Goal: Information Seeking & Learning: Check status

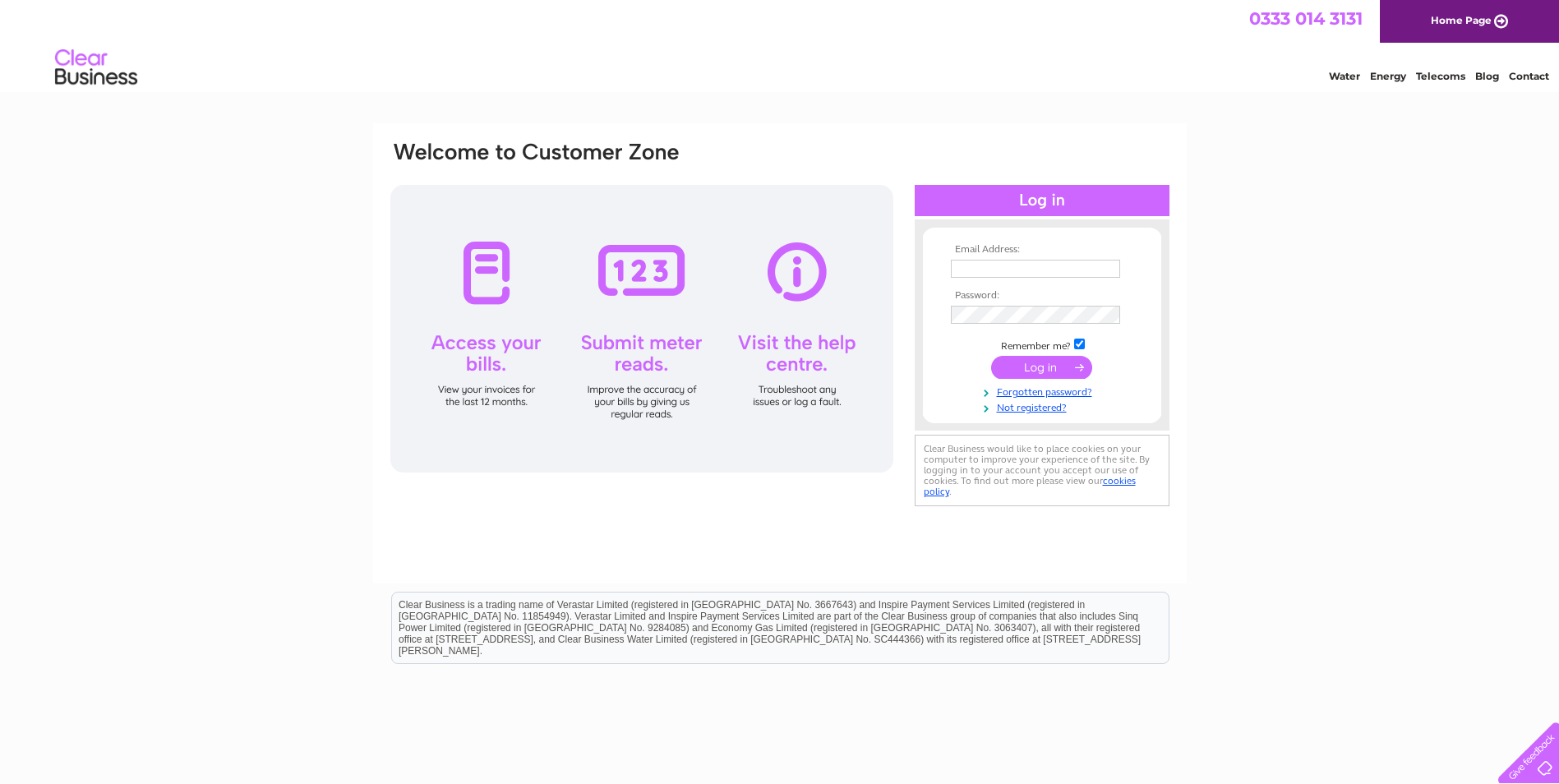
type input "dennis.lloyd@hotmail.co.uk"
click at [1038, 365] on input "submit" at bounding box center [1041, 367] width 101 height 23
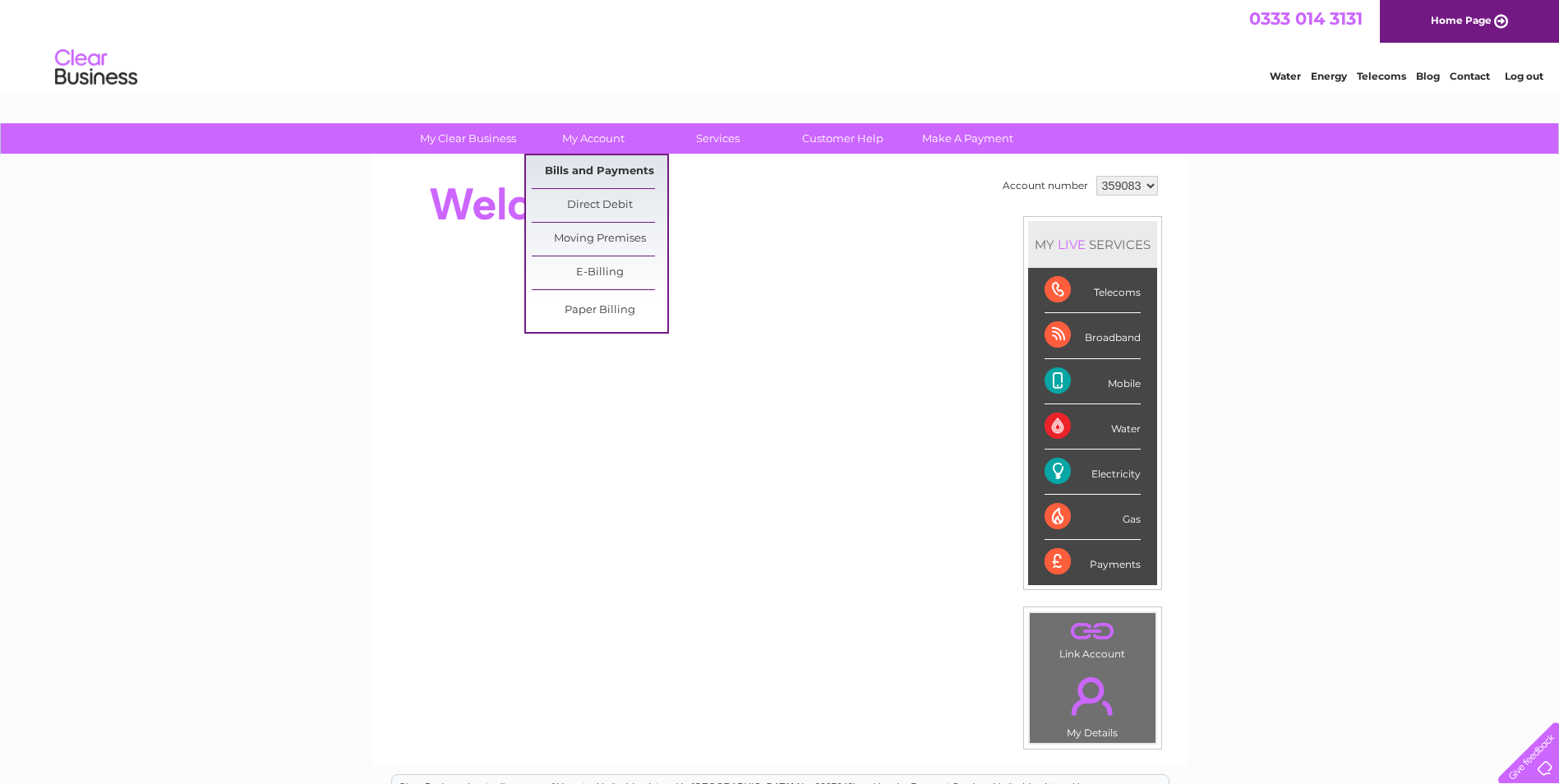
click at [603, 172] on link "Bills and Payments" at bounding box center [599, 171] width 136 height 33
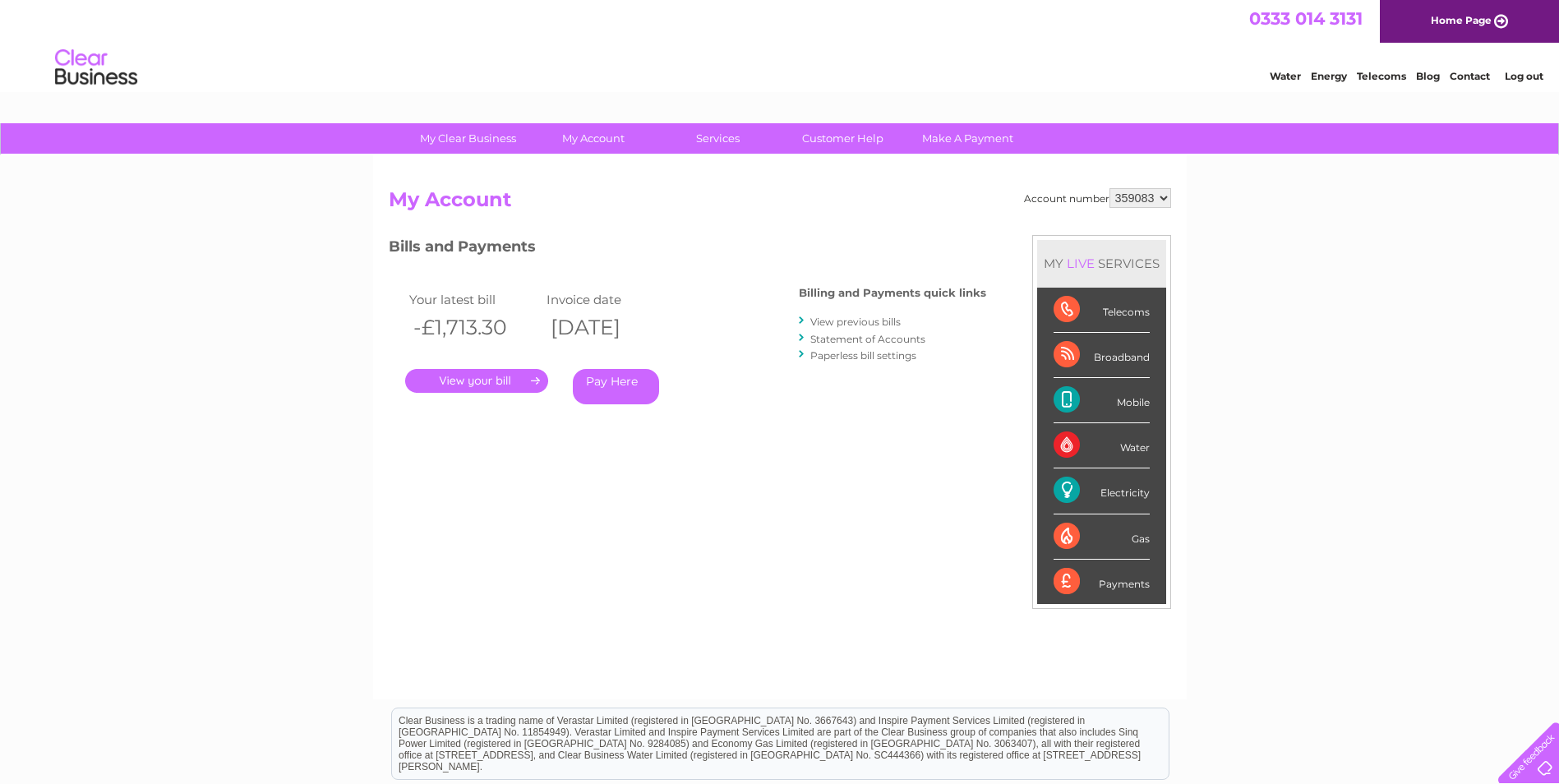
click at [538, 381] on link "." at bounding box center [477, 380] width 143 height 24
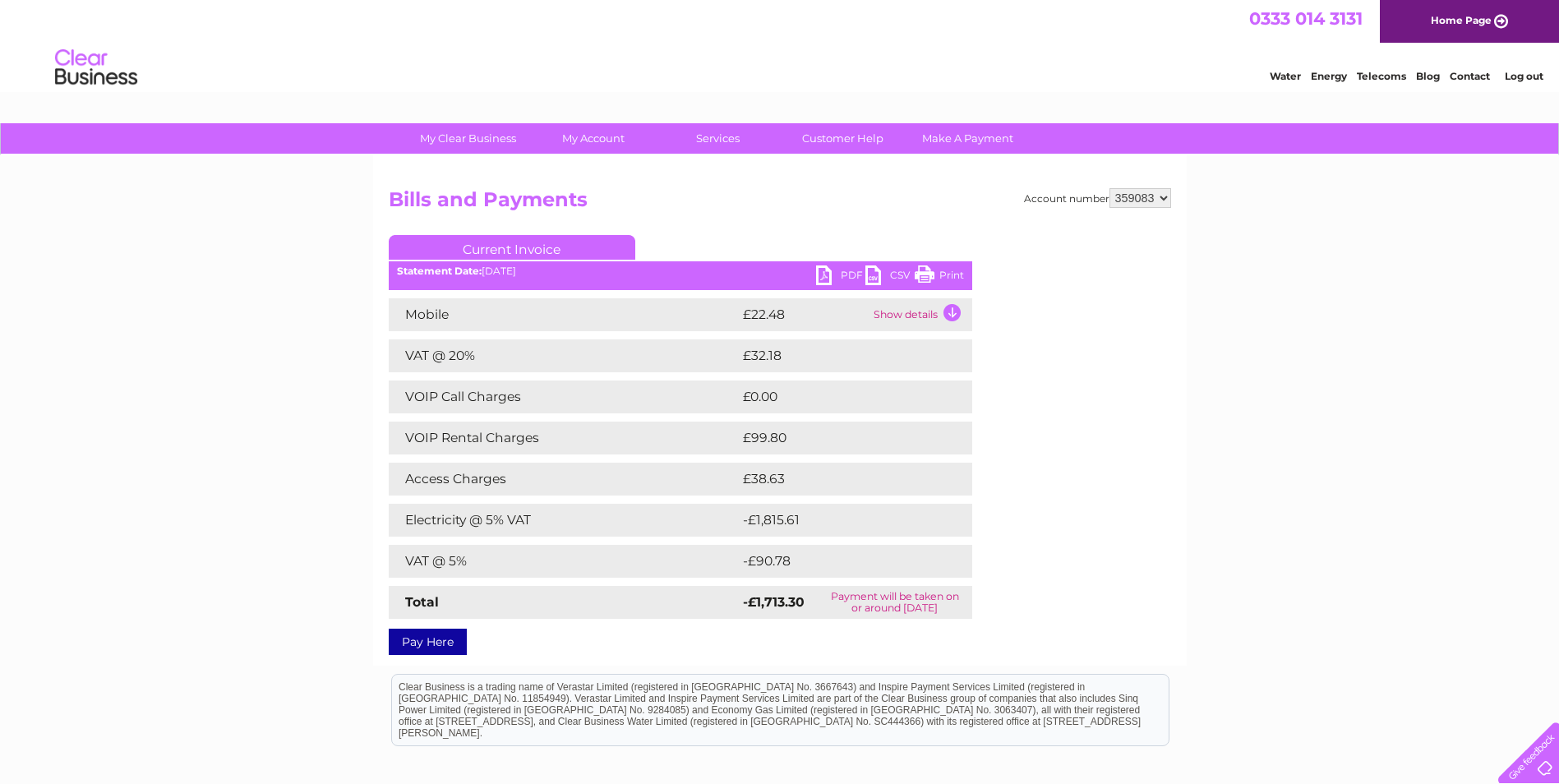
click at [952, 313] on td "Show details" at bounding box center [921, 315] width 102 height 33
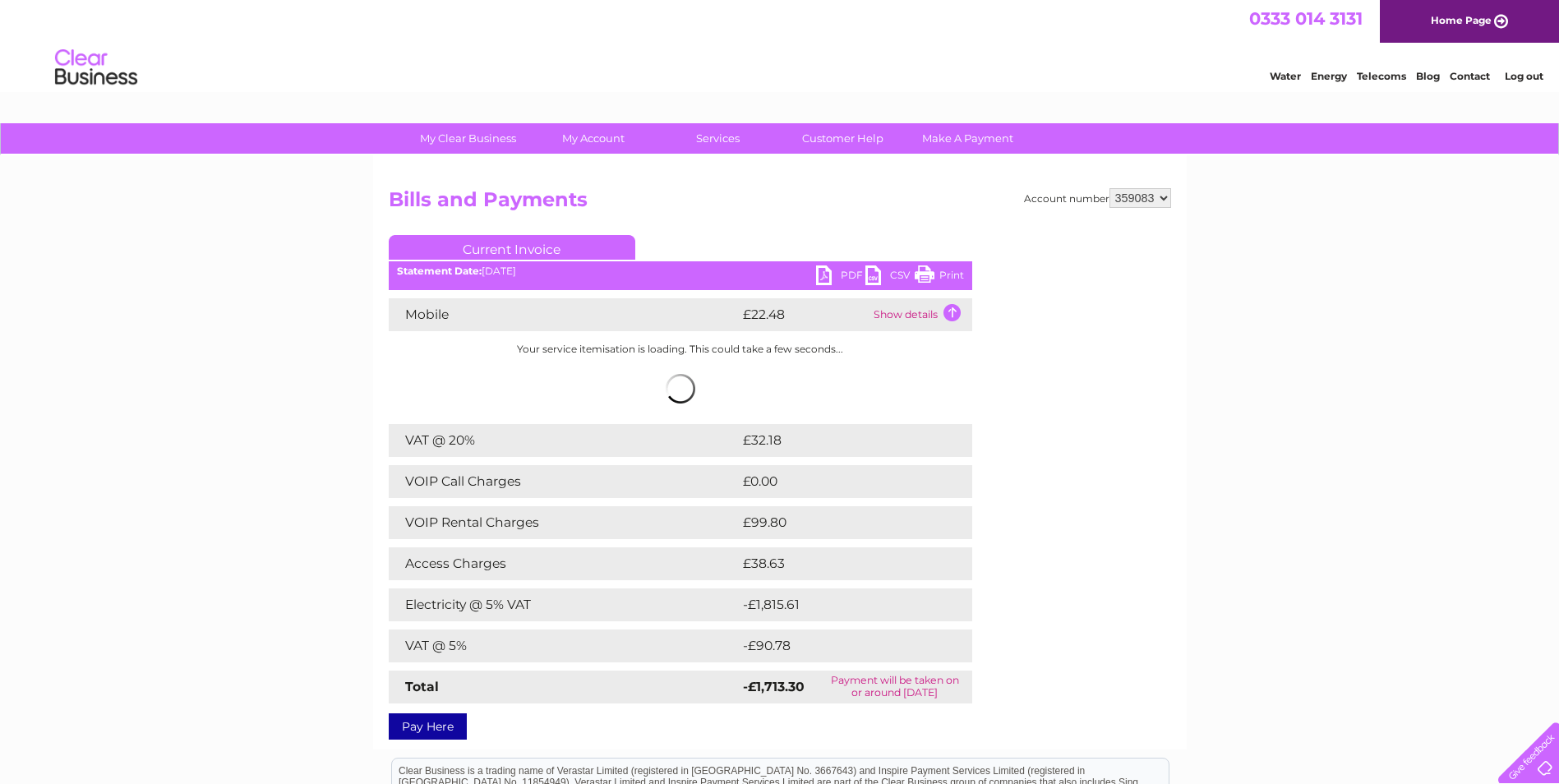
click at [231, 322] on div "My Clear Business Login Details My Details My Preferences Link Account My Accou…" at bounding box center [779, 576] width 1559 height 907
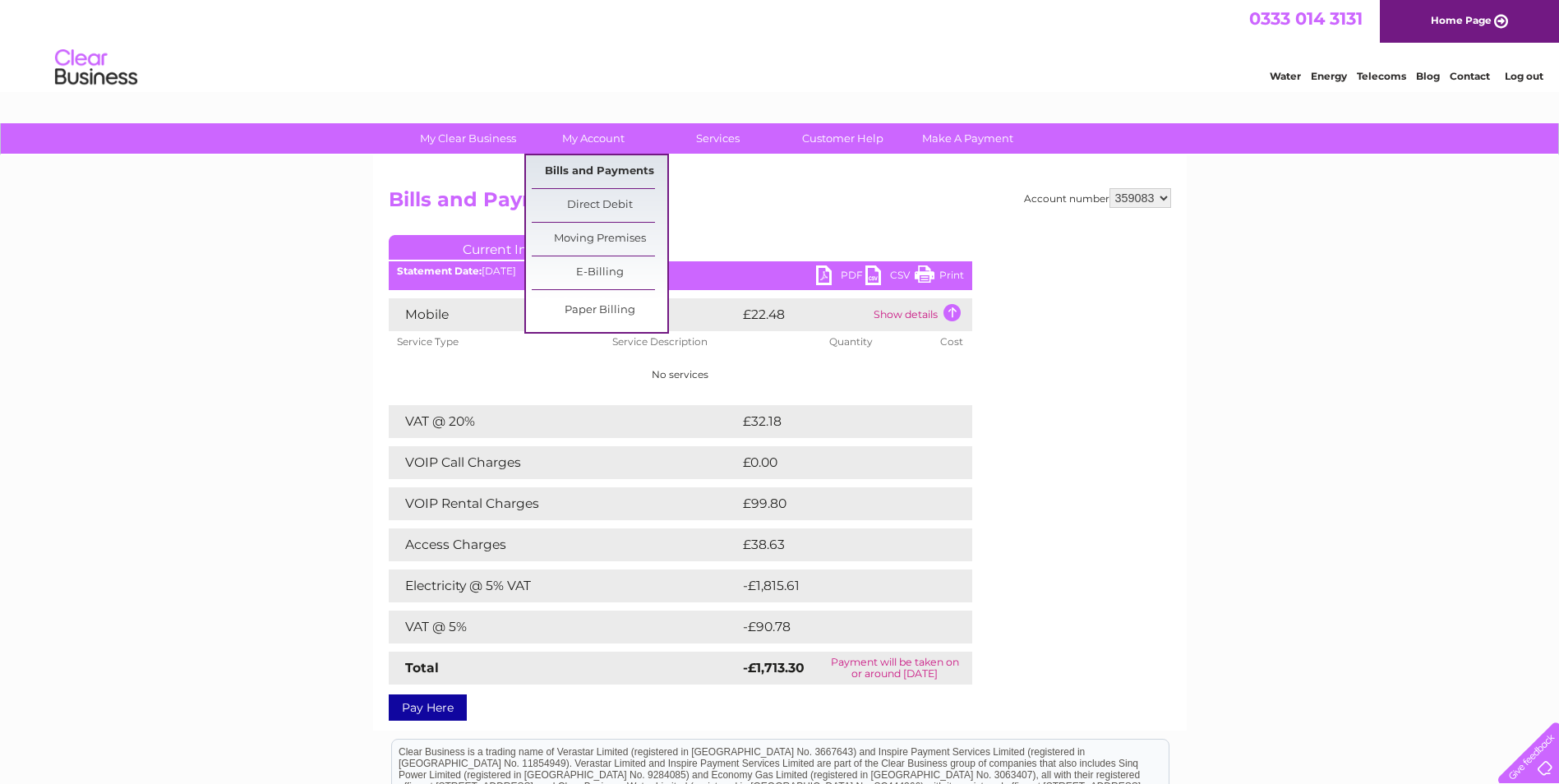
click at [604, 166] on link "Bills and Payments" at bounding box center [599, 171] width 136 height 33
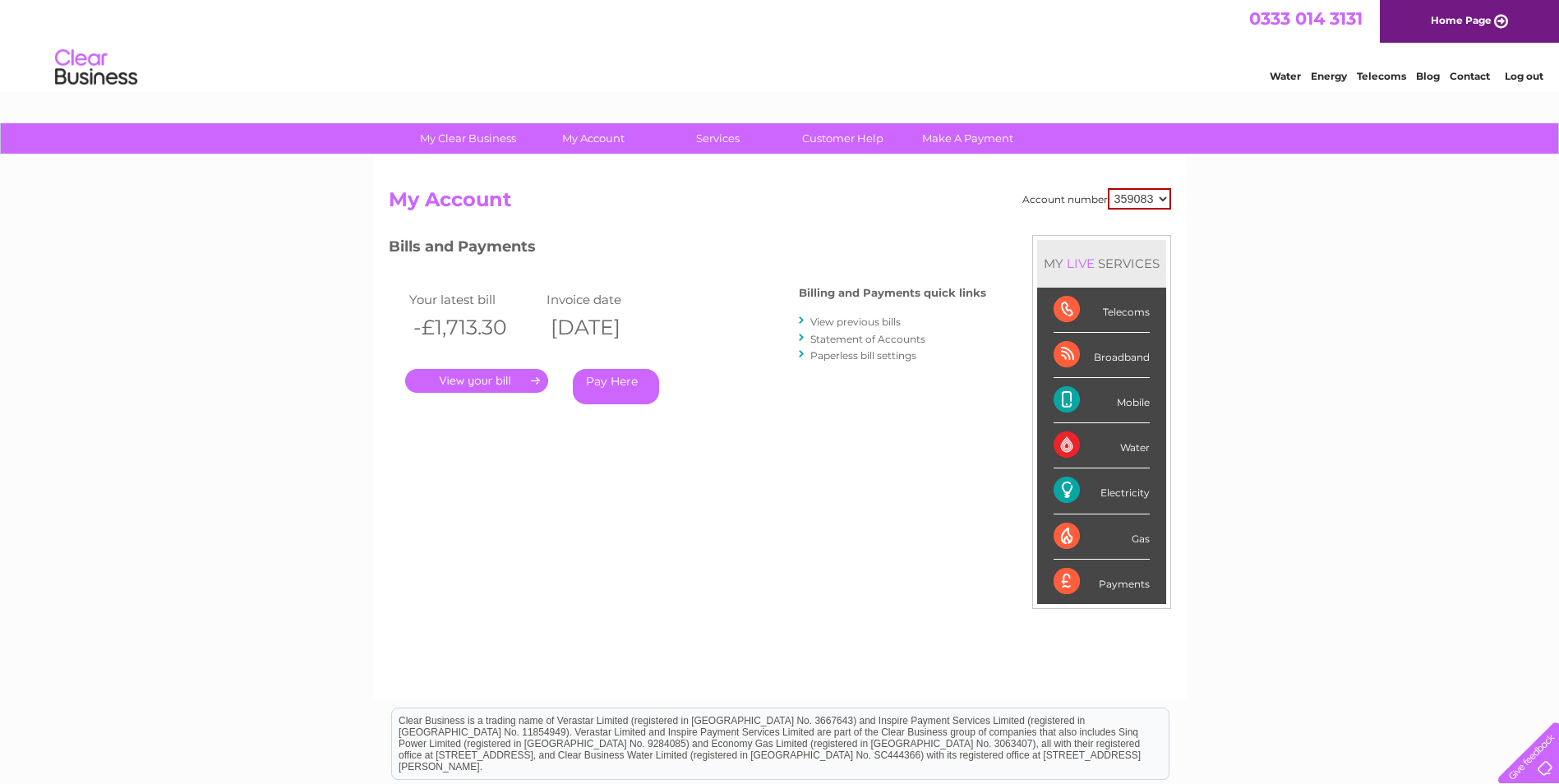
click at [826, 323] on link "View previous bills" at bounding box center [855, 322] width 90 height 12
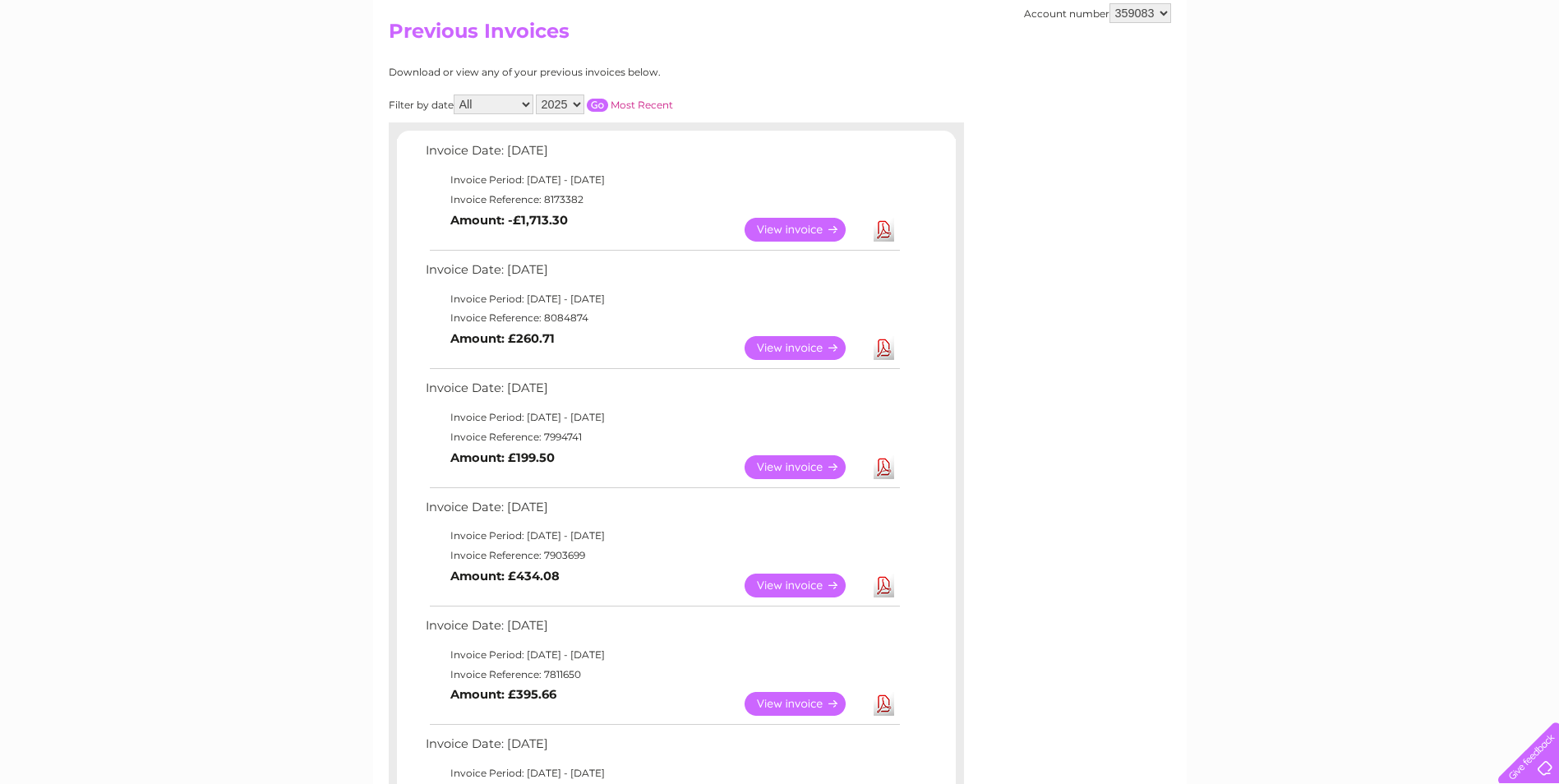
scroll to position [165, 0]
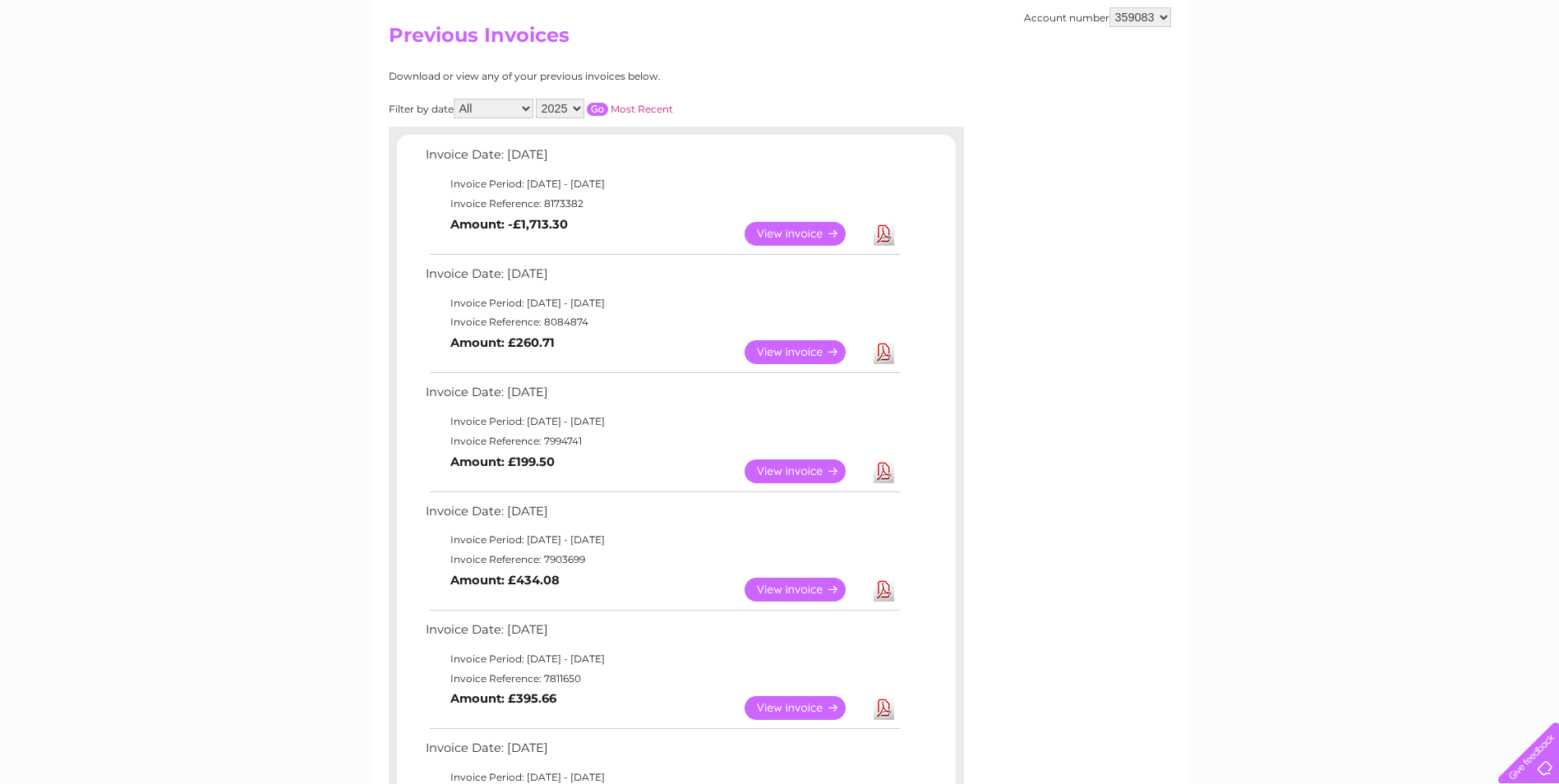
click at [800, 348] on link "View" at bounding box center [805, 352] width 121 height 24
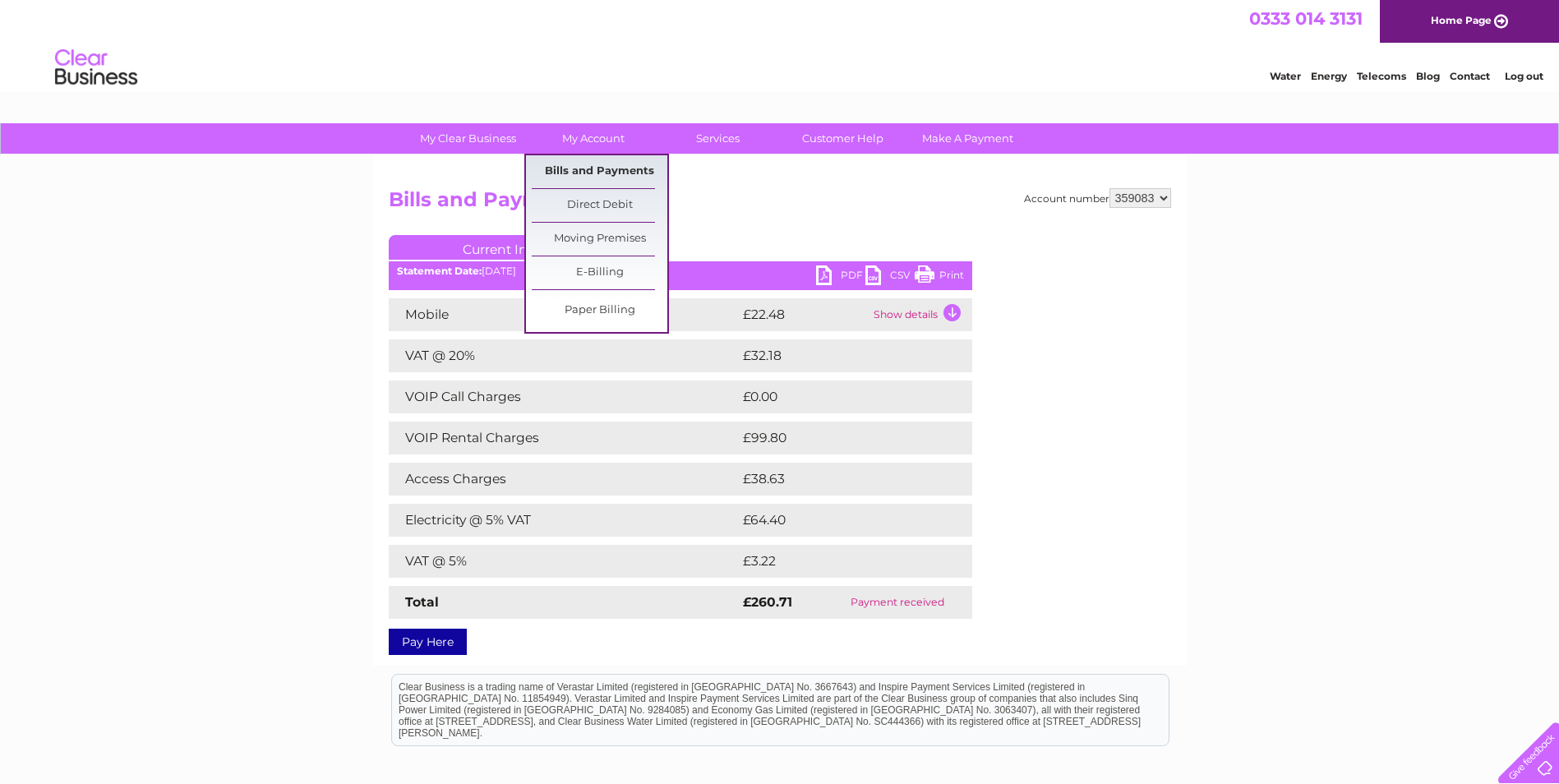
click at [590, 168] on link "Bills and Payments" at bounding box center [599, 171] width 136 height 33
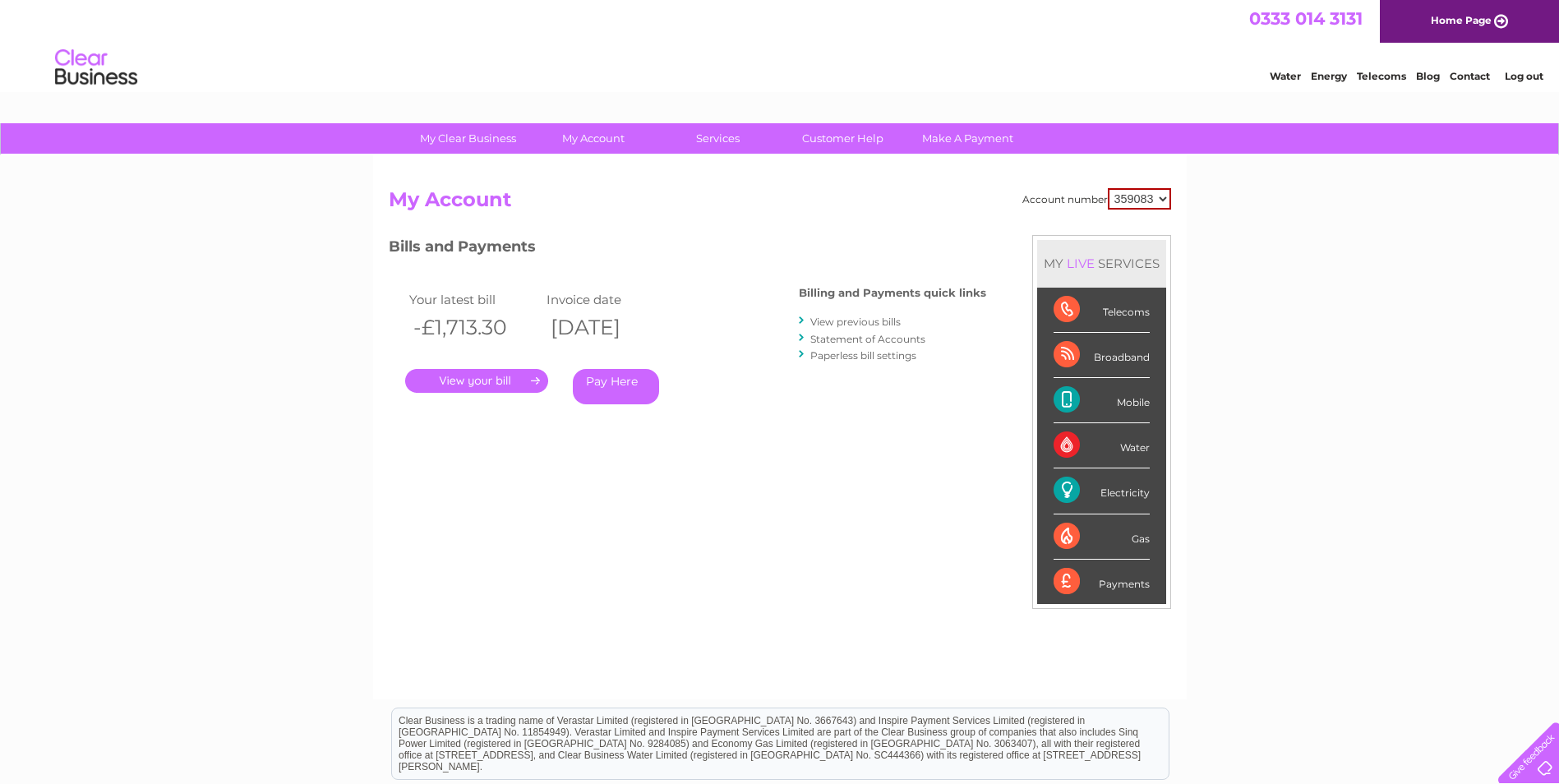
click at [517, 380] on link "." at bounding box center [477, 380] width 143 height 24
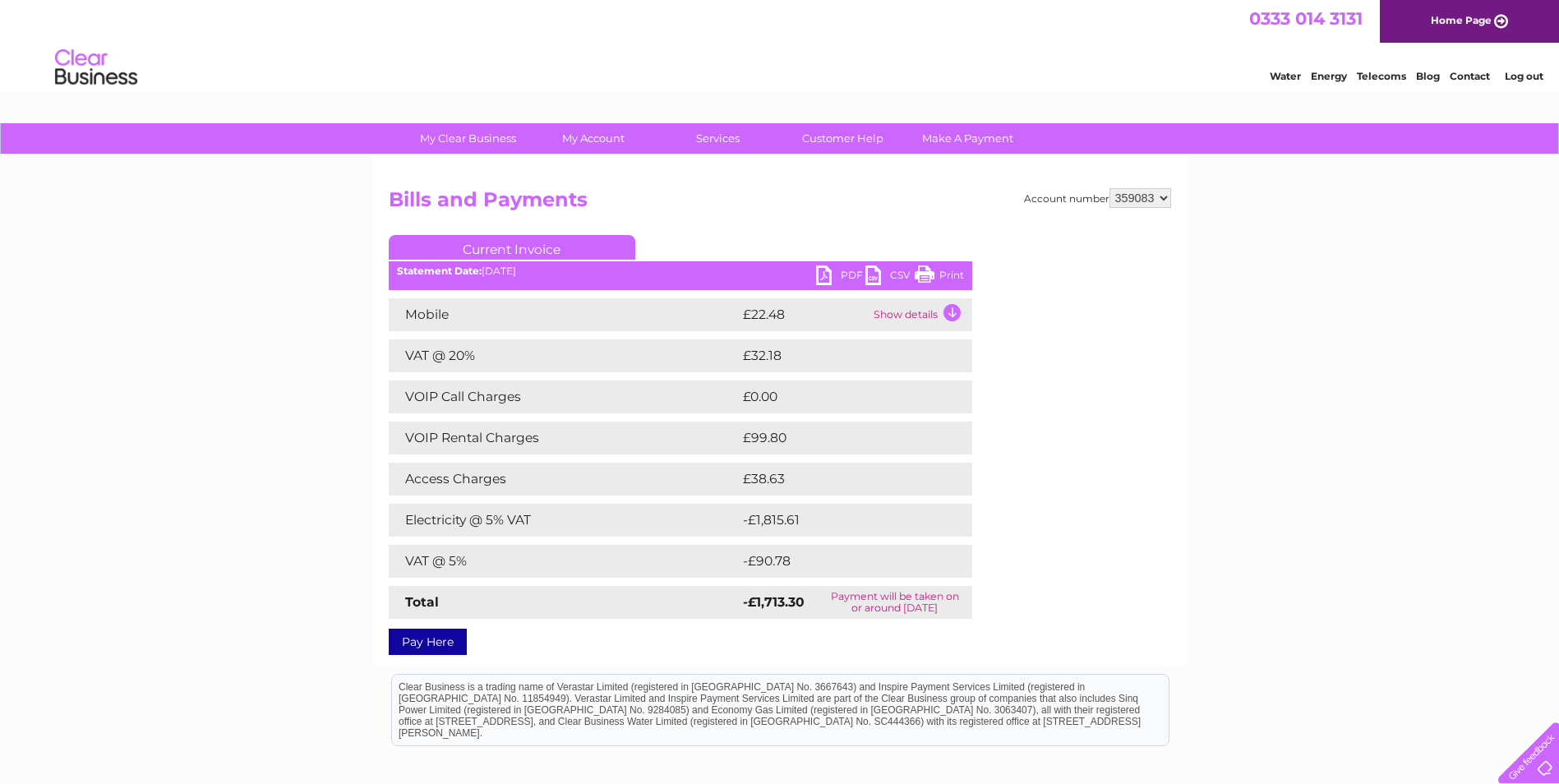
click at [951, 311] on td "Show details" at bounding box center [921, 315] width 102 height 33
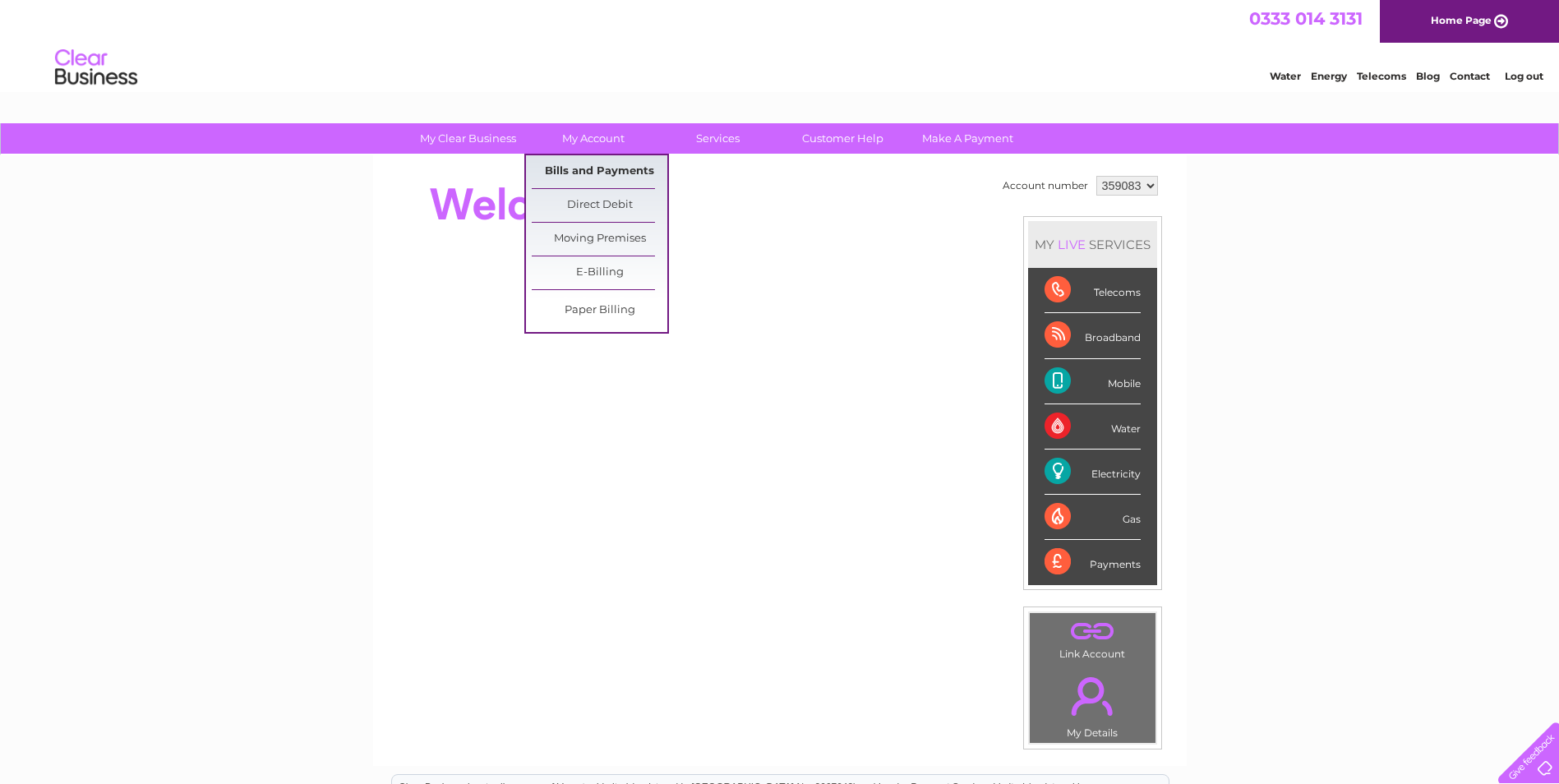
click at [616, 167] on link "Bills and Payments" at bounding box center [599, 171] width 136 height 33
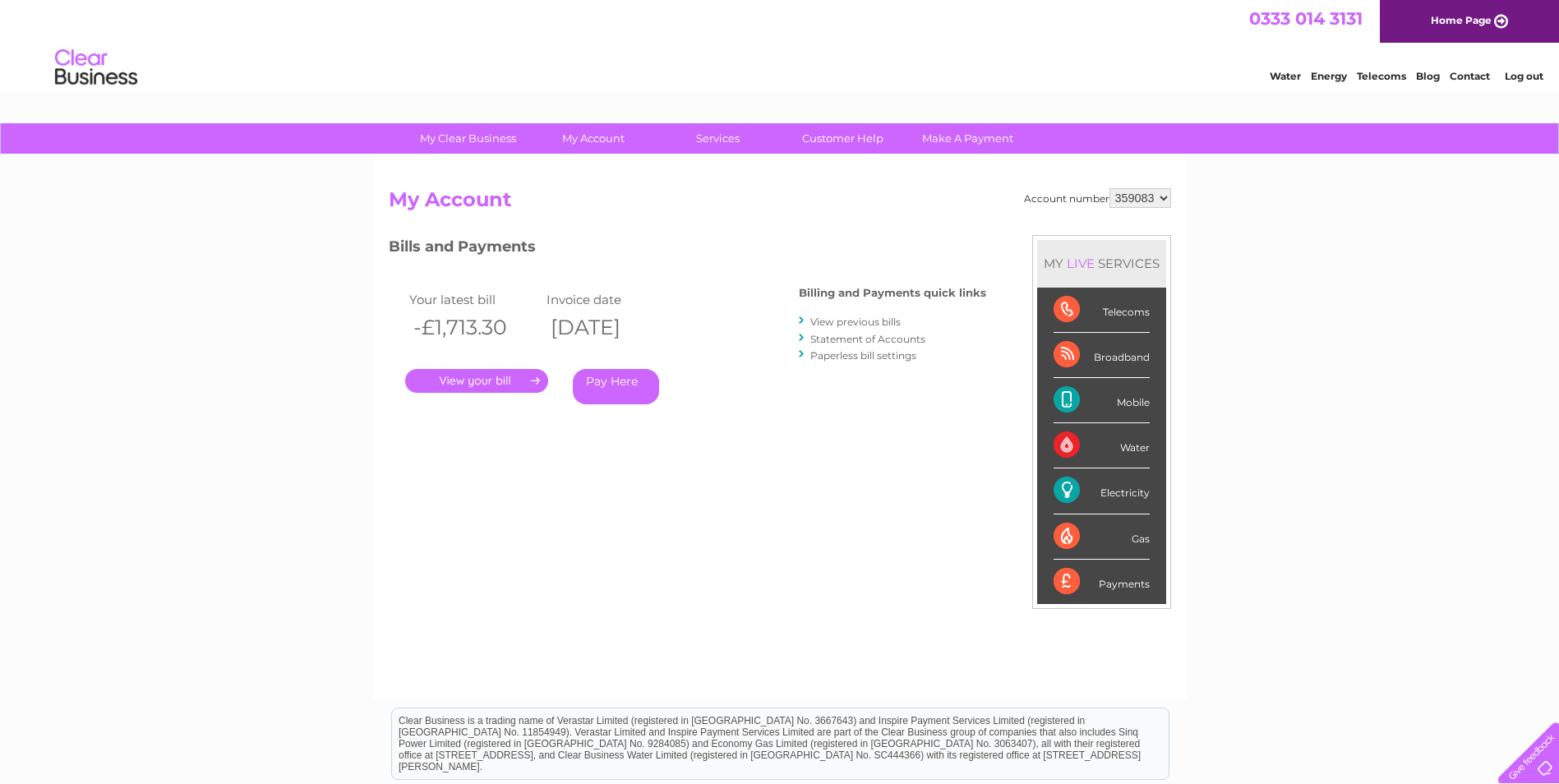
click at [529, 375] on link "." at bounding box center [477, 380] width 143 height 24
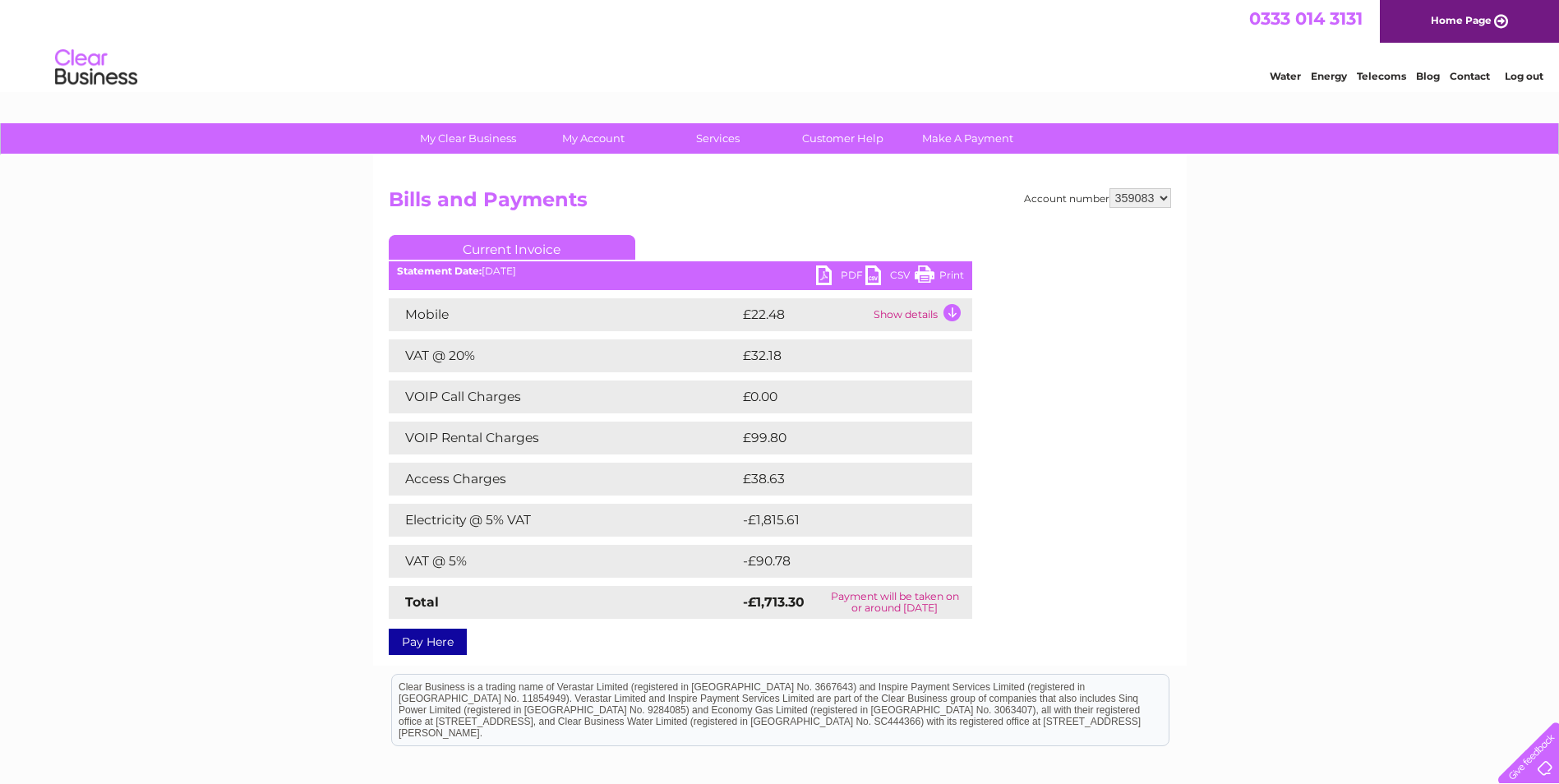
click at [637, 528] on td "Electricity @ 5% VAT" at bounding box center [563, 520] width 350 height 33
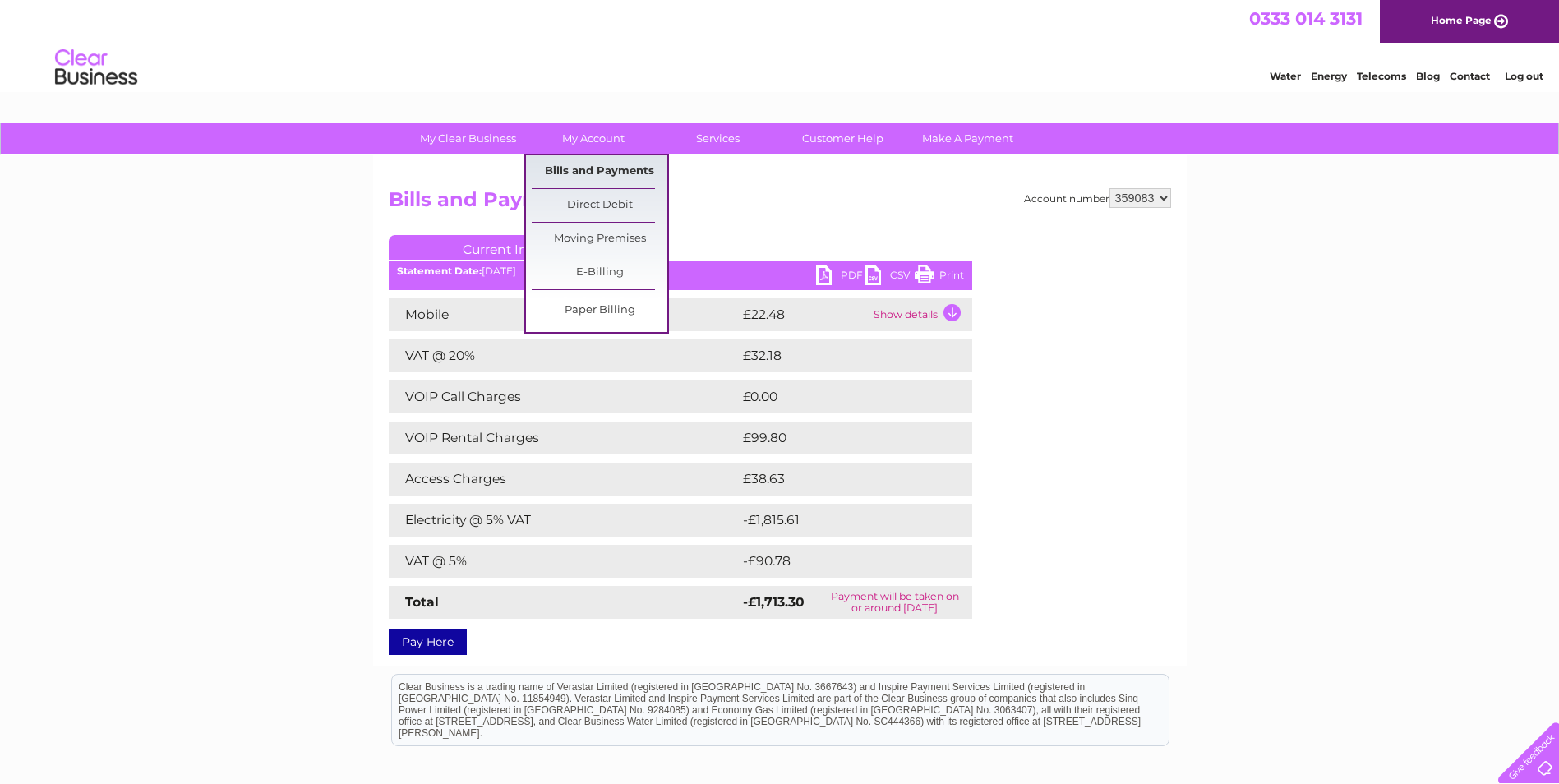
click at [617, 168] on link "Bills and Payments" at bounding box center [599, 171] width 136 height 33
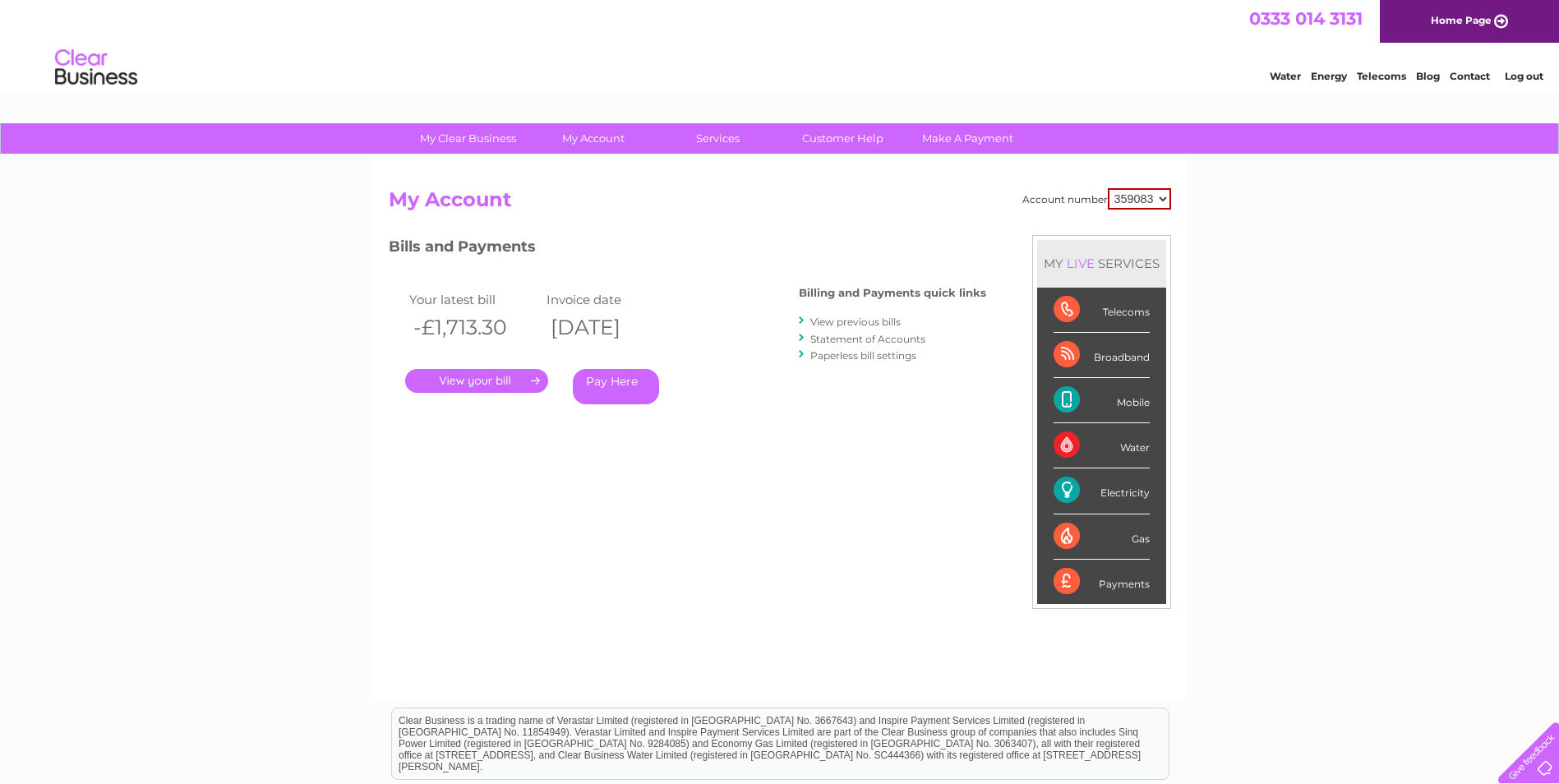
click at [839, 321] on link "View previous bills" at bounding box center [855, 322] width 90 height 12
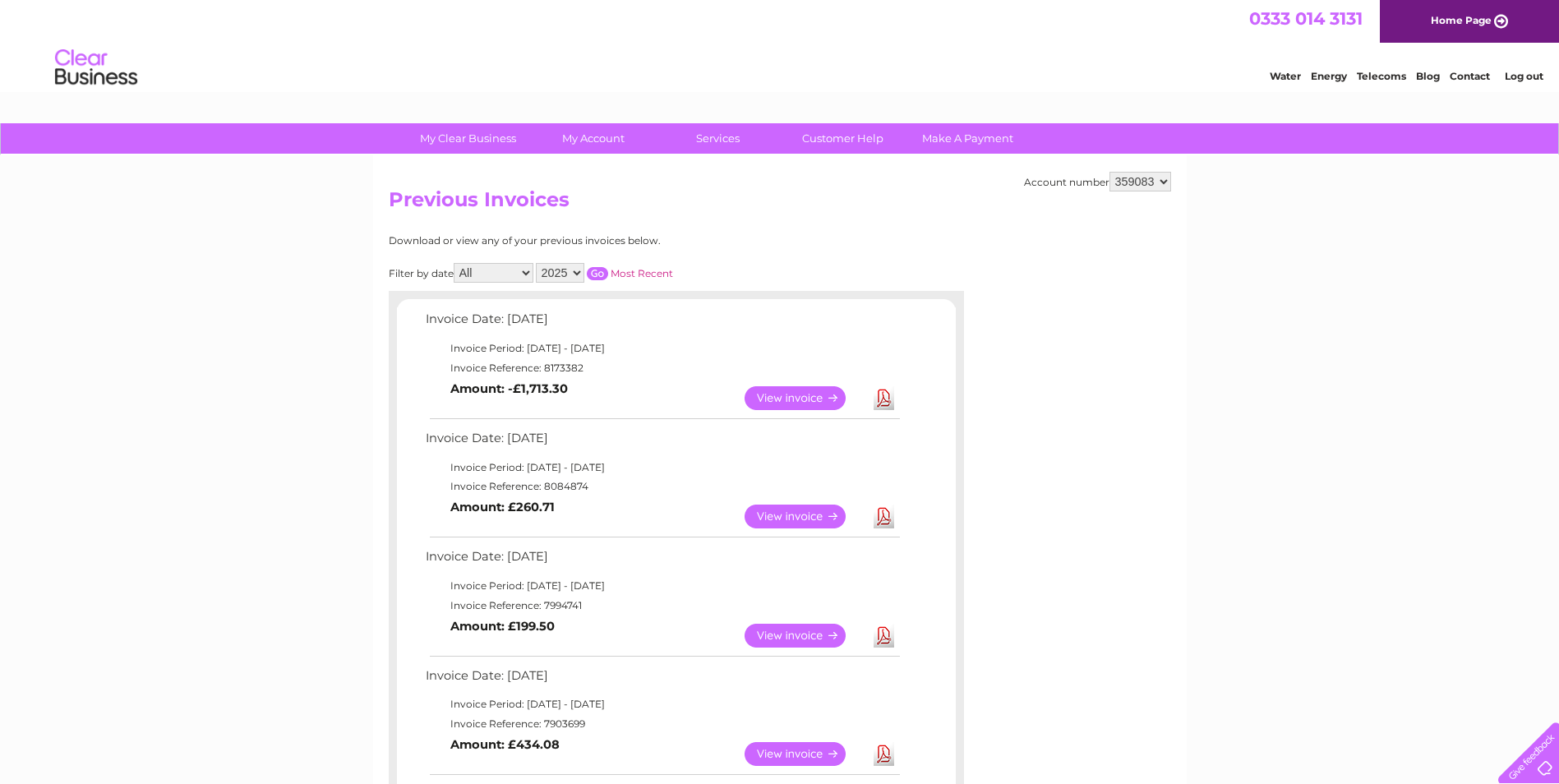
click at [830, 635] on link "View" at bounding box center [805, 636] width 121 height 24
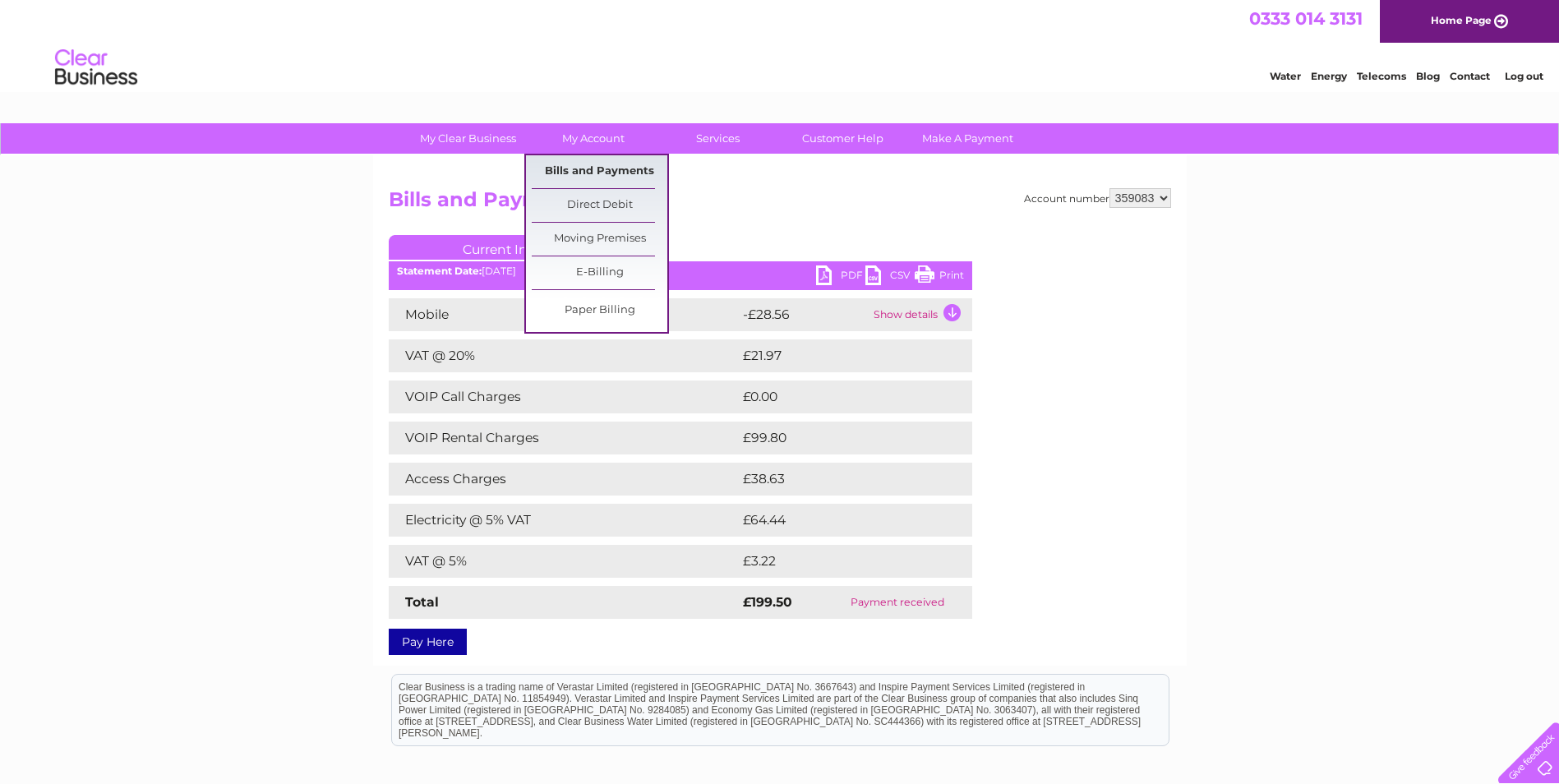
click at [590, 166] on link "Bills and Payments" at bounding box center [599, 171] width 136 height 33
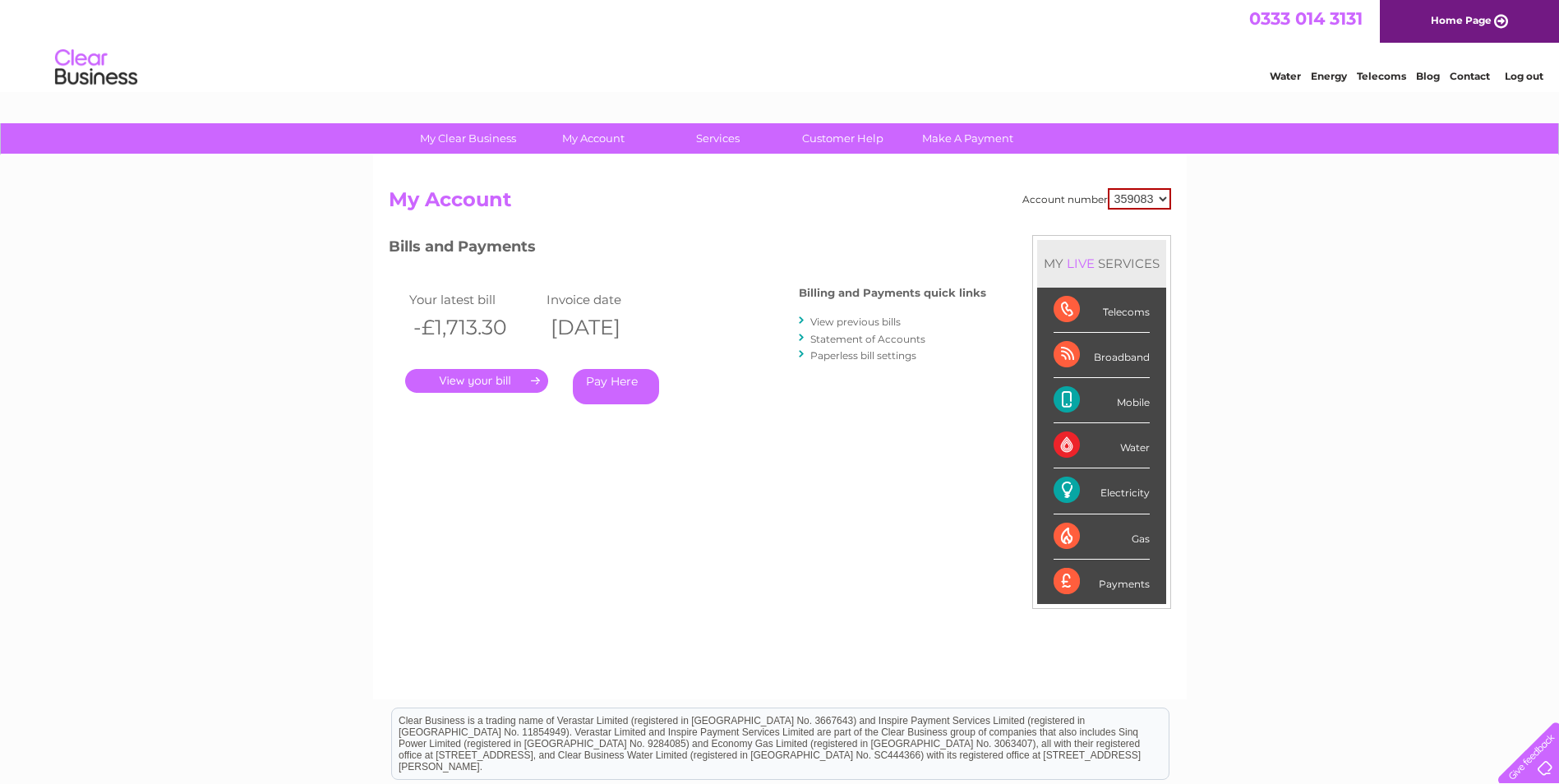
click at [853, 321] on link "View previous bills" at bounding box center [855, 322] width 90 height 12
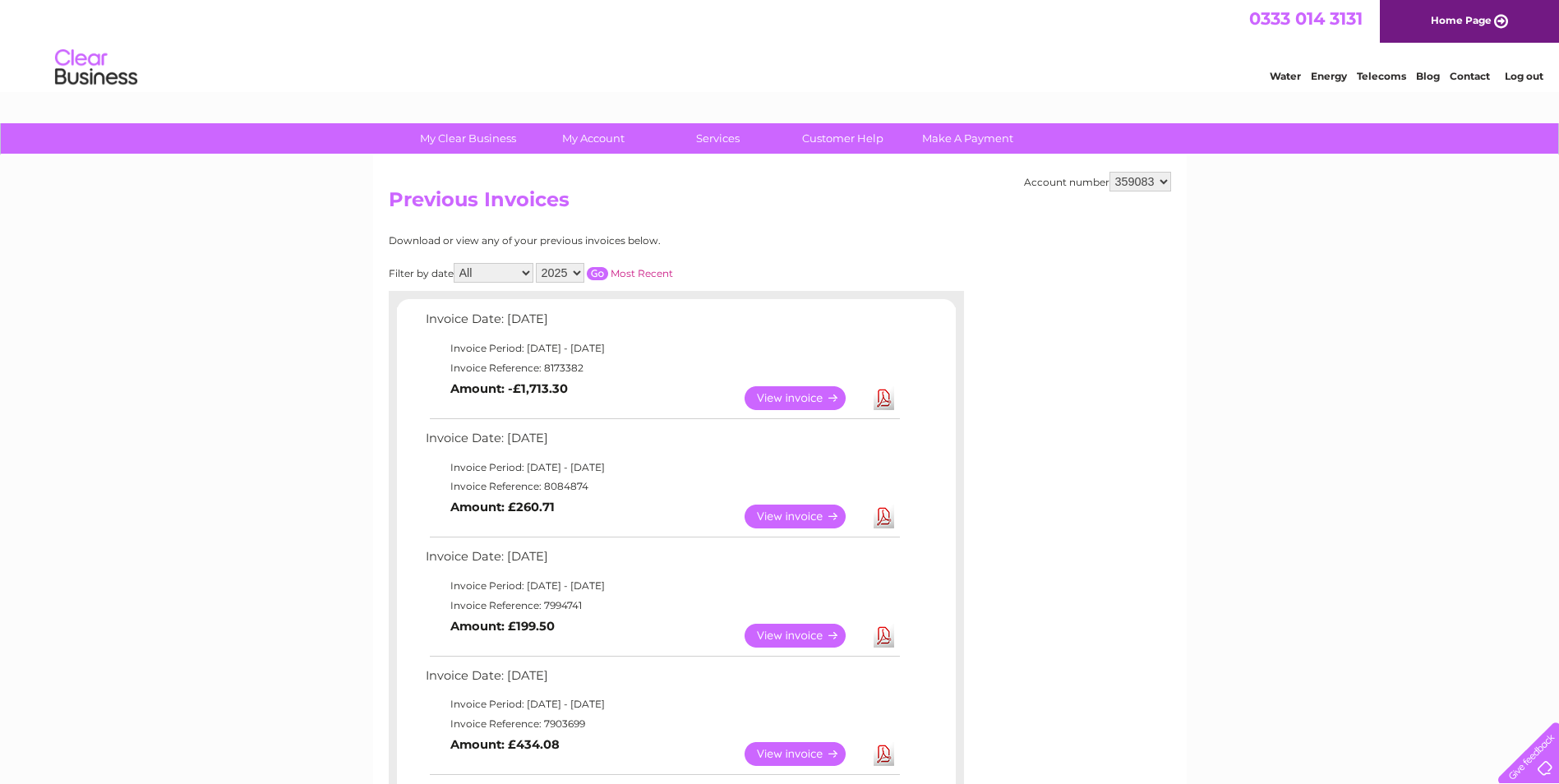
click at [835, 511] on link "View" at bounding box center [805, 516] width 121 height 24
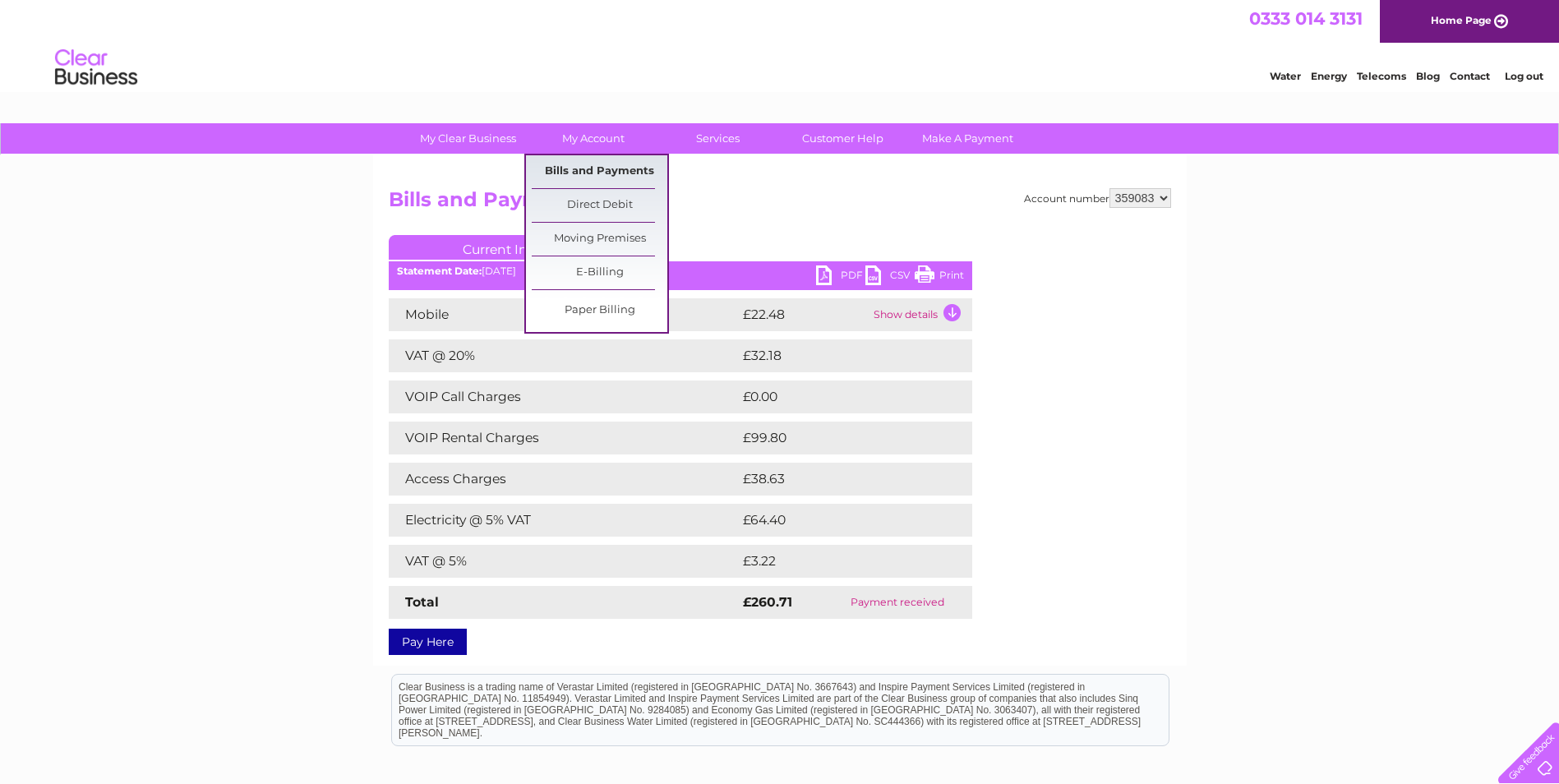
click at [592, 172] on link "Bills and Payments" at bounding box center [599, 171] width 136 height 33
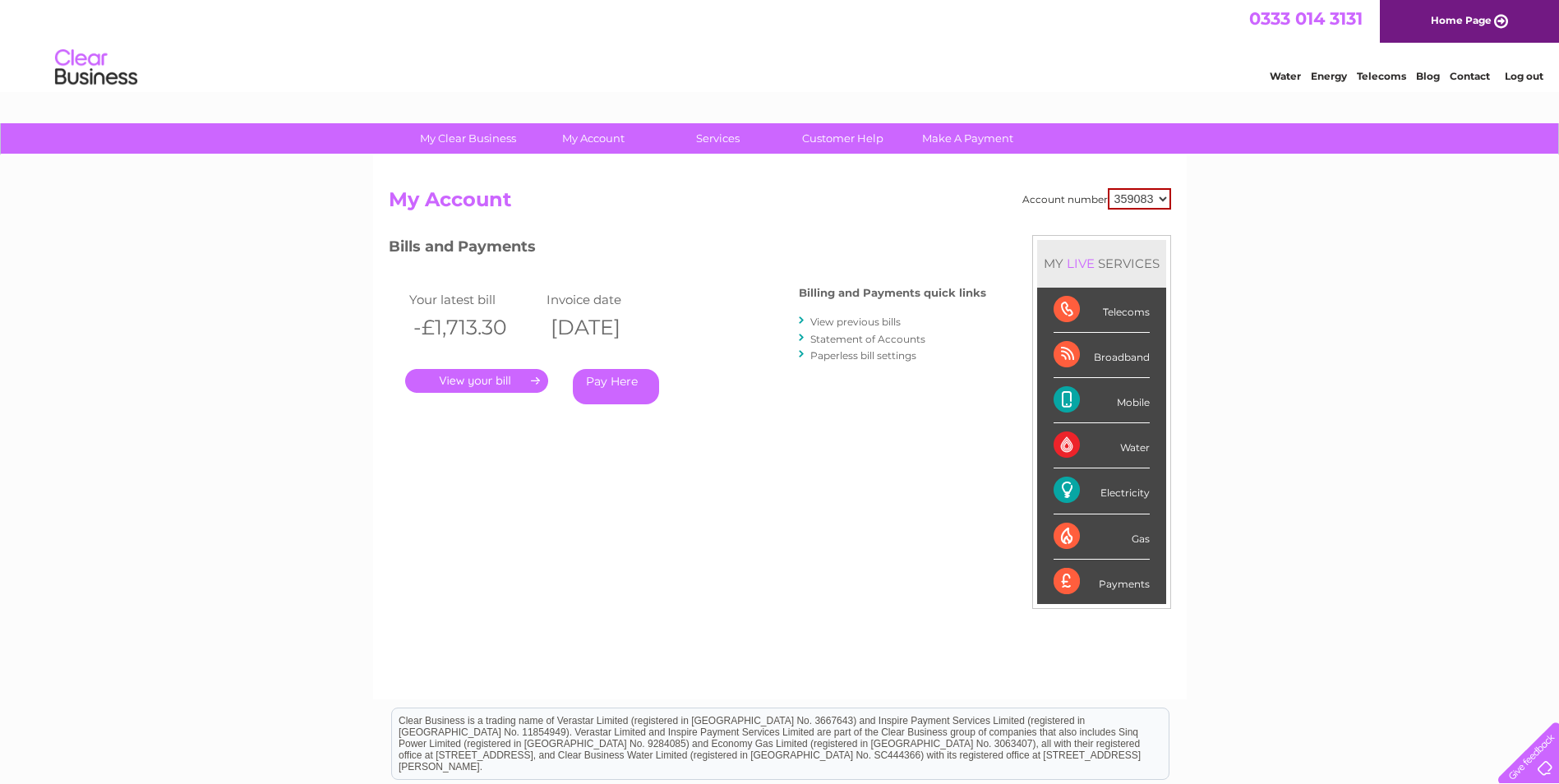
click at [841, 317] on link "View previous bills" at bounding box center [855, 322] width 90 height 12
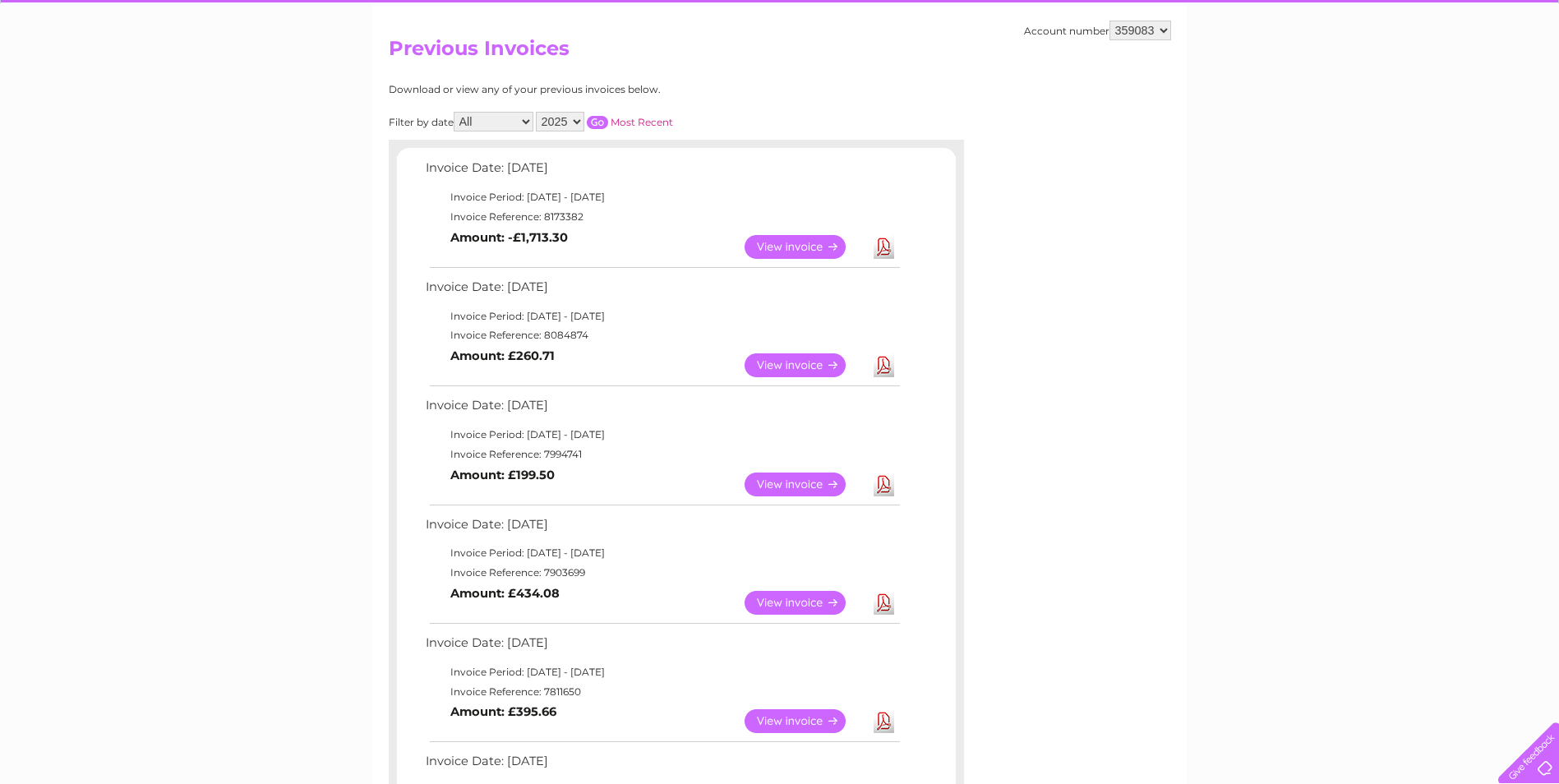
scroll to position [165, 0]
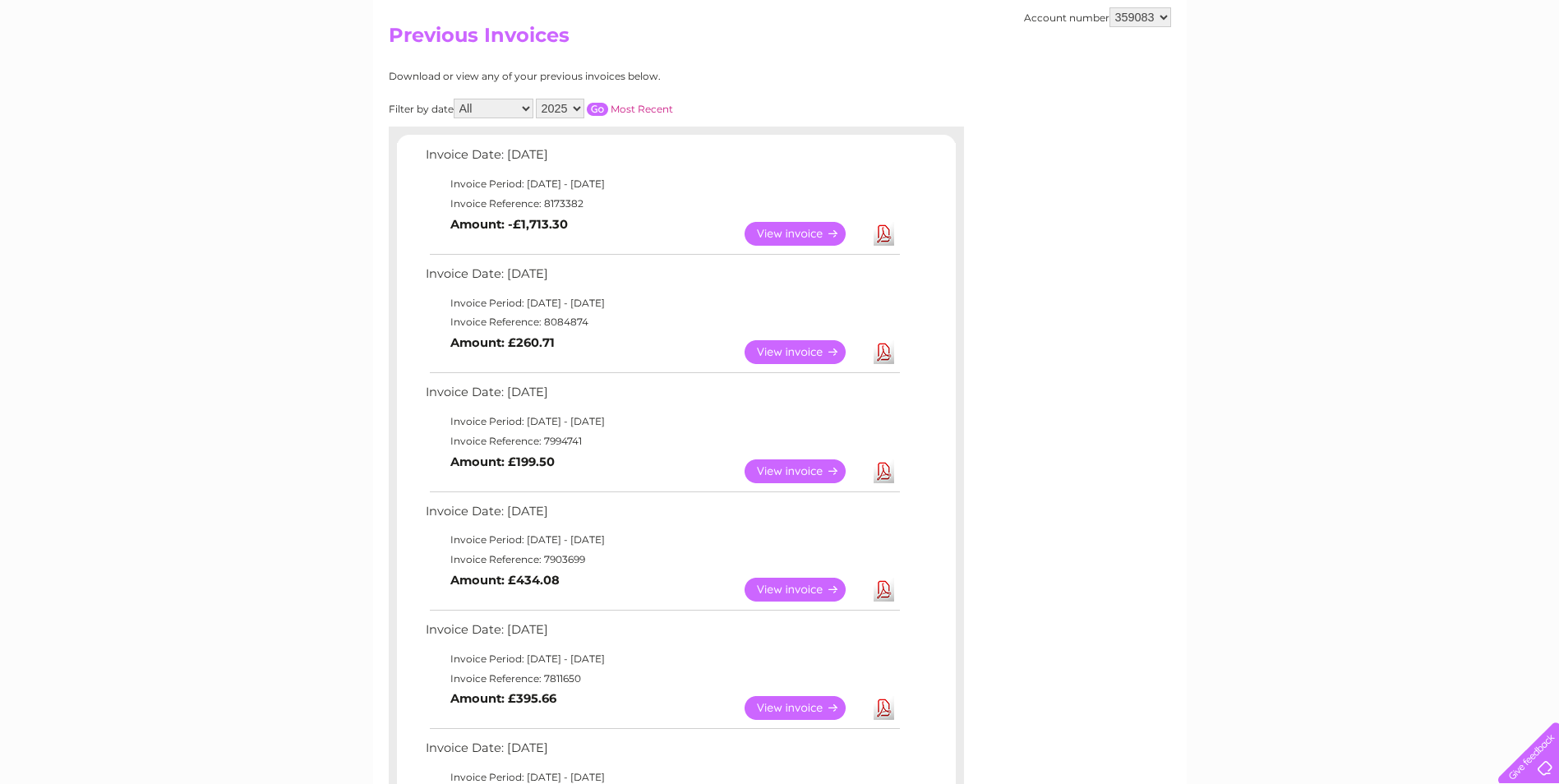
click at [838, 586] on link "View" at bounding box center [805, 589] width 121 height 24
click at [835, 706] on link "View" at bounding box center [805, 708] width 121 height 24
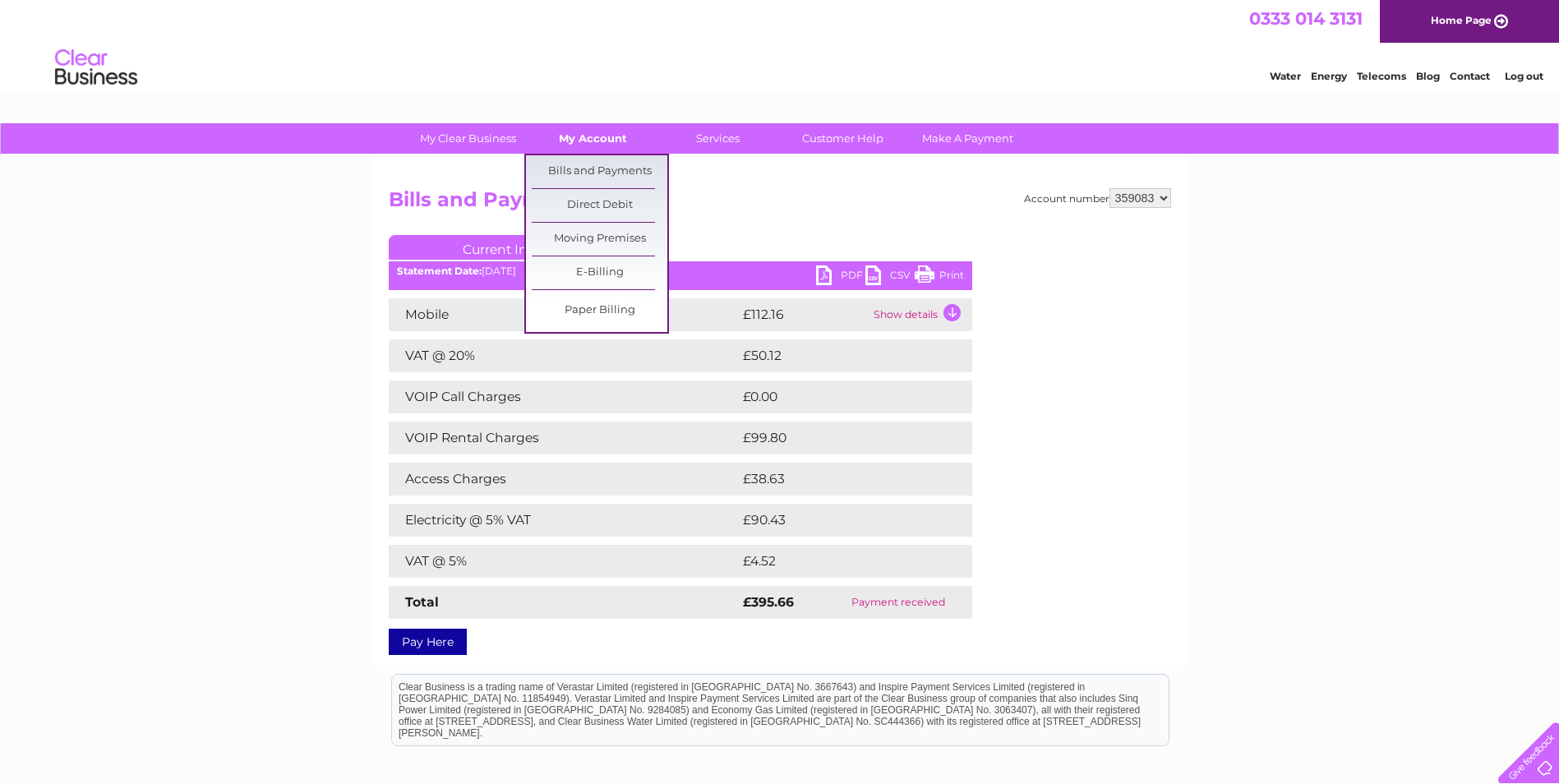
click at [591, 142] on link "My Account" at bounding box center [592, 138] width 136 height 31
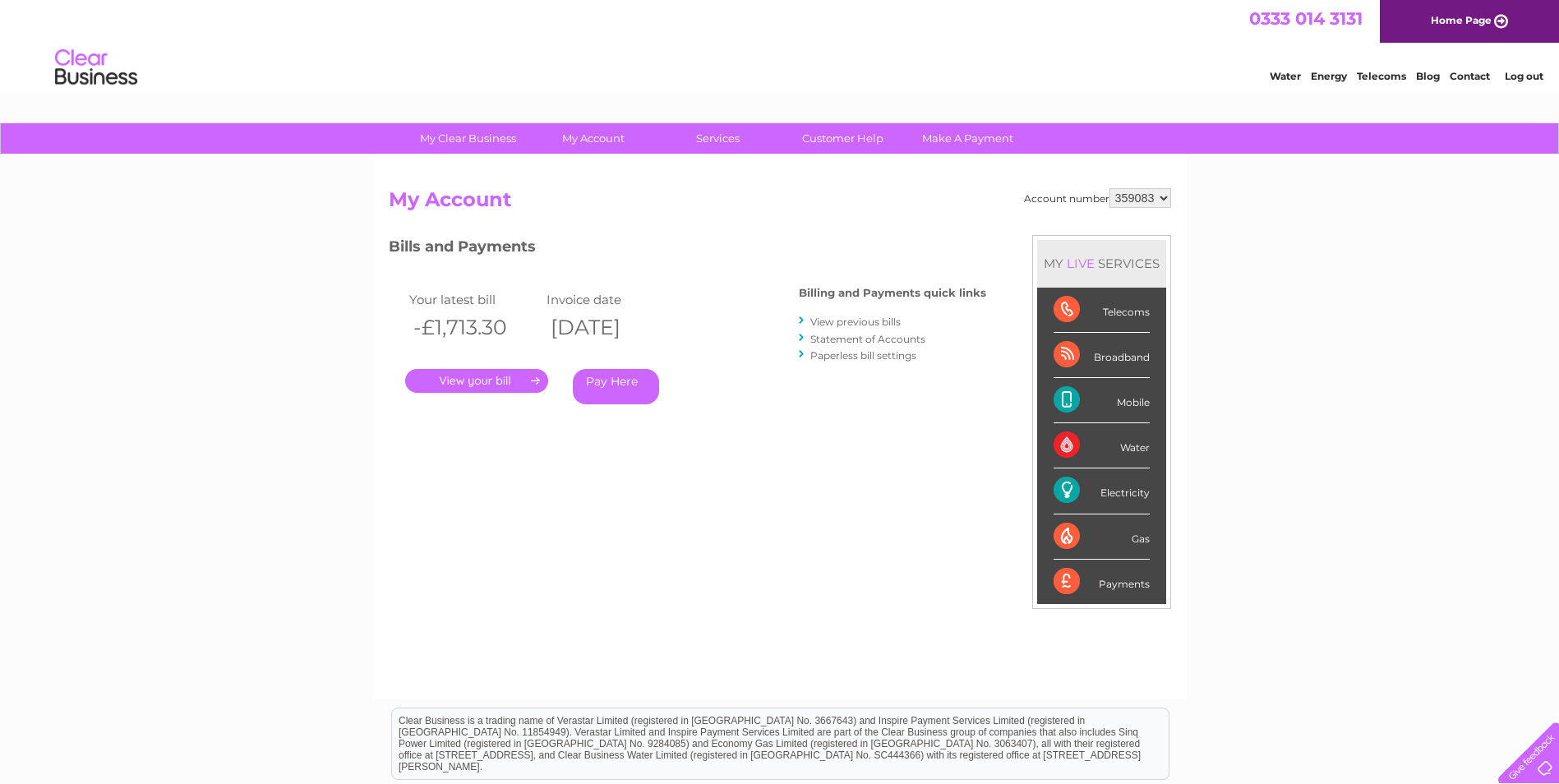
click at [874, 321] on link "View previous bills" at bounding box center [855, 322] width 90 height 12
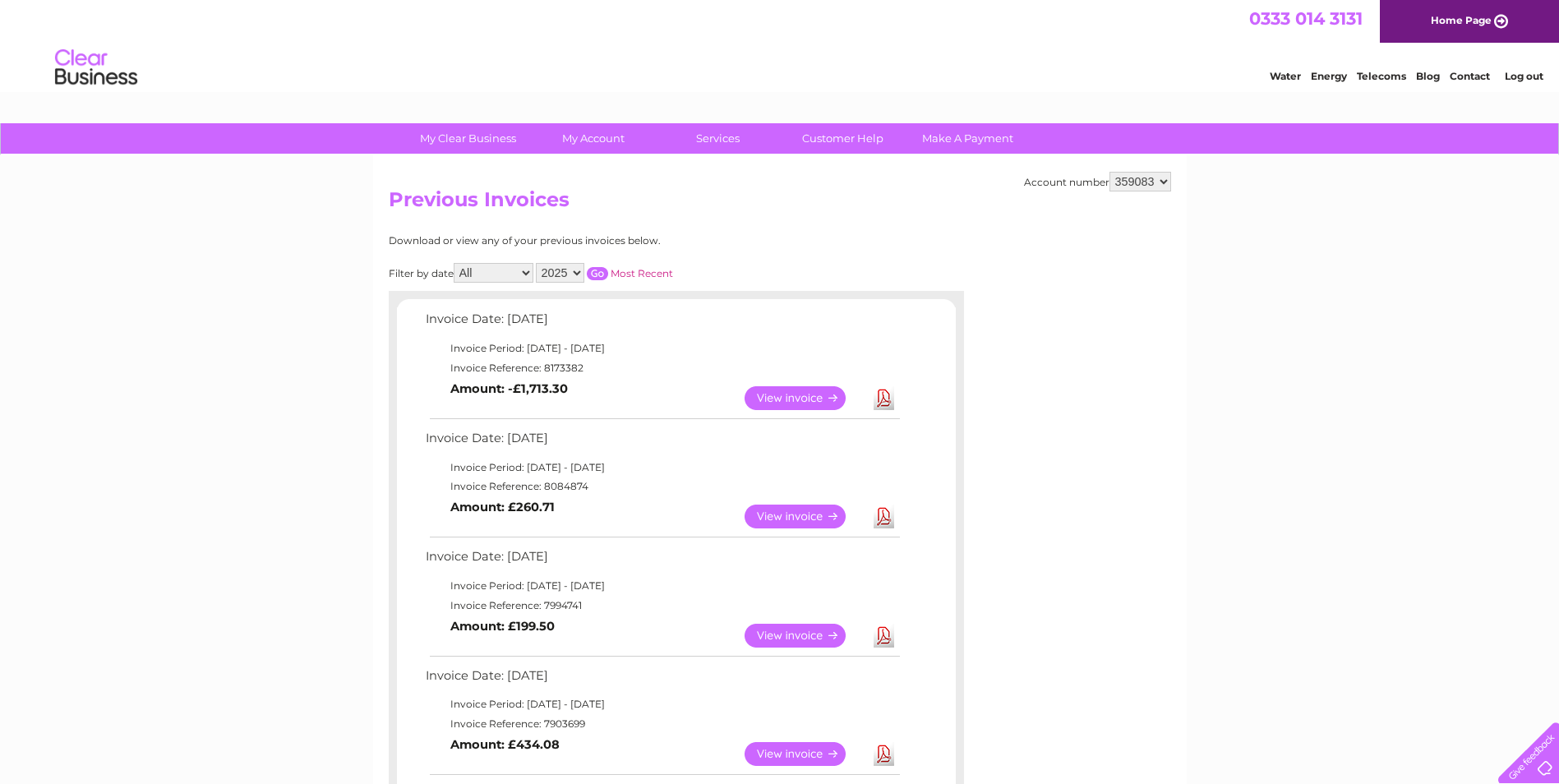
click at [835, 511] on link "View" at bounding box center [805, 516] width 121 height 24
click at [835, 513] on link "View" at bounding box center [805, 516] width 121 height 24
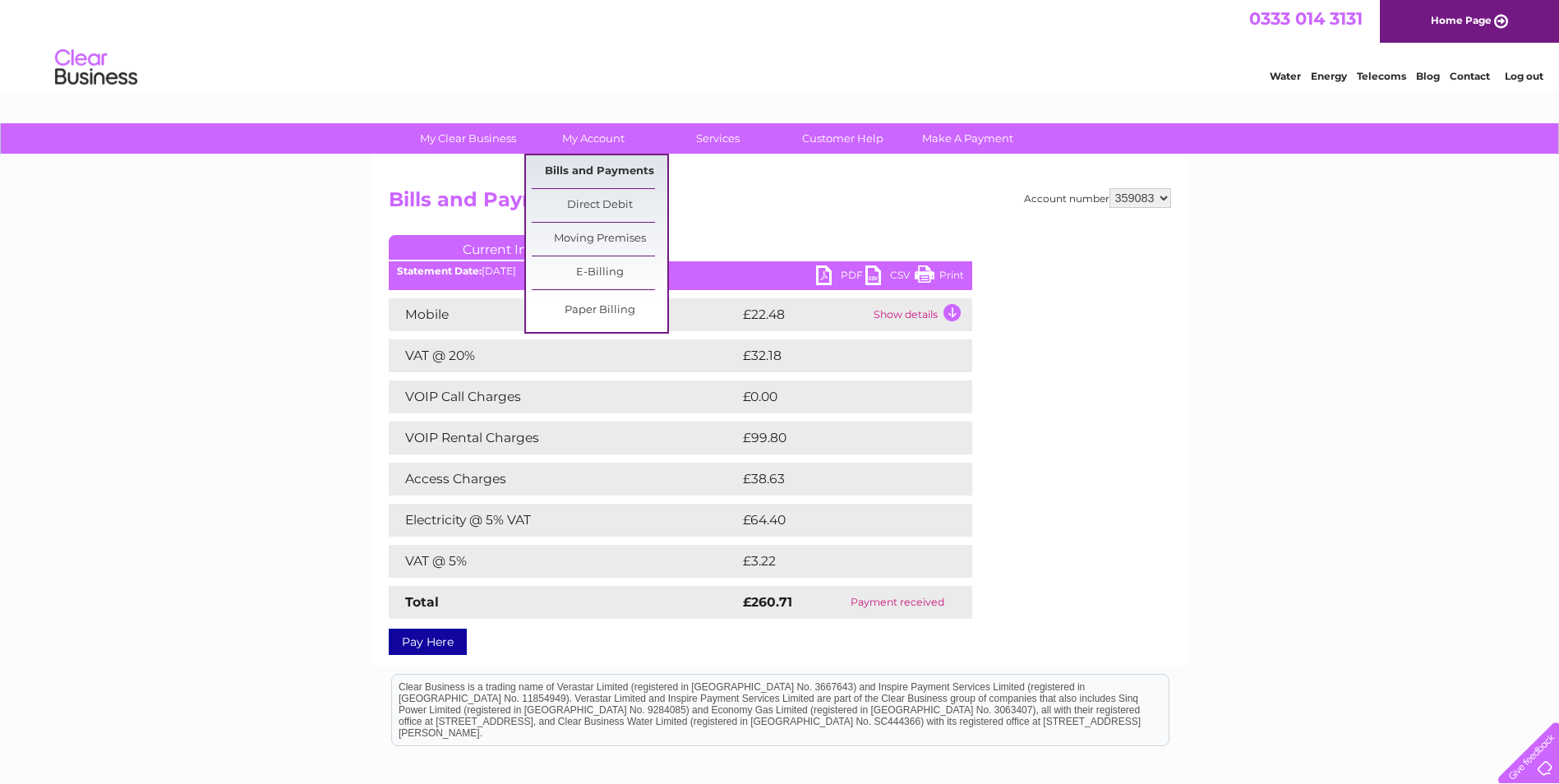
click at [613, 166] on link "Bills and Payments" at bounding box center [599, 171] width 136 height 33
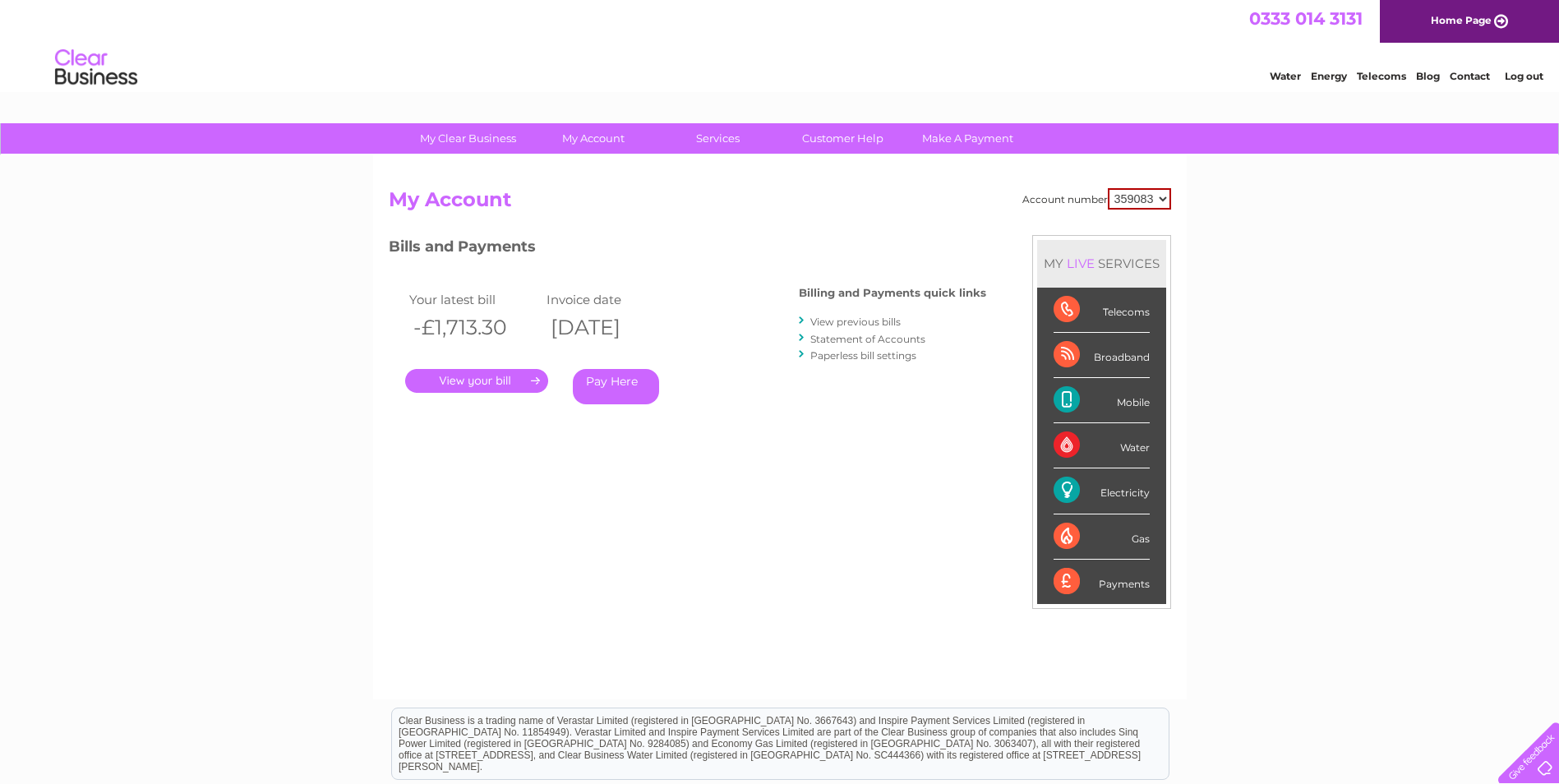
click at [841, 322] on link "View previous bills" at bounding box center [855, 322] width 90 height 12
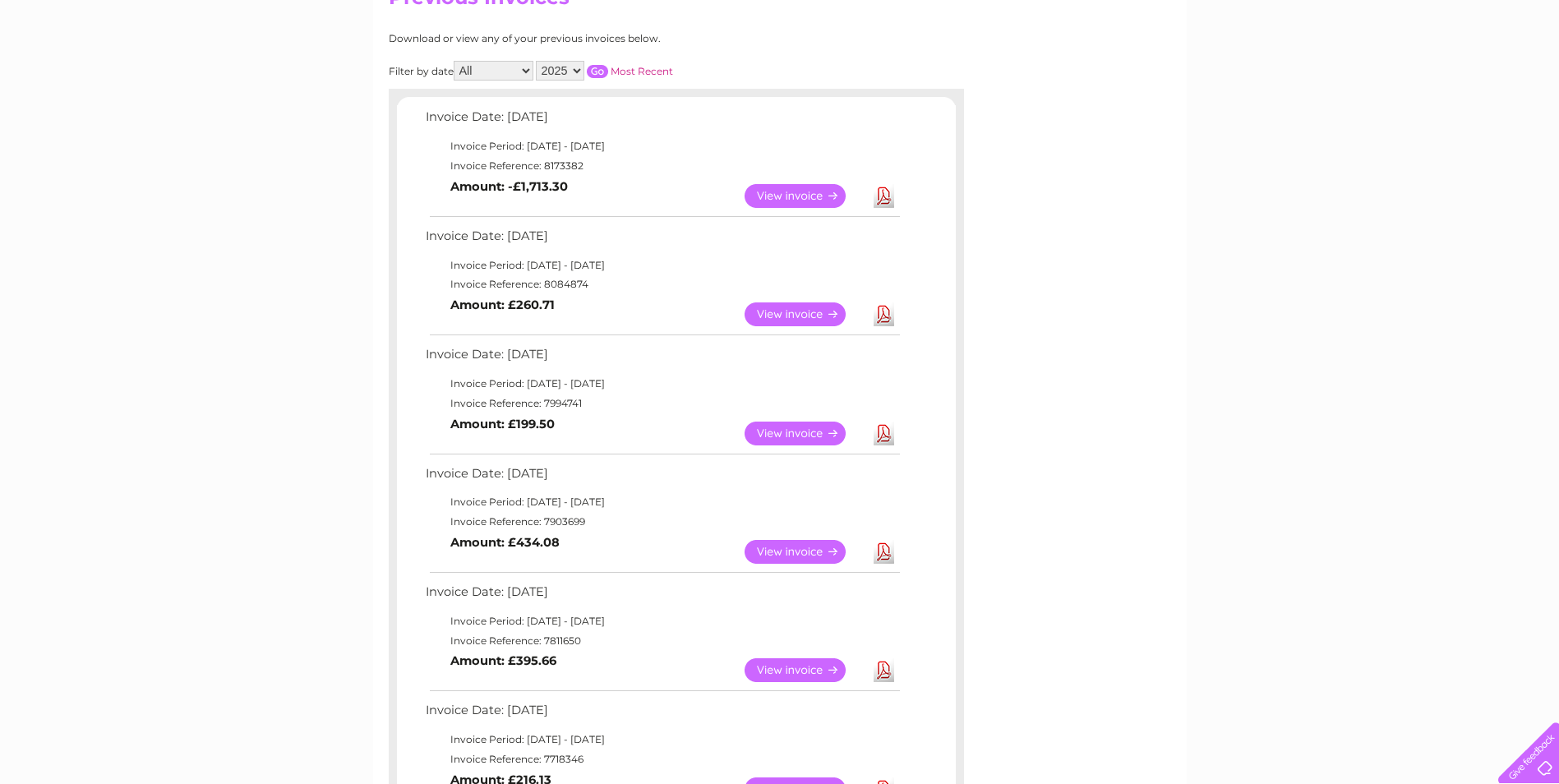
scroll to position [165, 0]
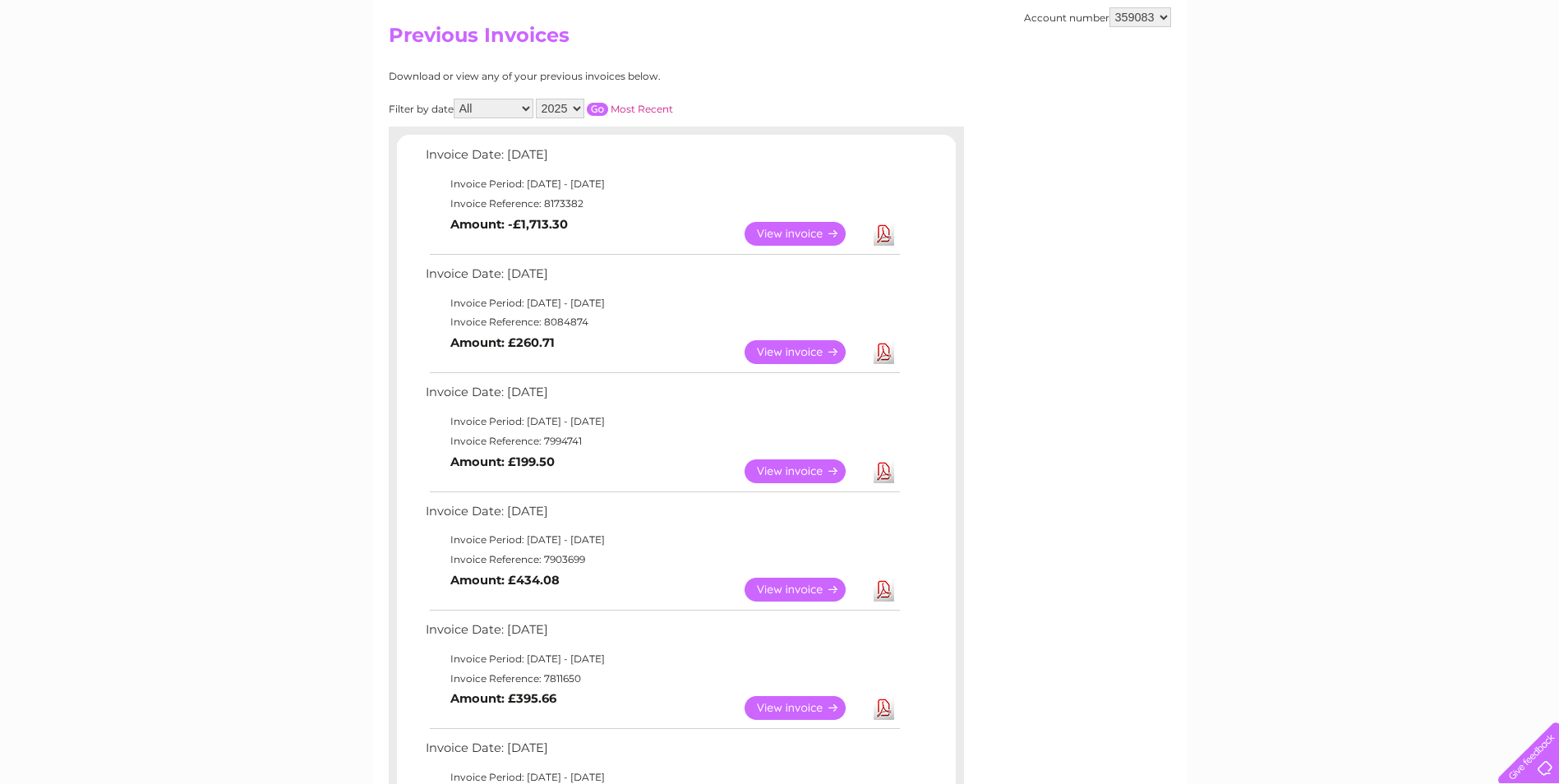
click at [796, 347] on link "View" at bounding box center [805, 352] width 121 height 24
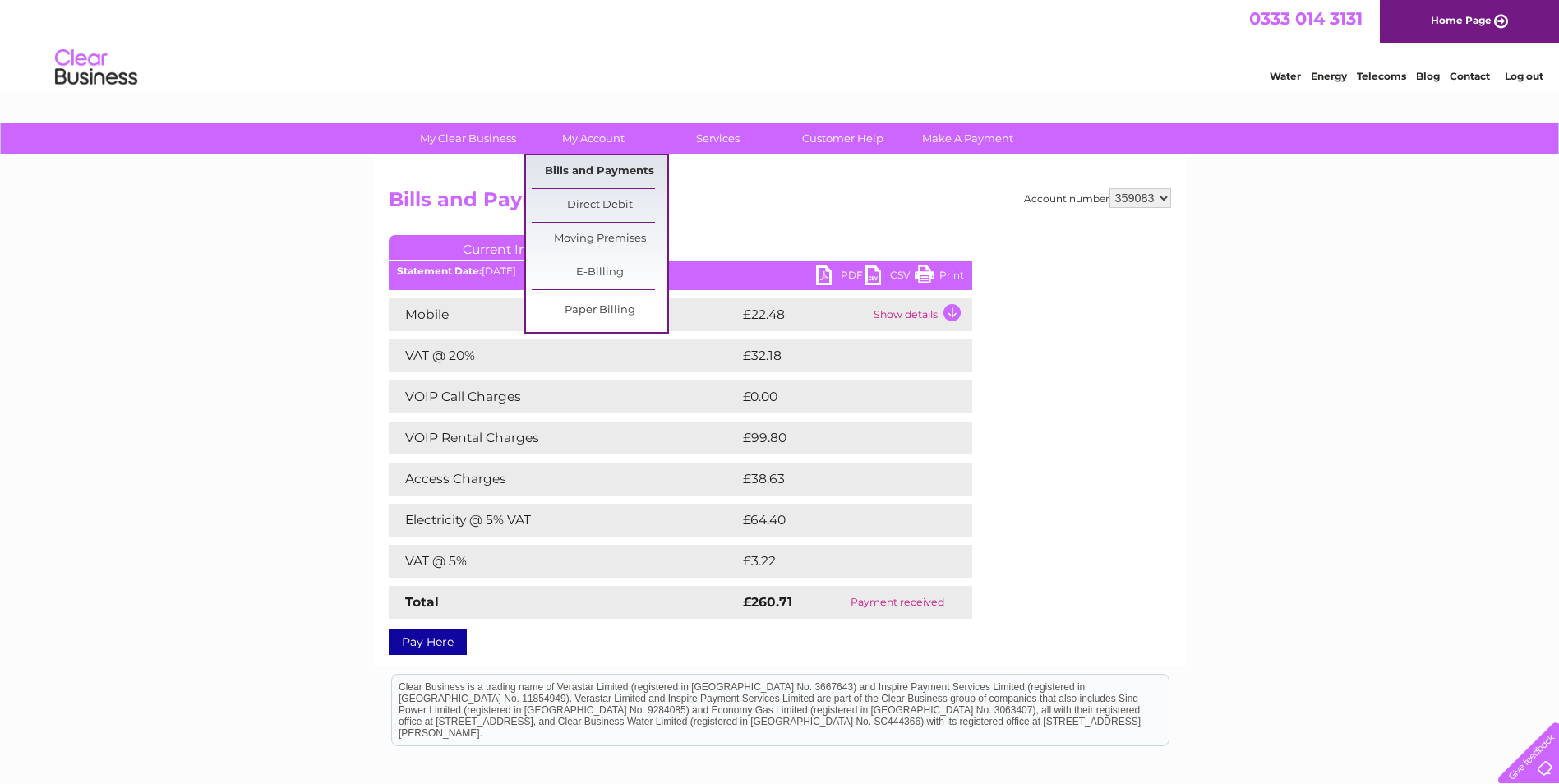
click at [611, 170] on link "Bills and Payments" at bounding box center [599, 171] width 136 height 33
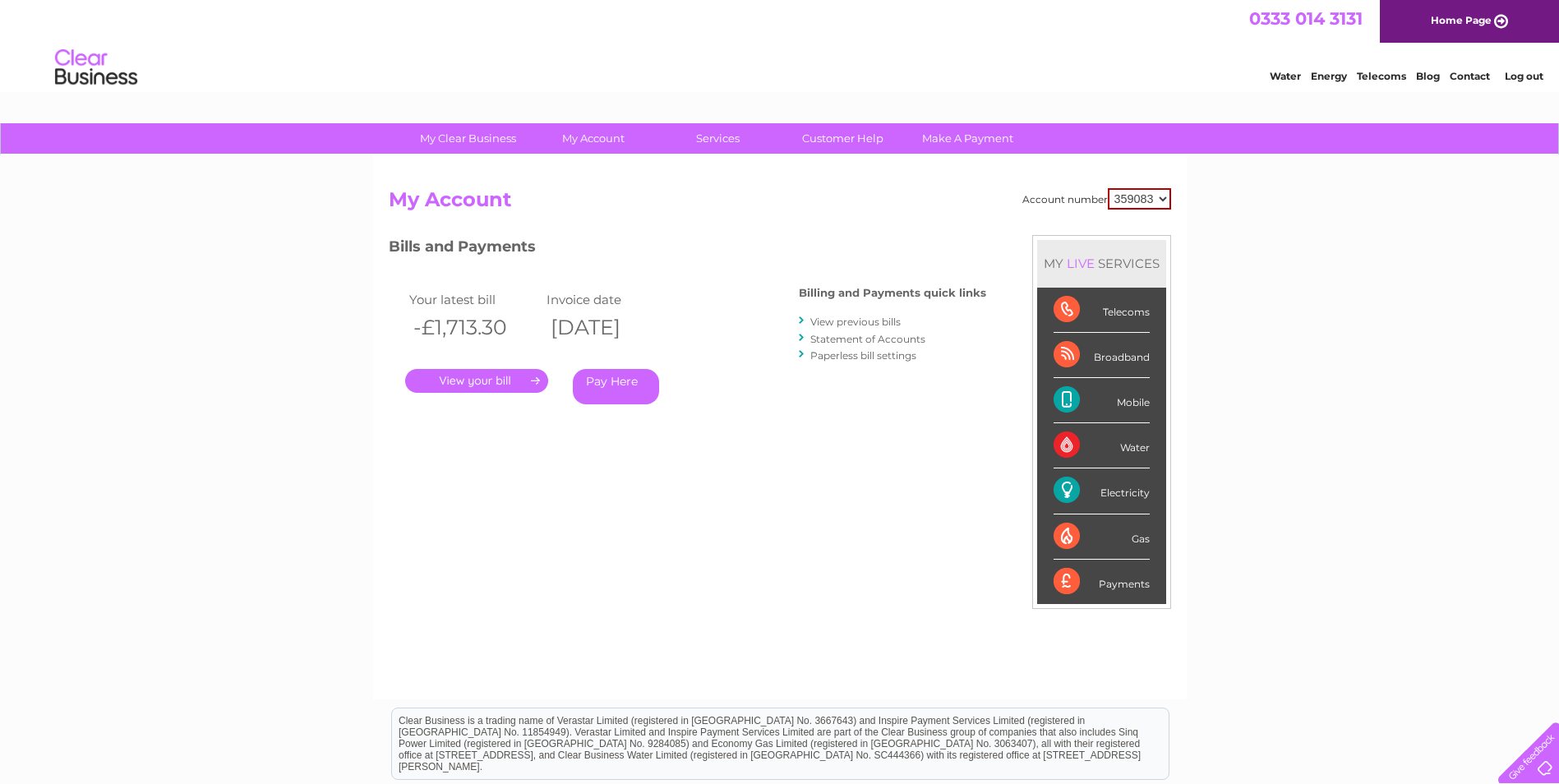
click at [833, 322] on link "View previous bills" at bounding box center [855, 322] width 90 height 12
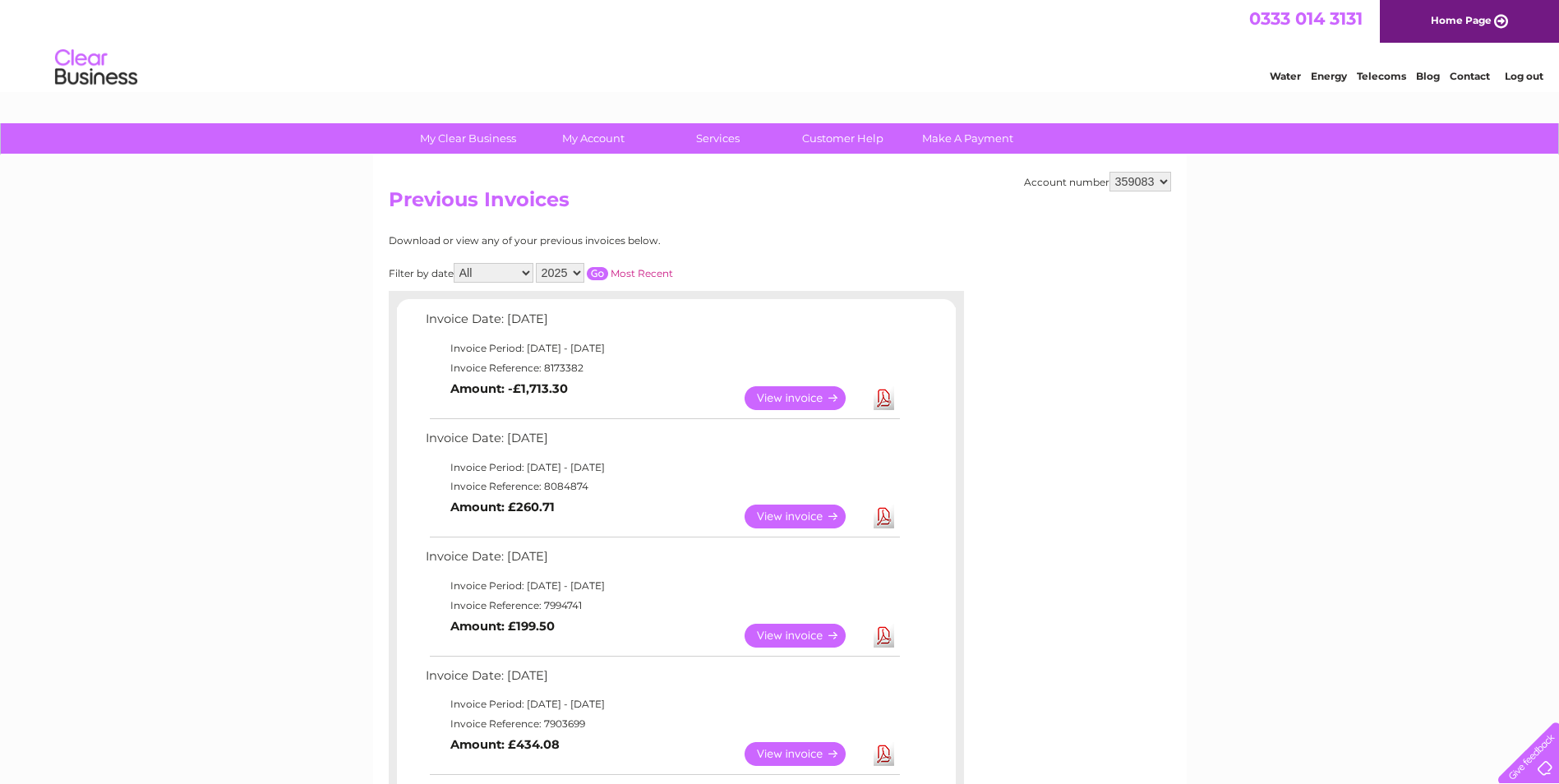
click at [791, 633] on link "View" at bounding box center [805, 636] width 121 height 24
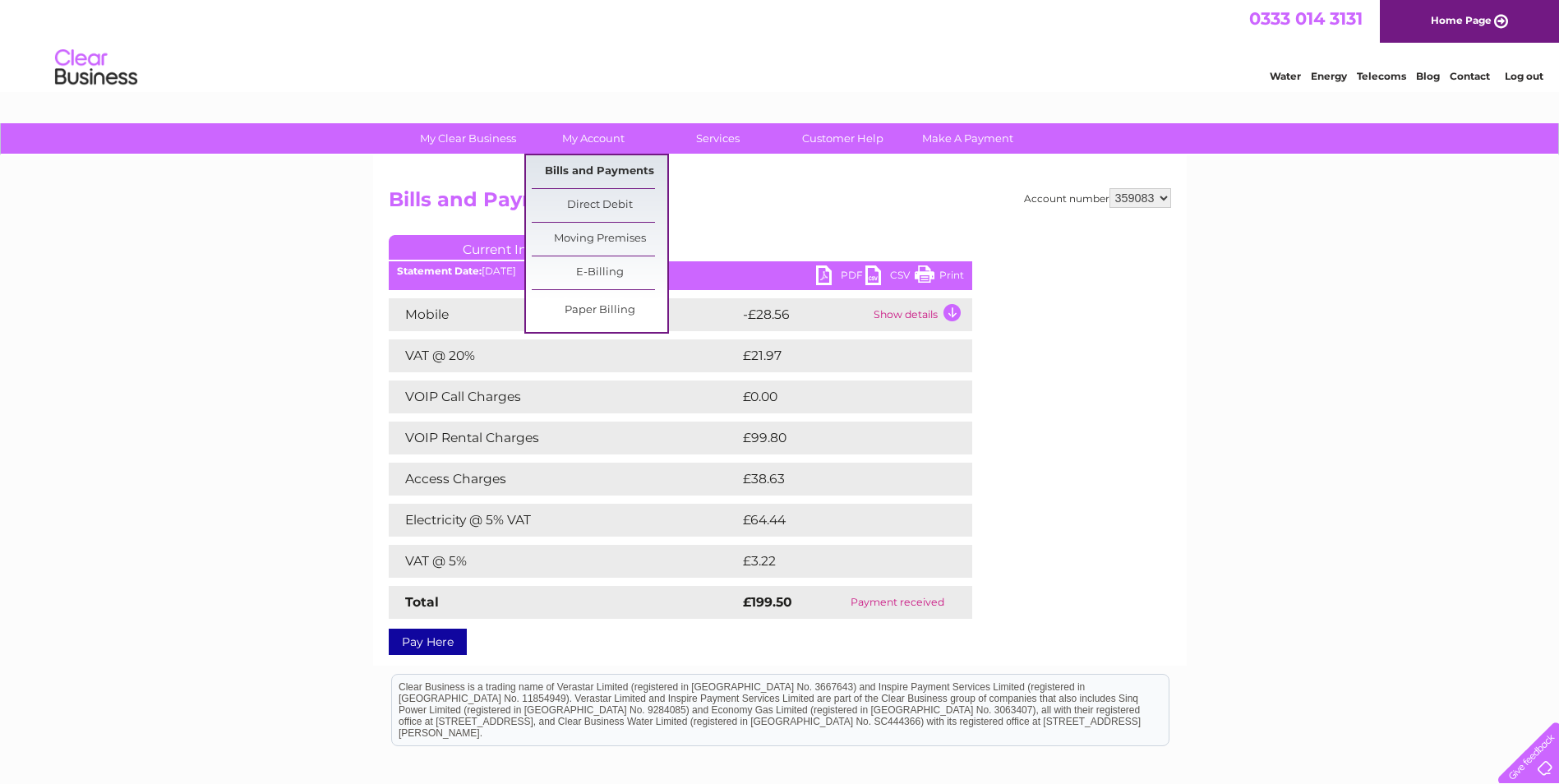
click at [598, 171] on link "Bills and Payments" at bounding box center [599, 171] width 136 height 33
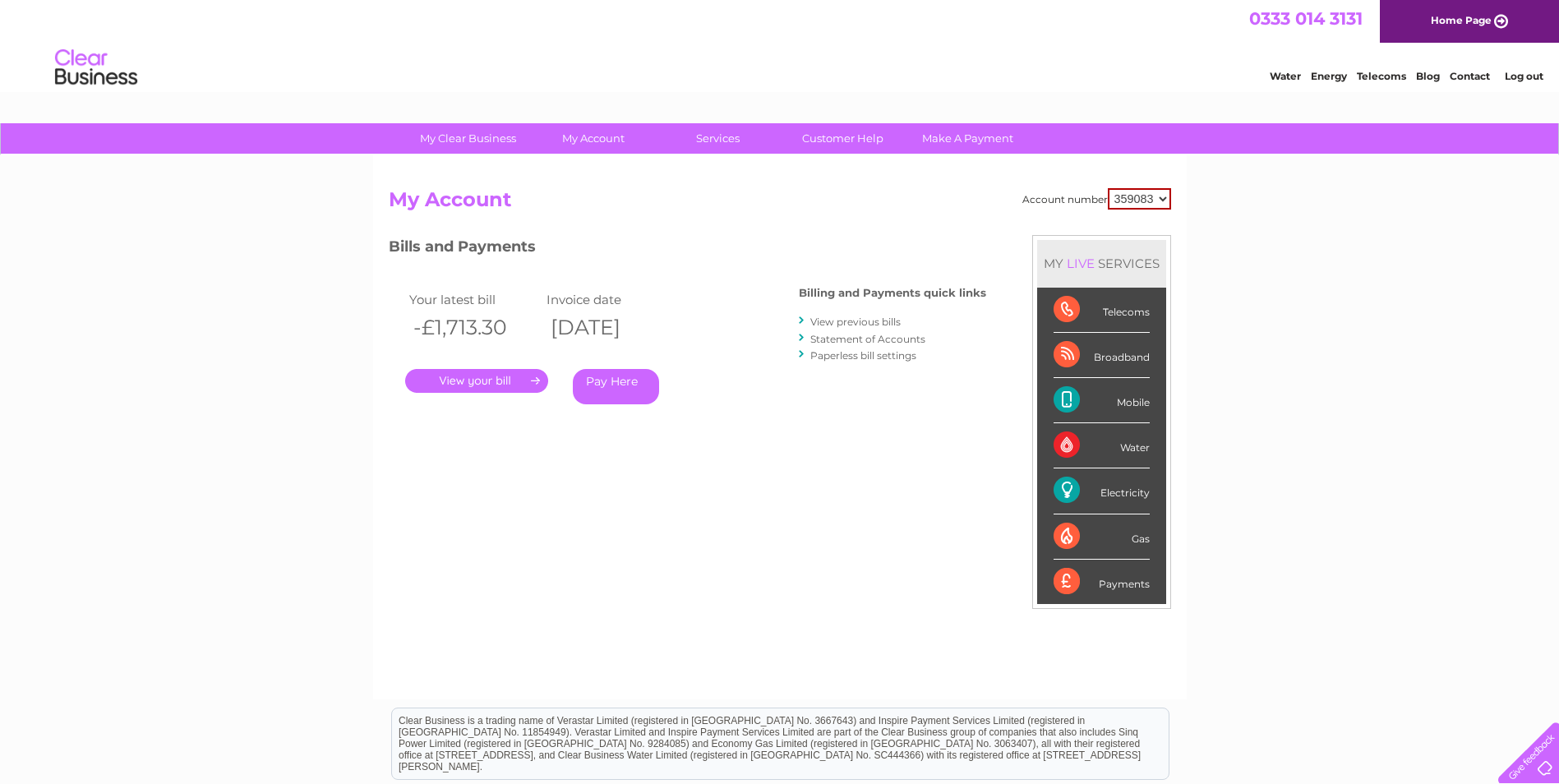
click at [515, 380] on link "." at bounding box center [477, 380] width 143 height 24
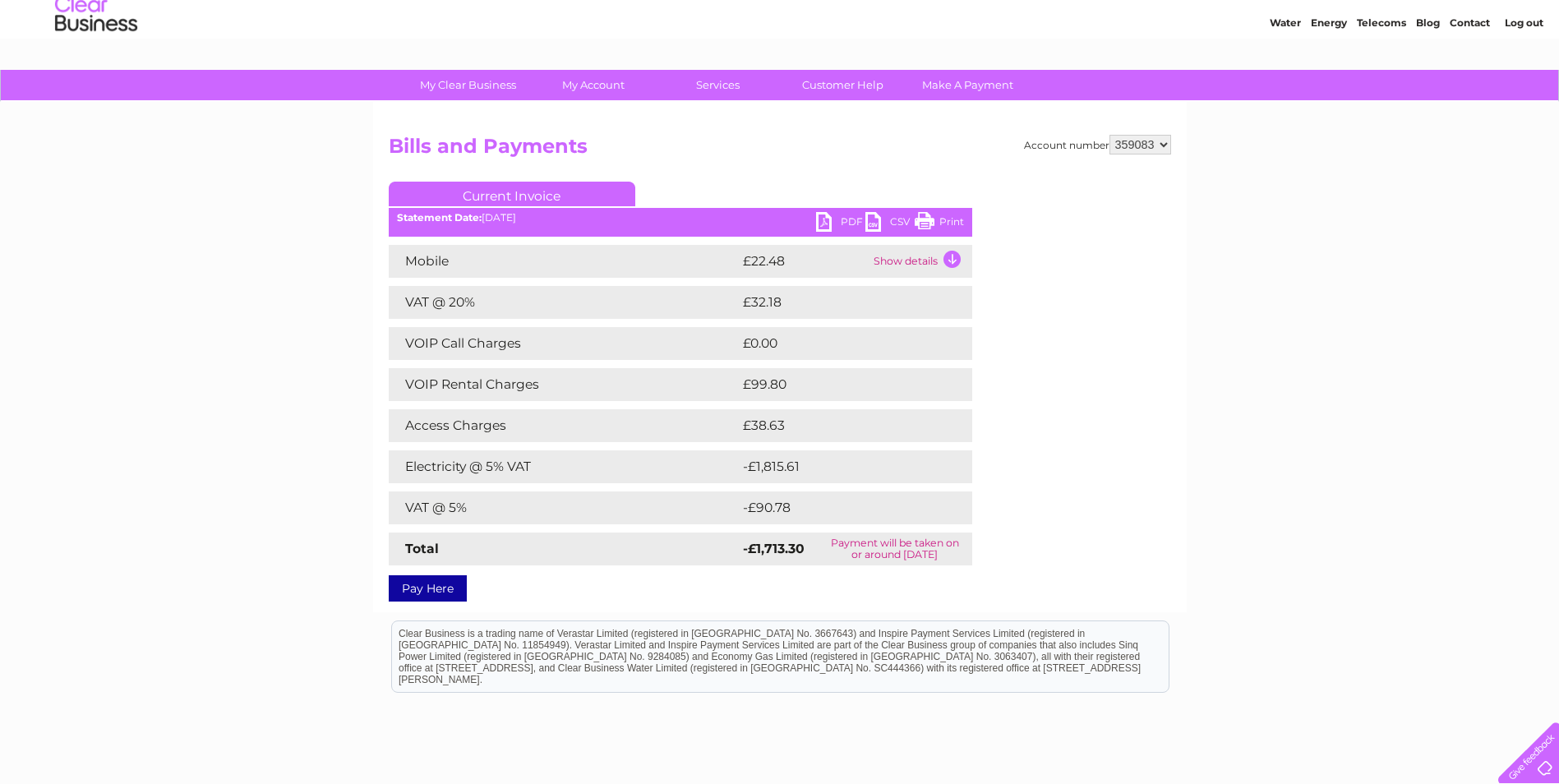
scroll to position [82, 0]
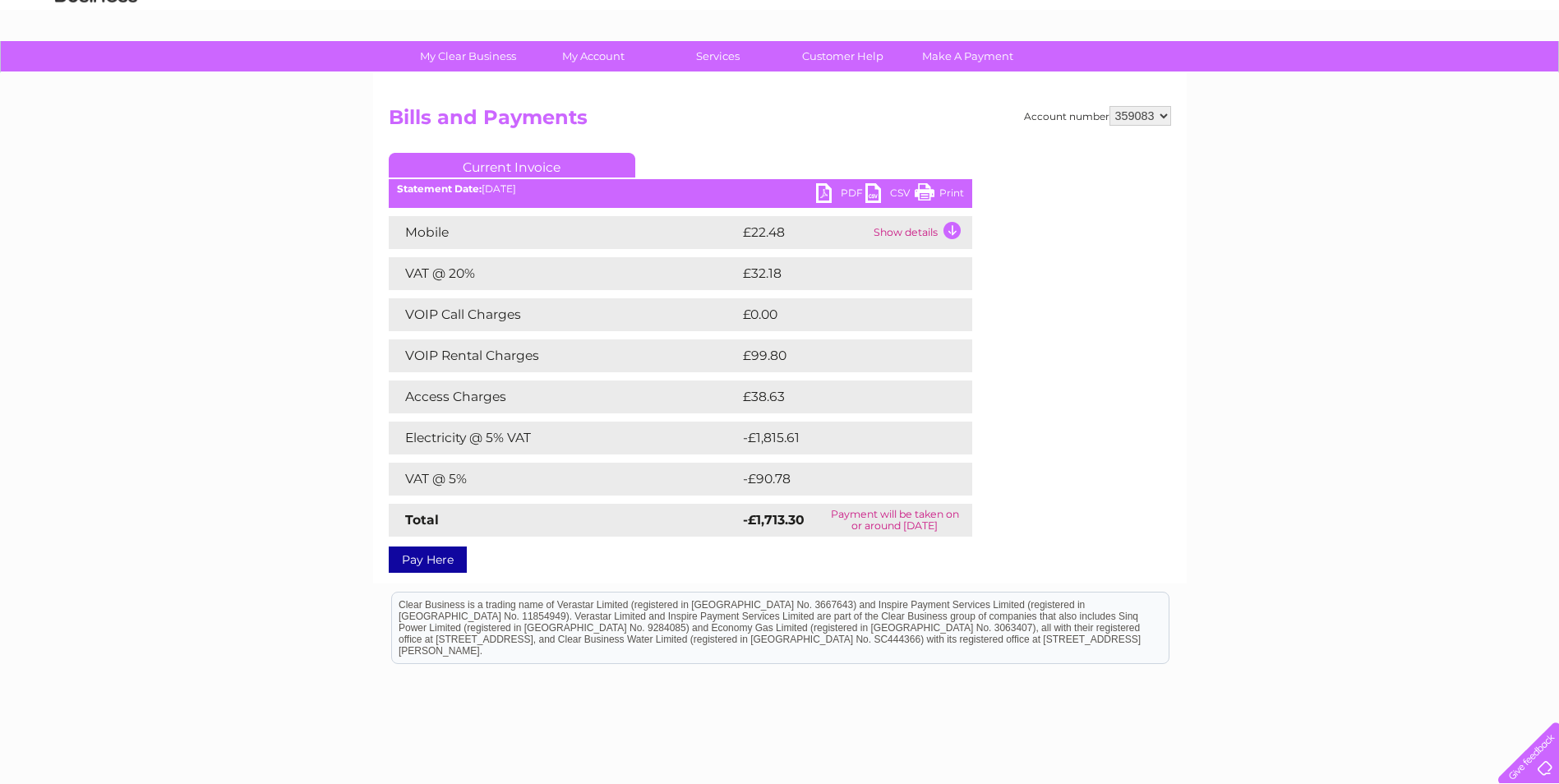
click at [951, 233] on td "Show details" at bounding box center [921, 232] width 102 height 33
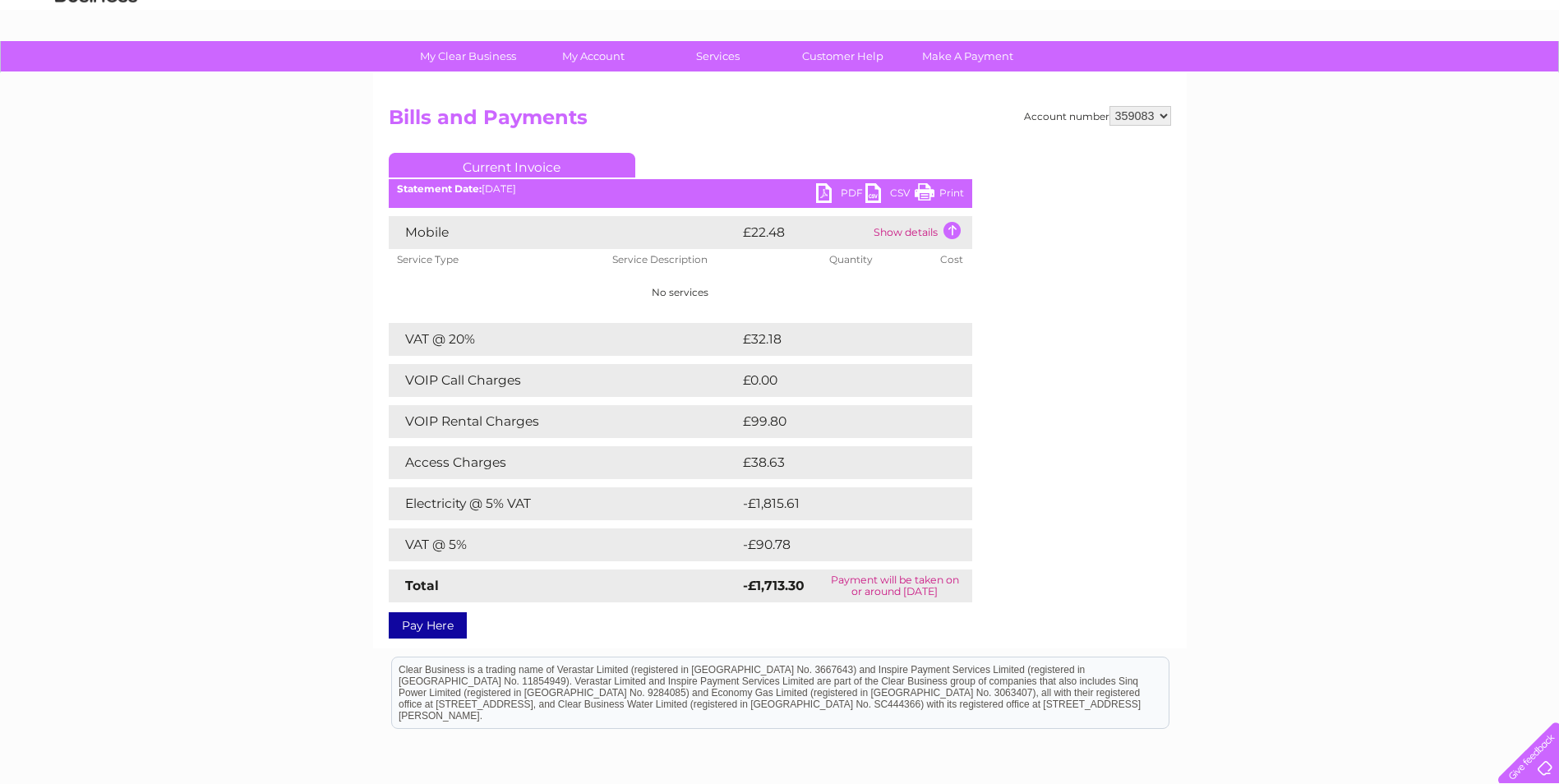
click at [849, 348] on td "£32.18" at bounding box center [838, 339] width 199 height 33
click at [951, 229] on td "Show details" at bounding box center [921, 232] width 102 height 33
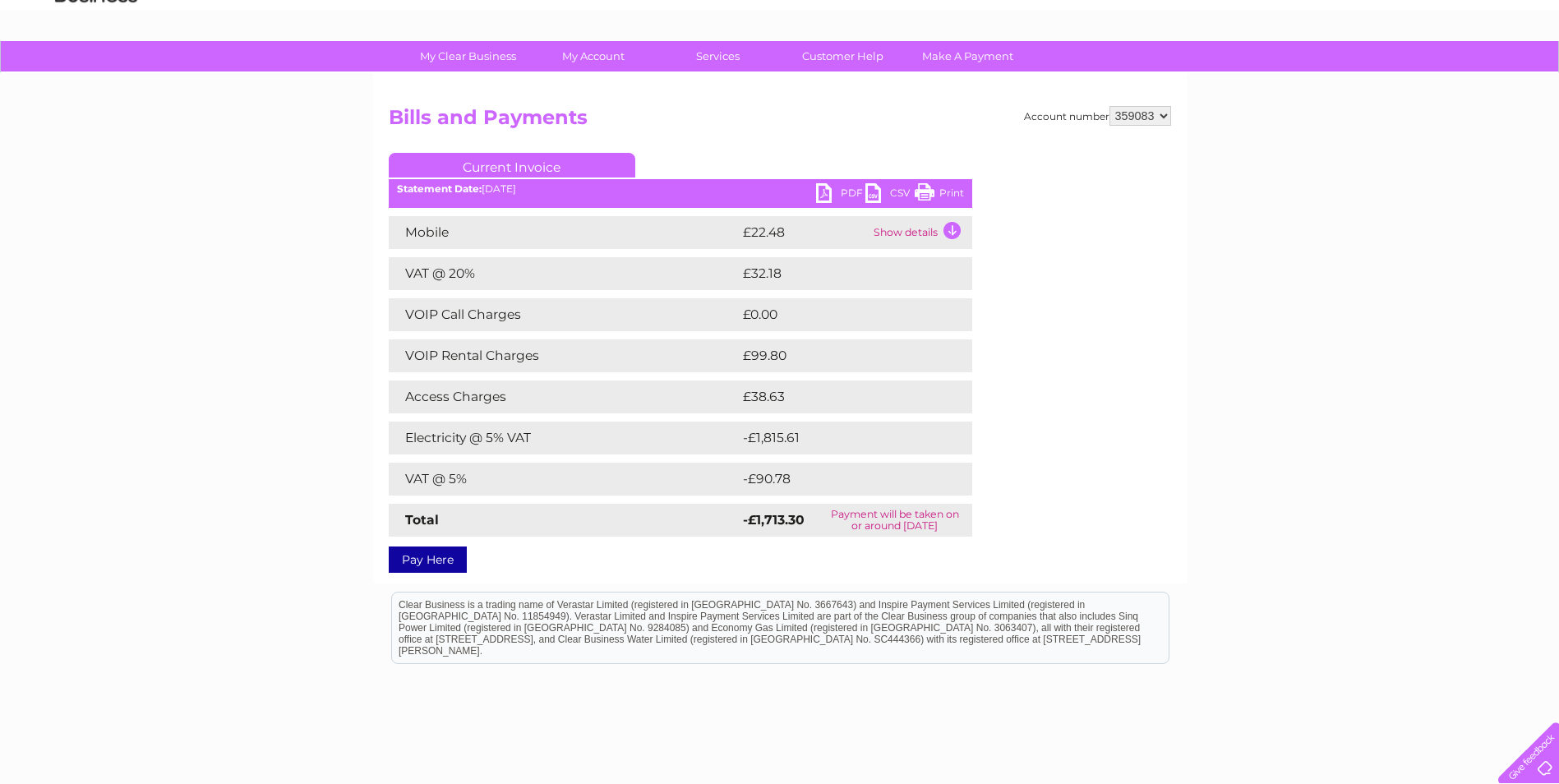
click at [898, 398] on td "£38.63" at bounding box center [839, 397] width 201 height 33
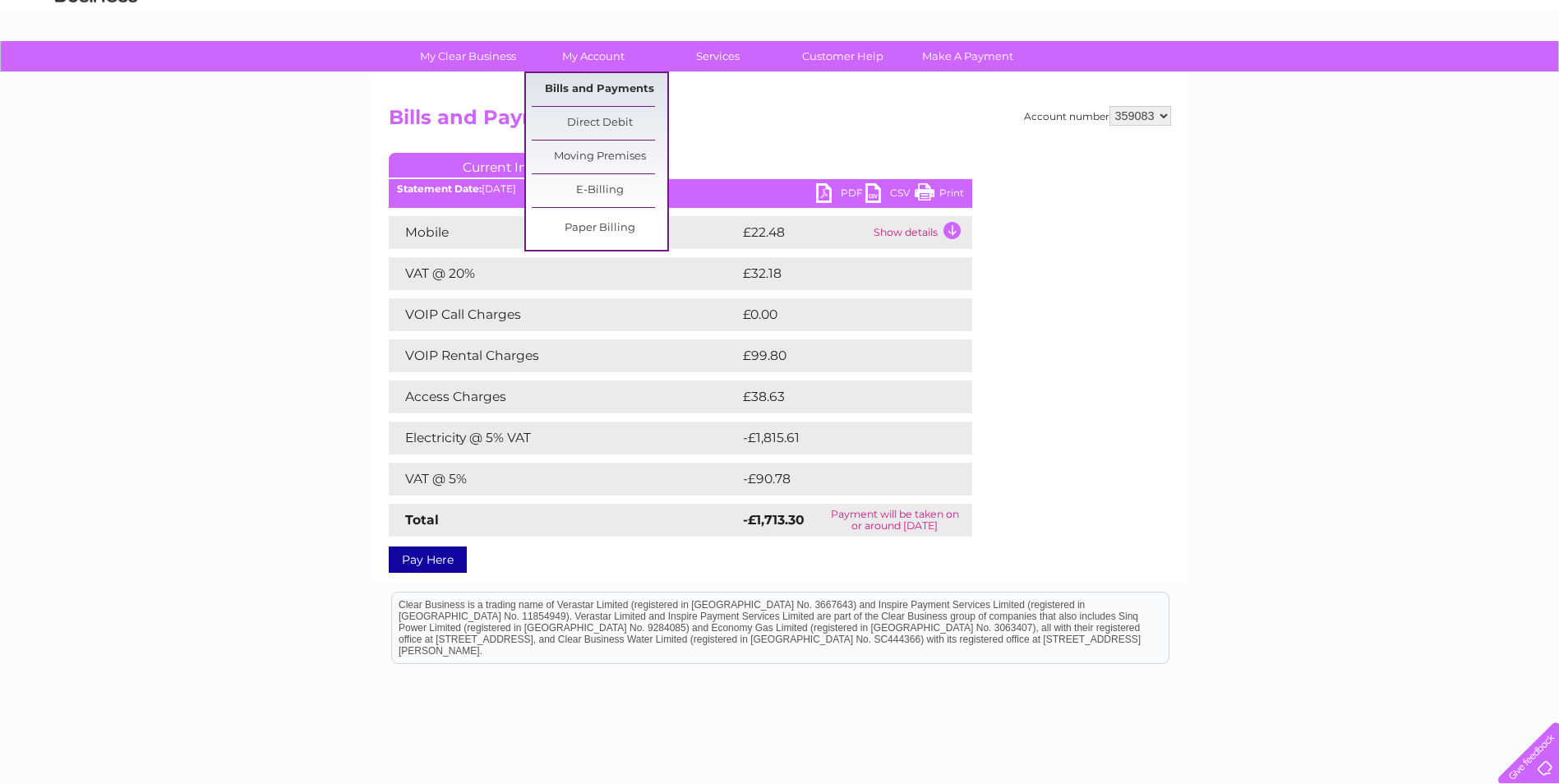
click at [578, 87] on link "Bills and Payments" at bounding box center [599, 90] width 136 height 33
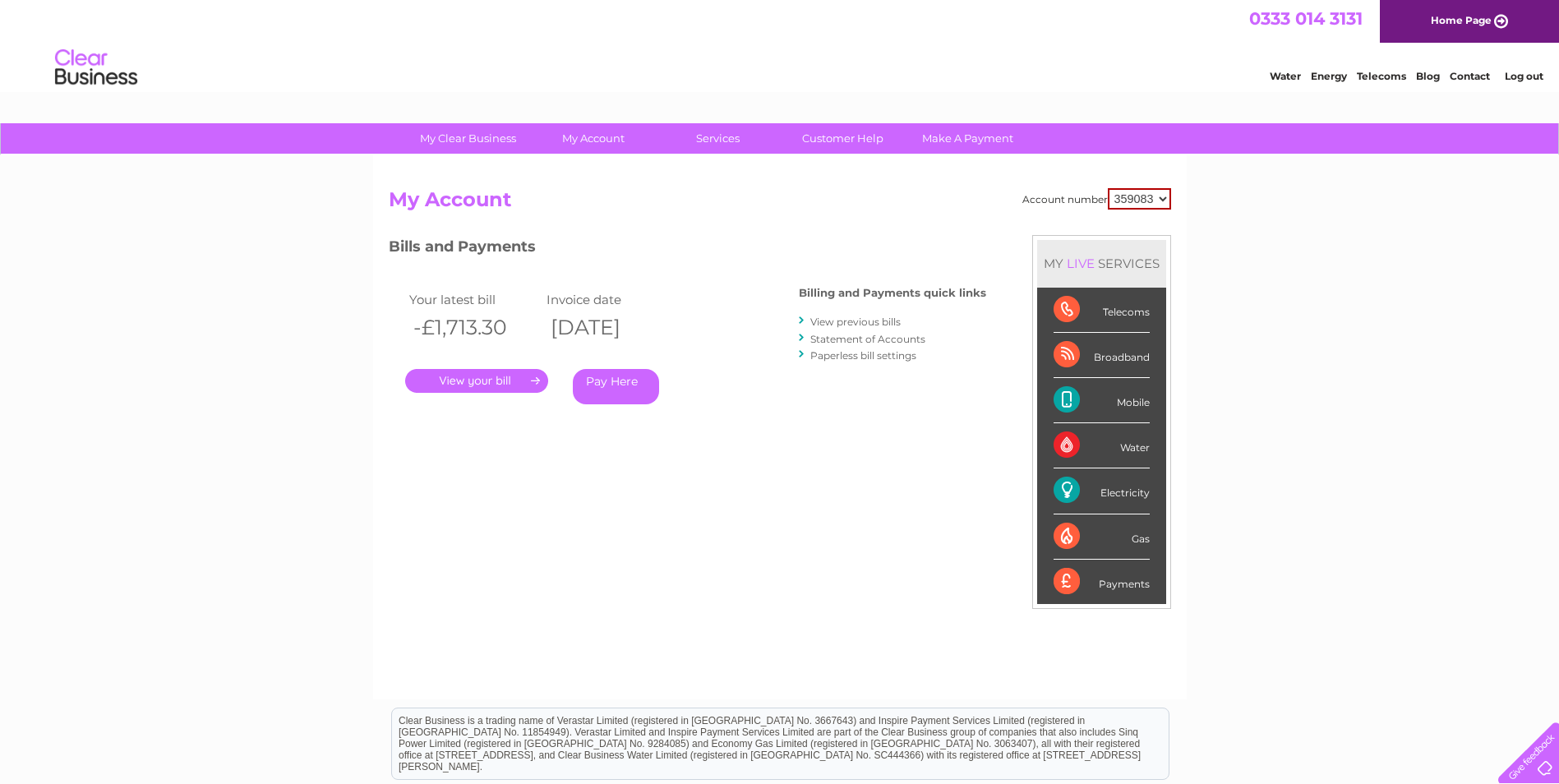
click at [521, 379] on link "." at bounding box center [477, 380] width 143 height 24
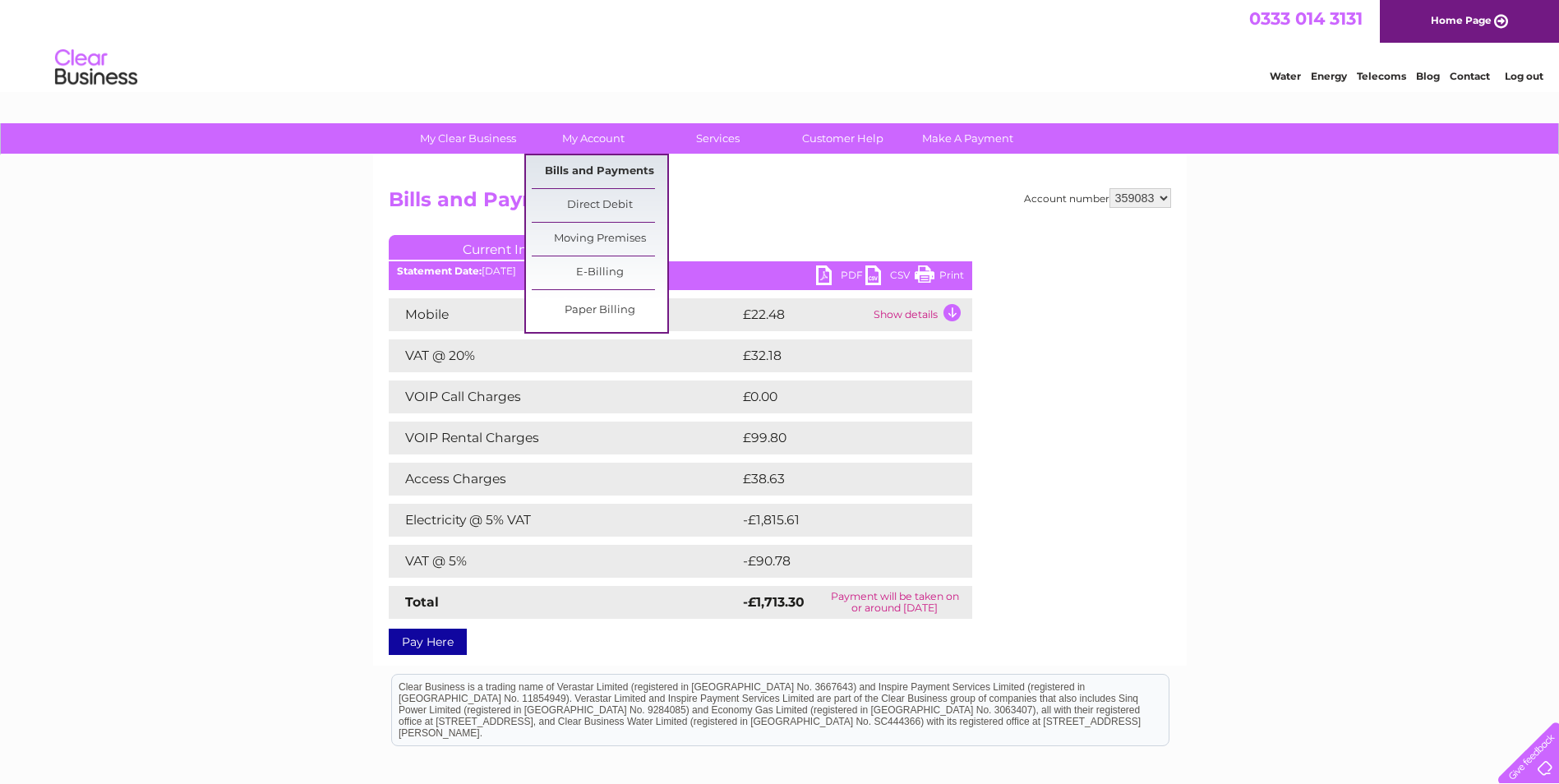
click at [604, 171] on link "Bills and Payments" at bounding box center [599, 171] width 136 height 33
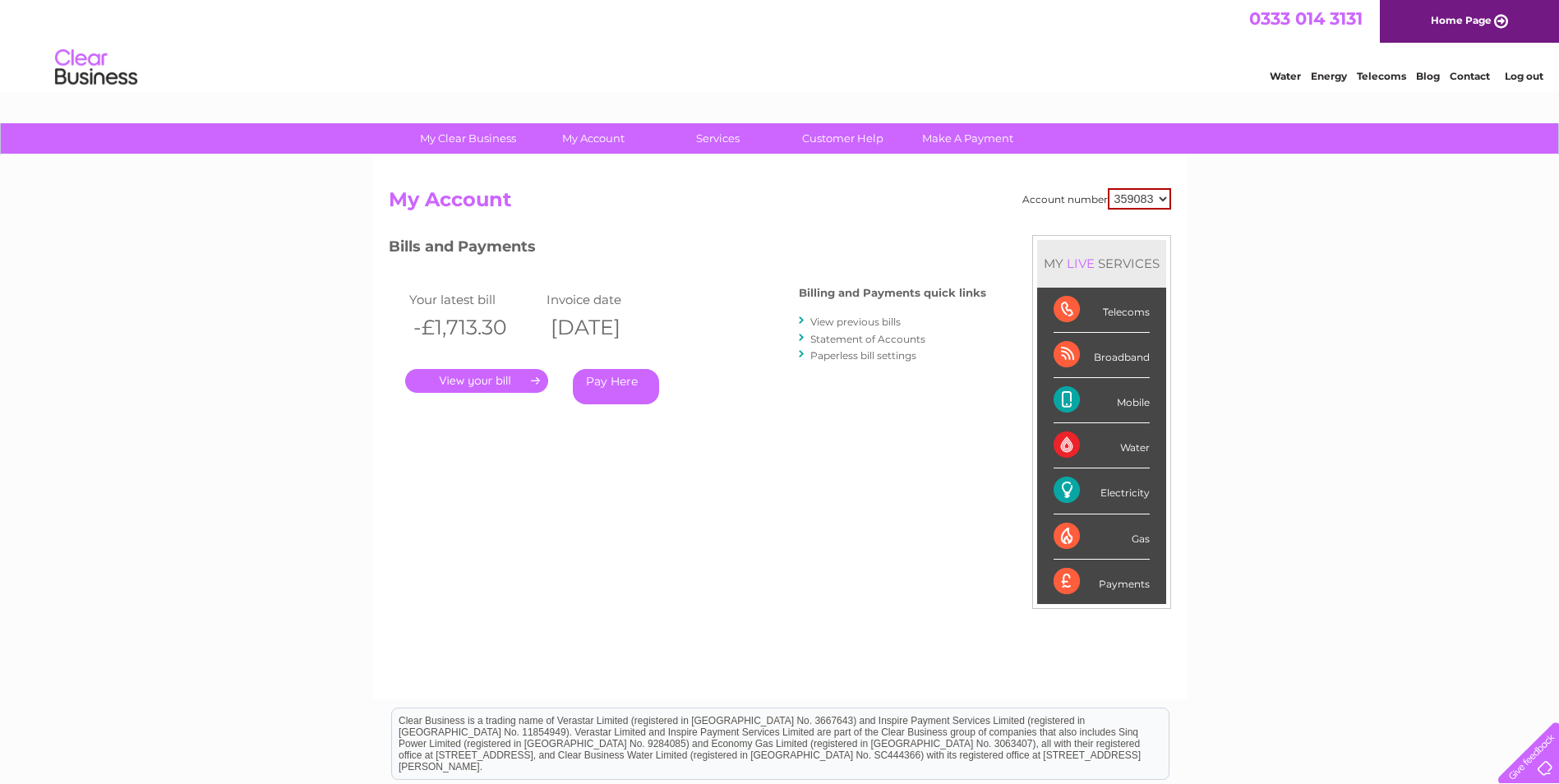
click at [826, 320] on link "View previous bills" at bounding box center [855, 322] width 90 height 12
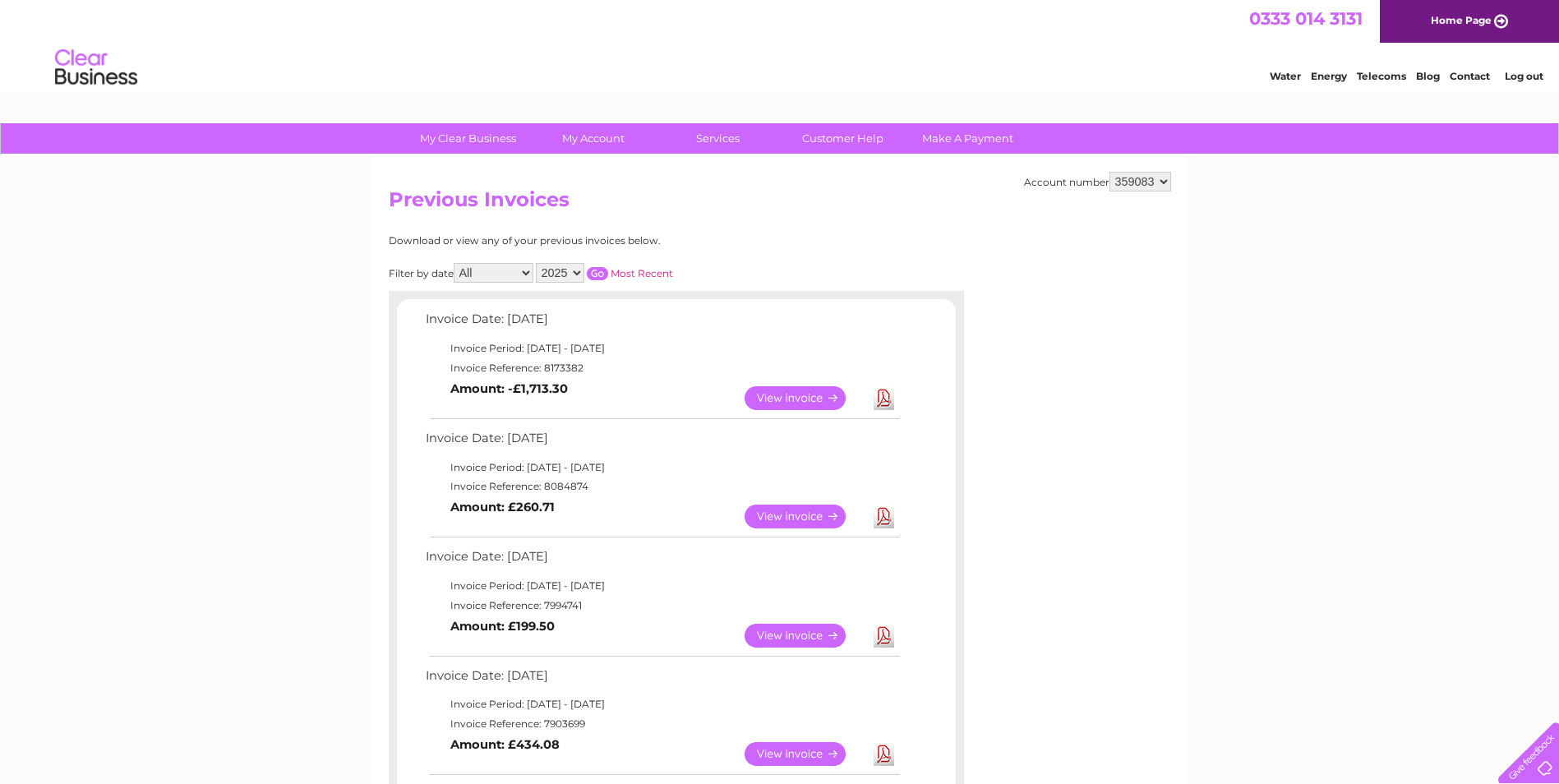
click at [772, 514] on link "View" at bounding box center [805, 516] width 121 height 24
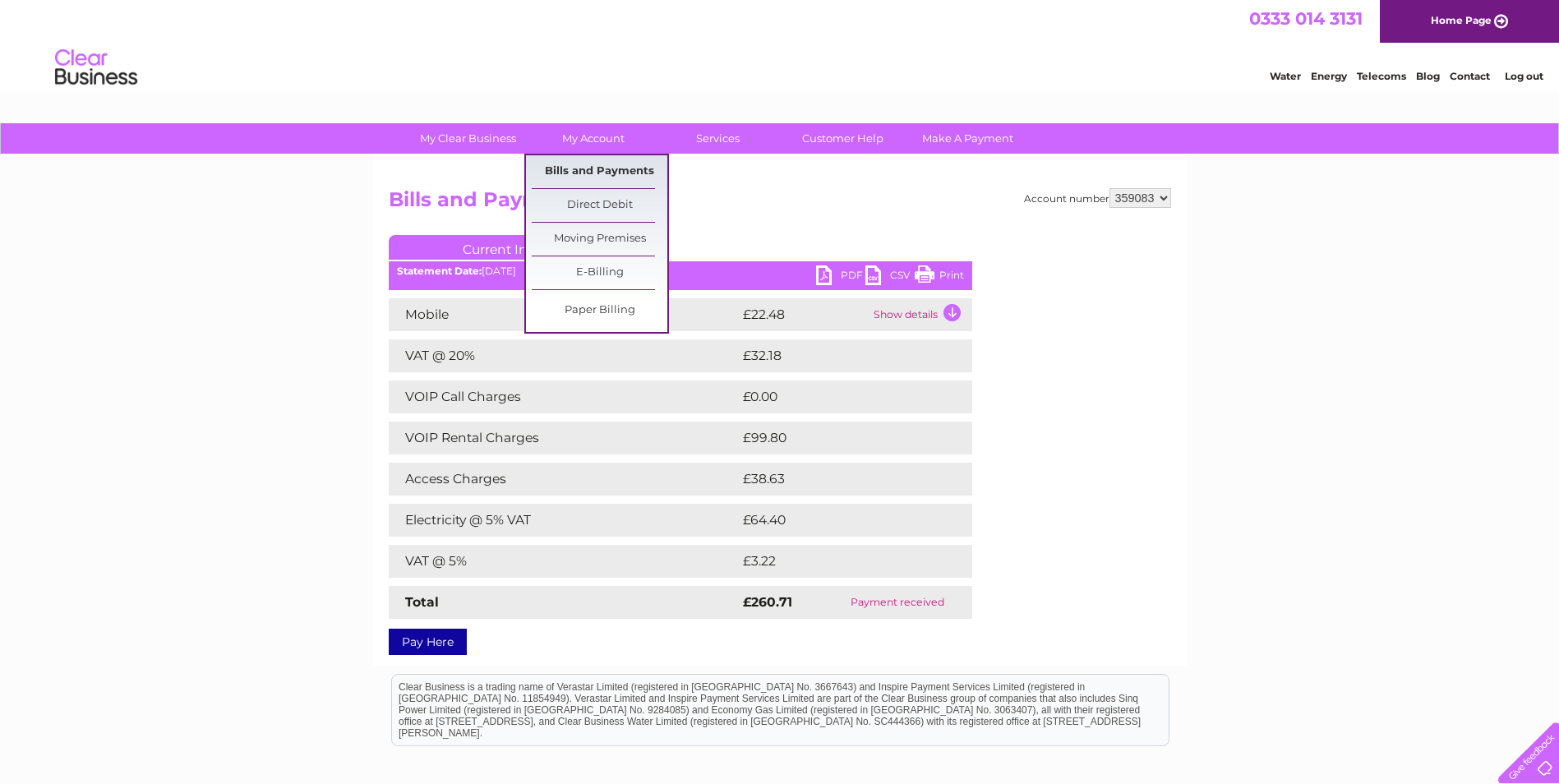
click at [609, 168] on link "Bills and Payments" at bounding box center [599, 171] width 136 height 33
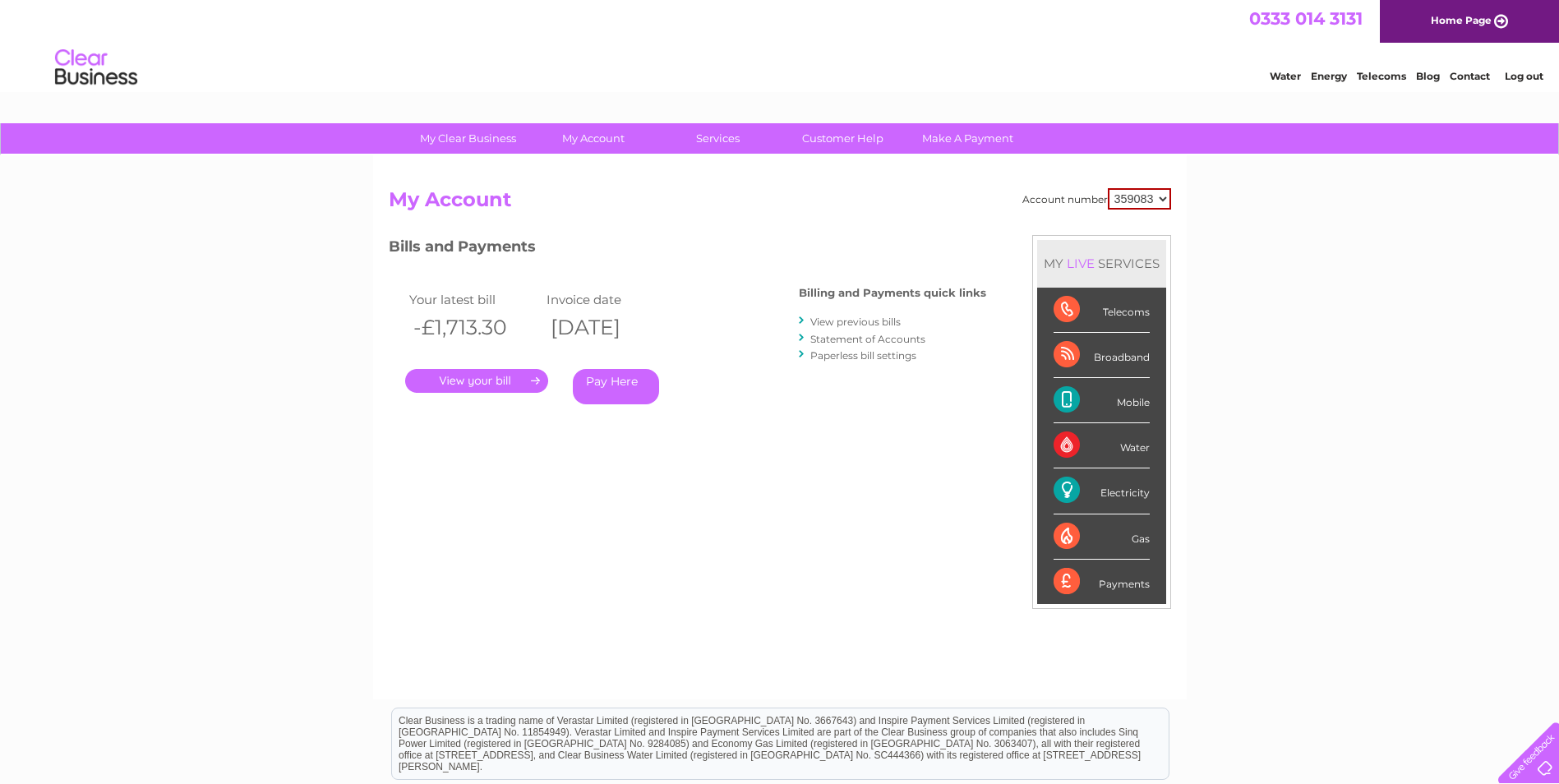
click at [507, 380] on link "." at bounding box center [477, 380] width 143 height 24
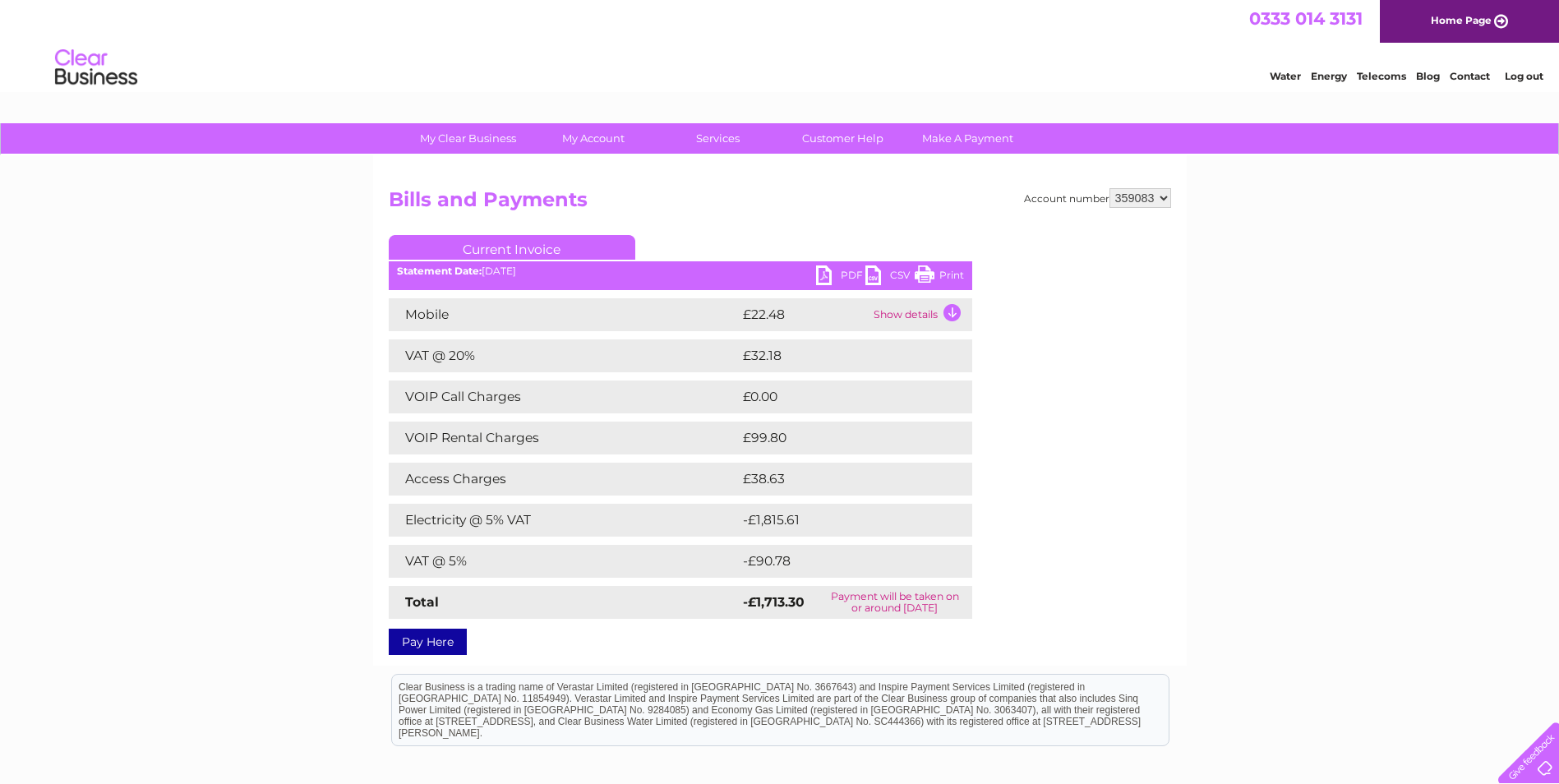
click at [951, 310] on td "Show details" at bounding box center [921, 315] width 102 height 33
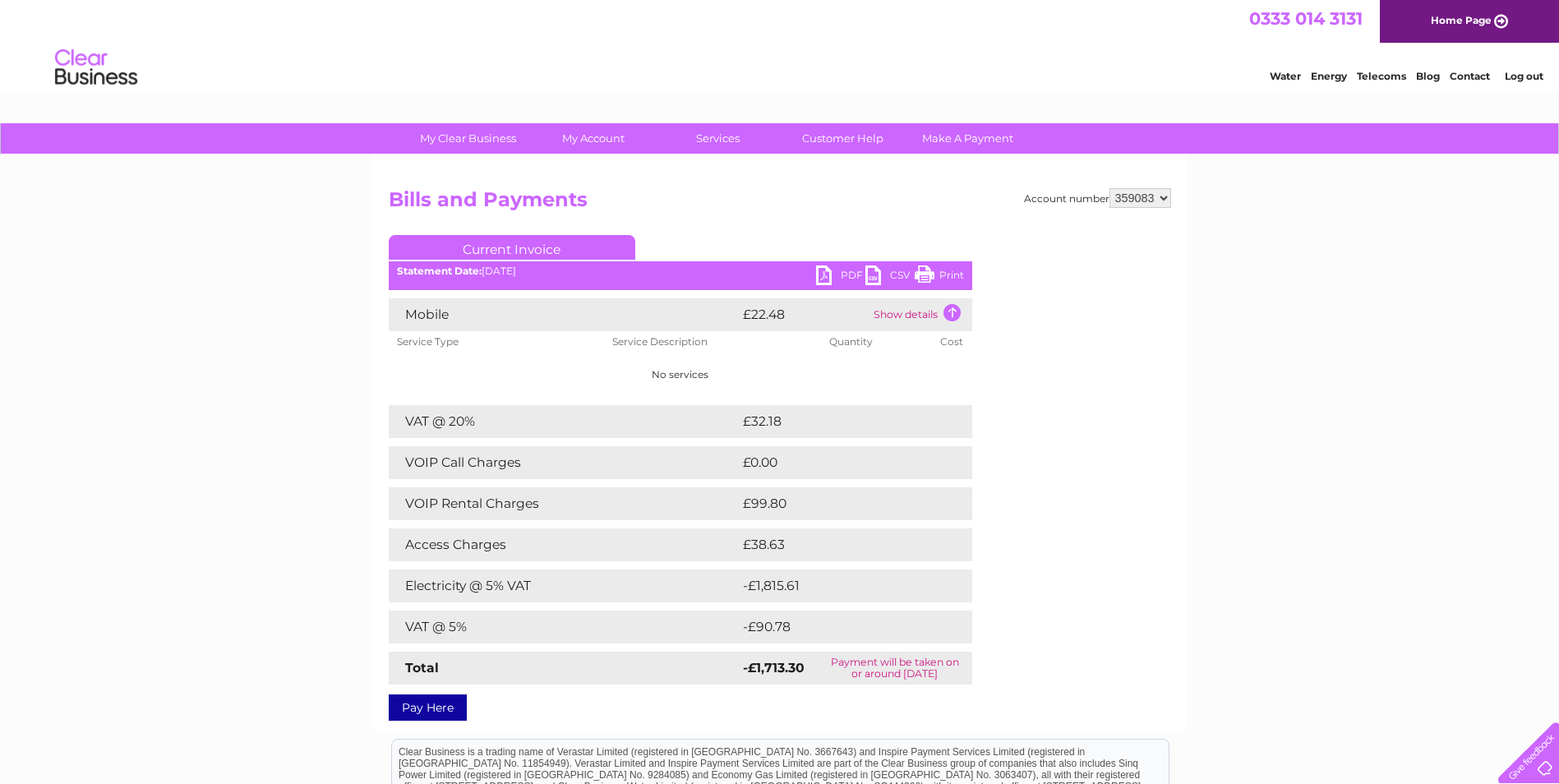
click at [998, 362] on div "Account number 359083 Bills and Payments Current Invoice PDF CSV Print" at bounding box center [779, 451] width 782 height 526
click at [953, 308] on td "Show details" at bounding box center [921, 315] width 102 height 33
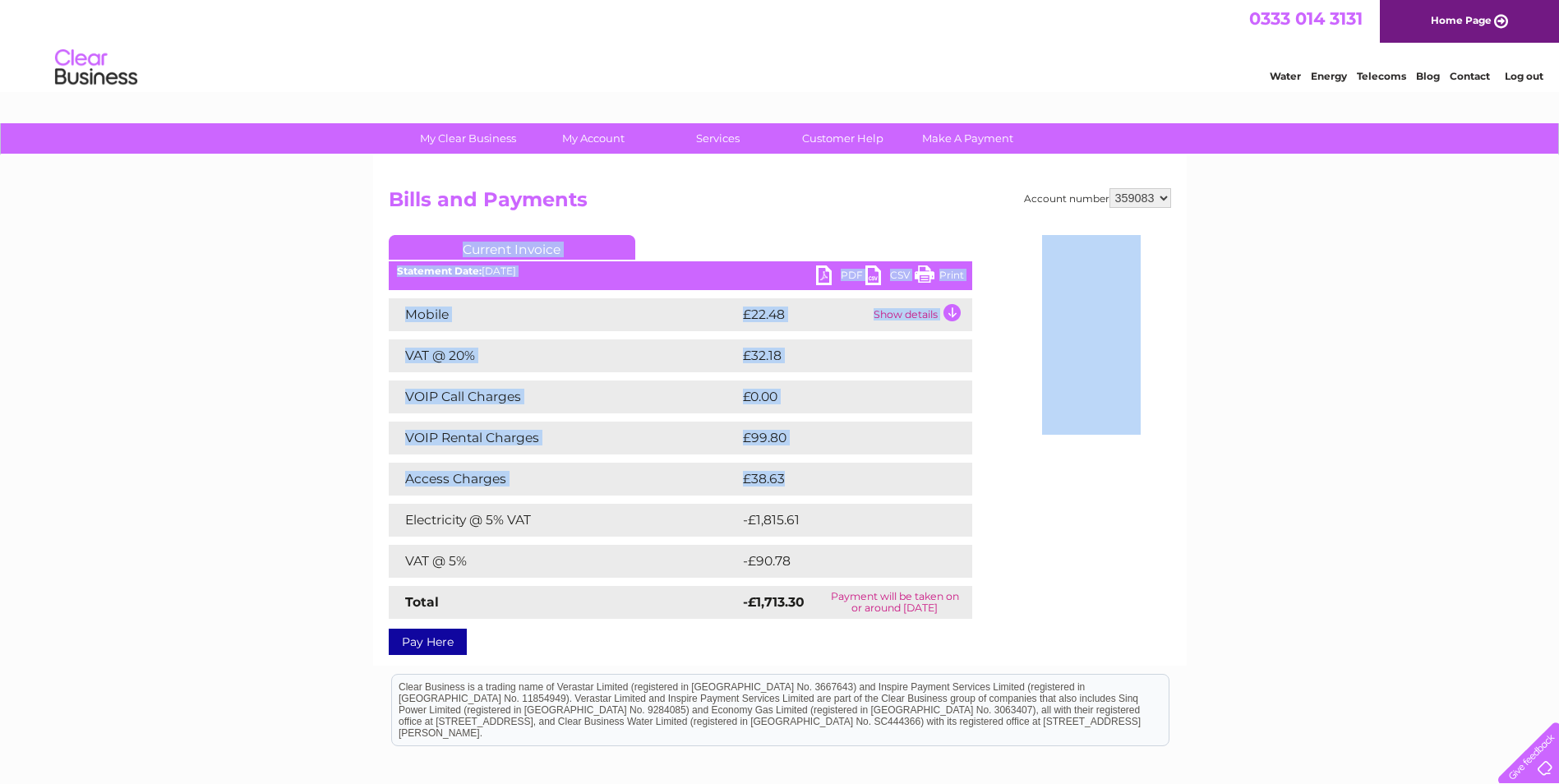
drag, startPoint x: 969, startPoint y: 467, endPoint x: 961, endPoint y: 487, distance: 21.5
click at [961, 487] on div "Account number 359083 Bills and Payments Current Invoice PDF CSV Print" at bounding box center [779, 419] width 782 height 461
click at [1448, 552] on div "My Clear Business Login Details My Details My Preferences Link Account My Accou…" at bounding box center [779, 534] width 1559 height 823
click at [1309, 565] on div "My Clear Business Login Details My Details My Preferences Link Account My Accou…" at bounding box center [779, 534] width 1559 height 823
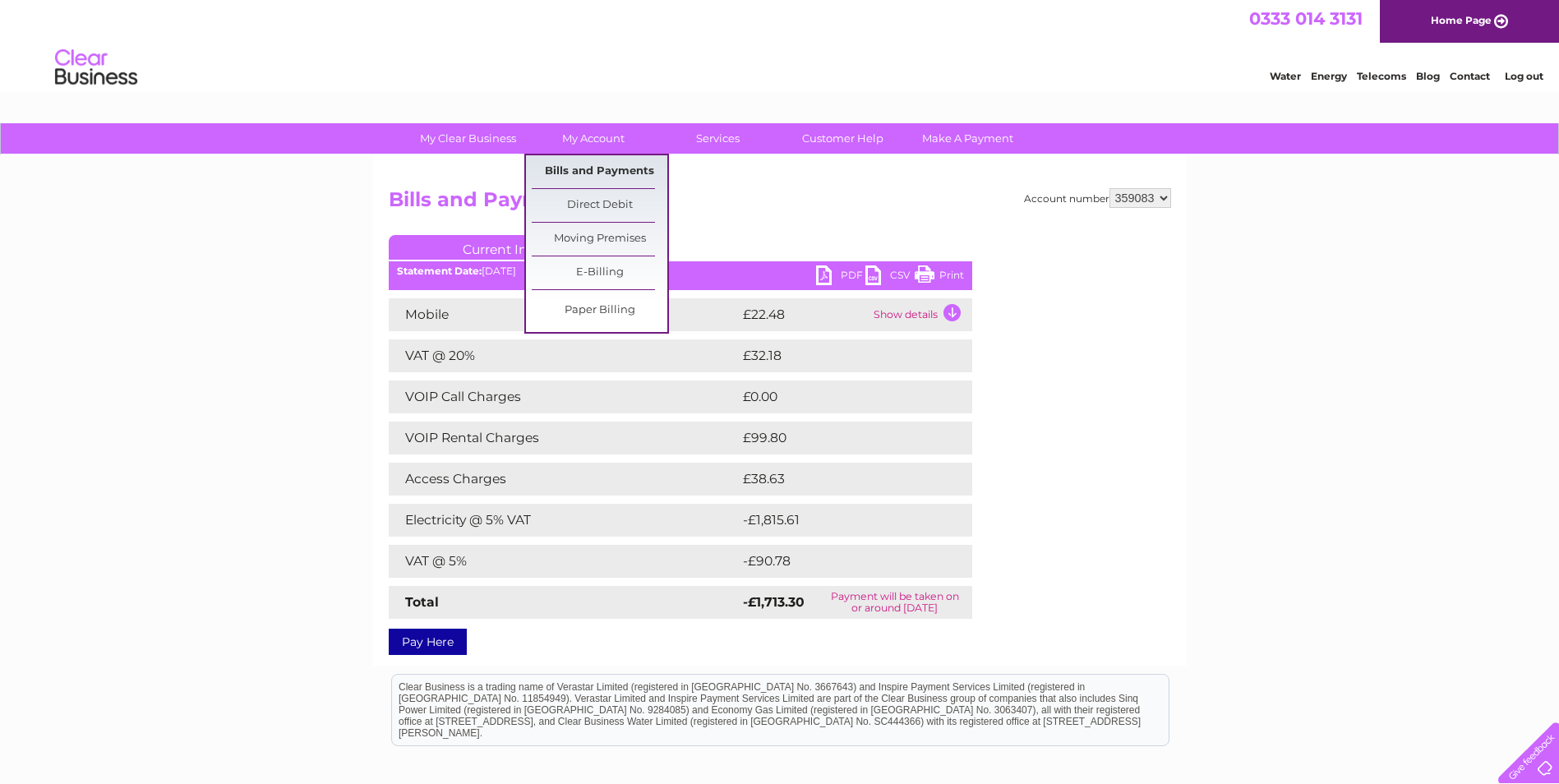
click at [582, 166] on link "Bills and Payments" at bounding box center [599, 171] width 136 height 33
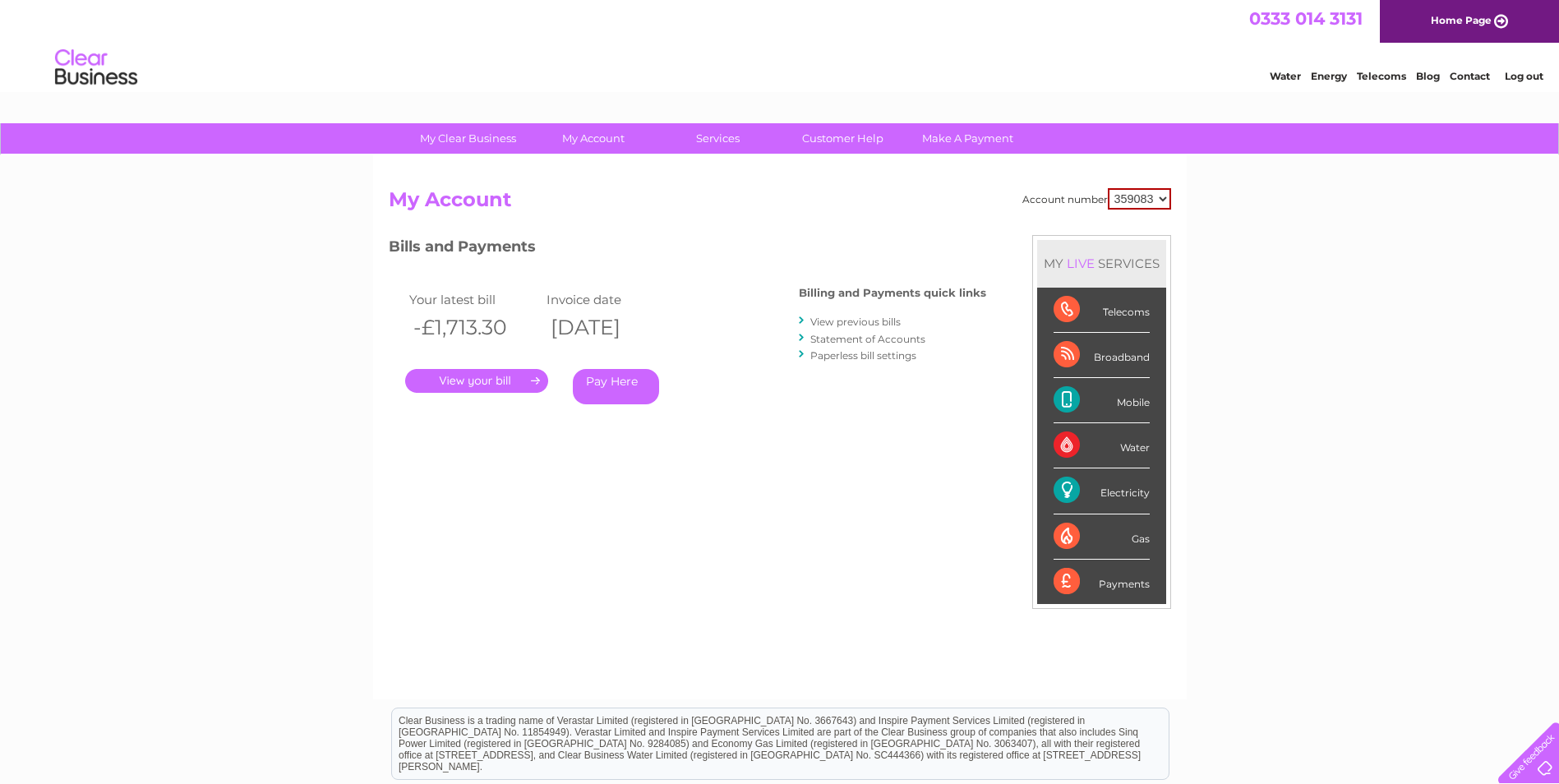
click at [832, 320] on link "View previous bills" at bounding box center [855, 322] width 90 height 12
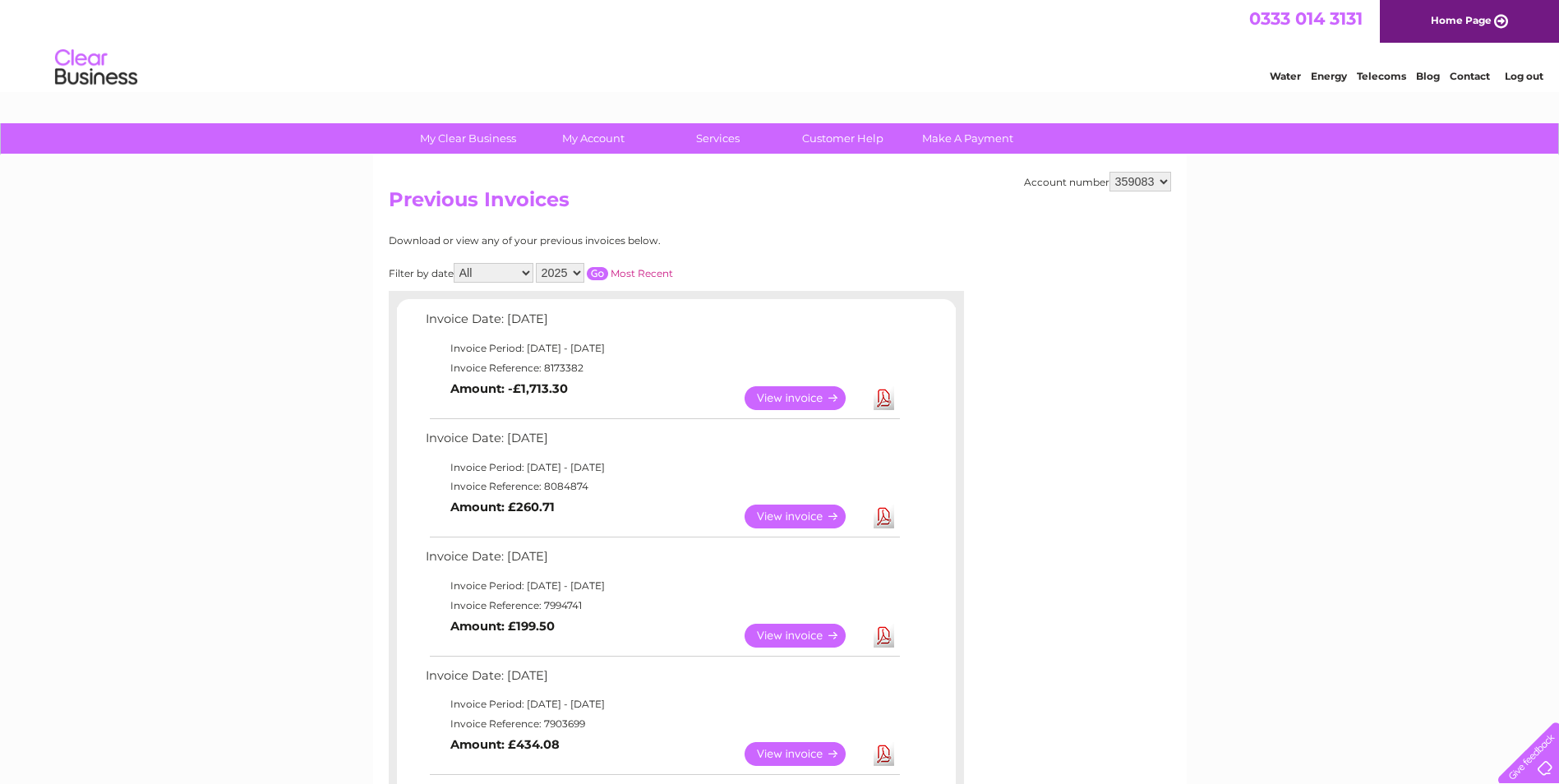
click at [773, 516] on link "View" at bounding box center [805, 516] width 121 height 24
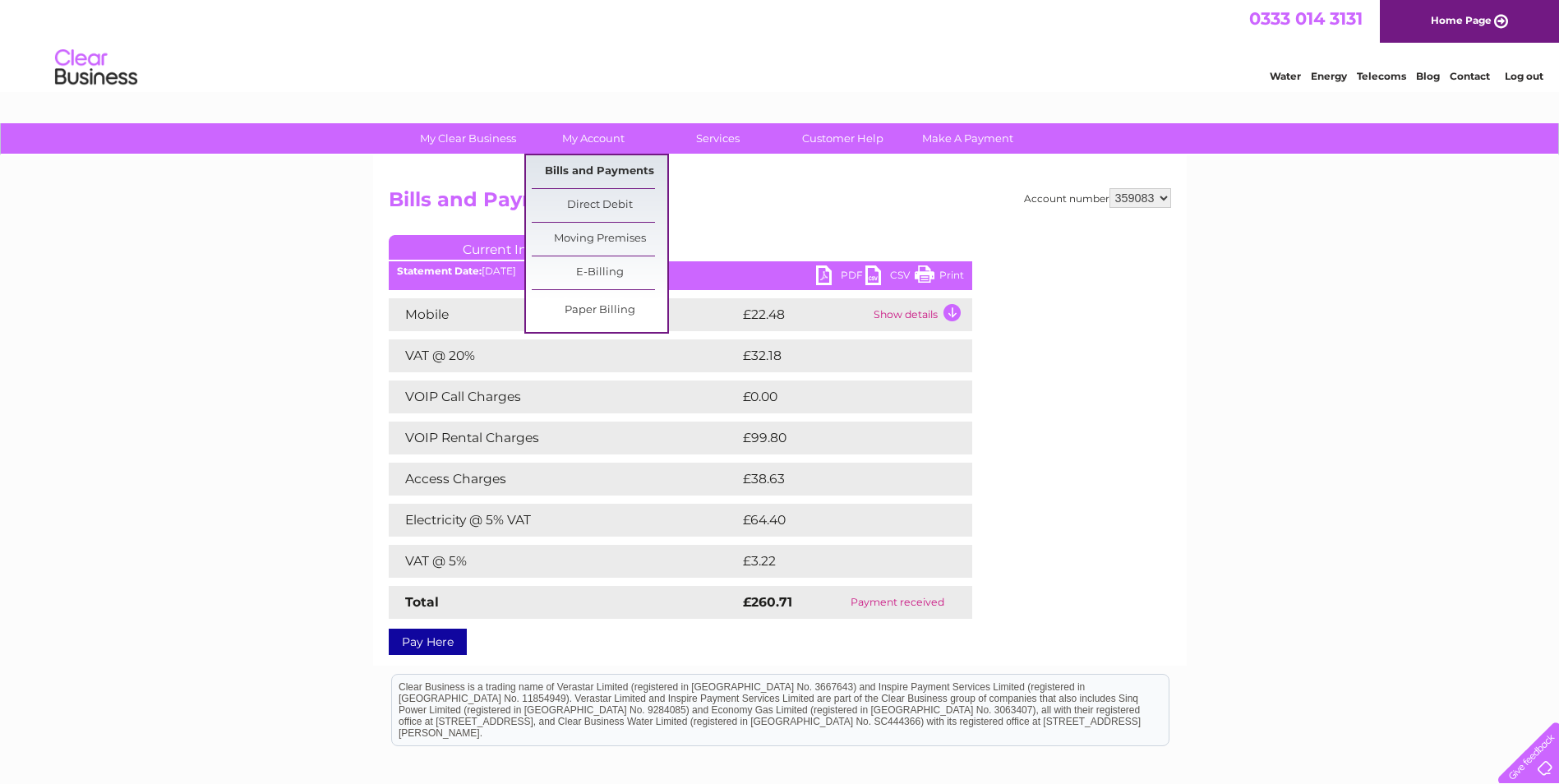
click at [608, 171] on link "Bills and Payments" at bounding box center [599, 171] width 136 height 33
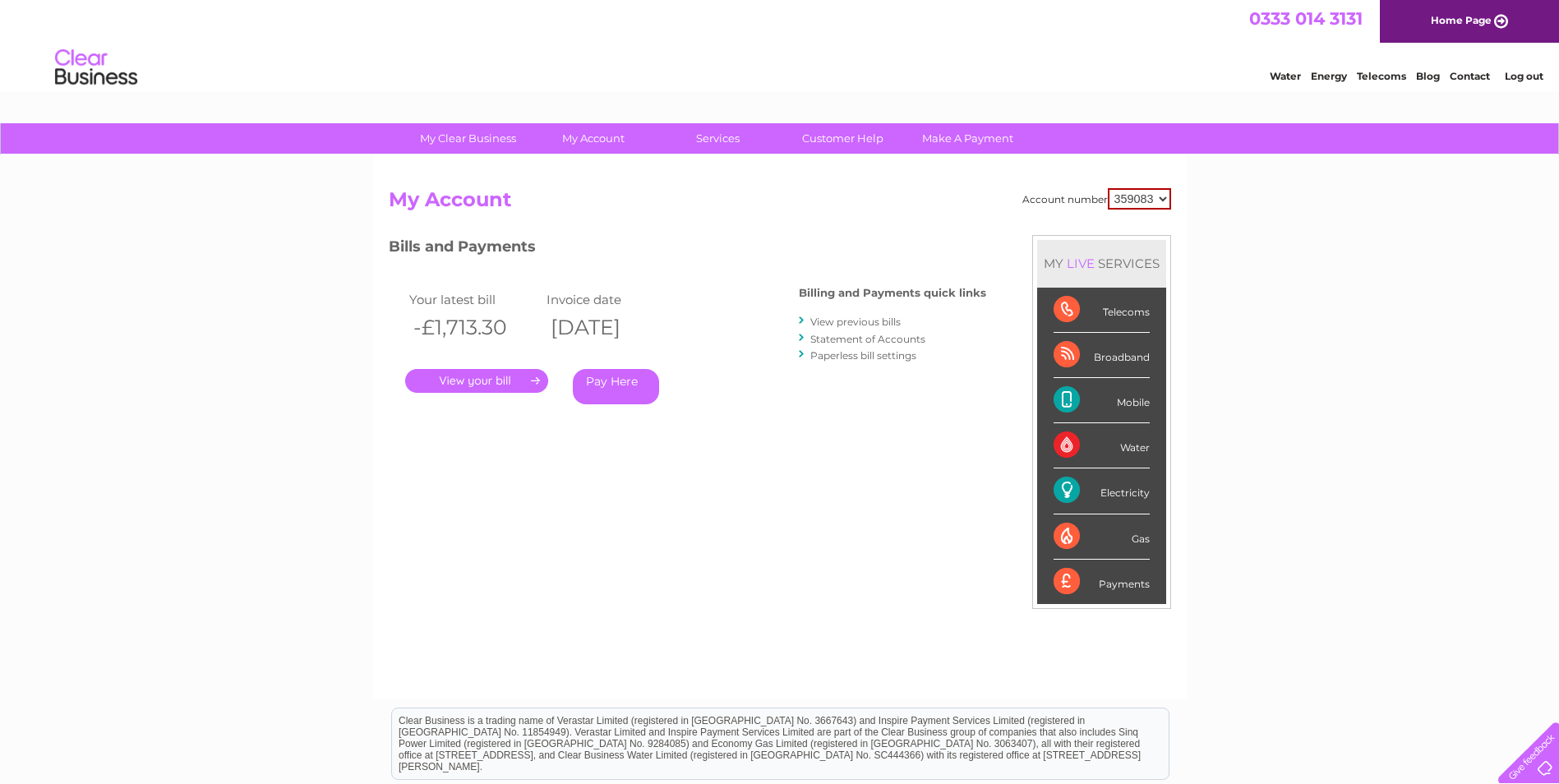
click at [526, 378] on link "." at bounding box center [477, 380] width 143 height 24
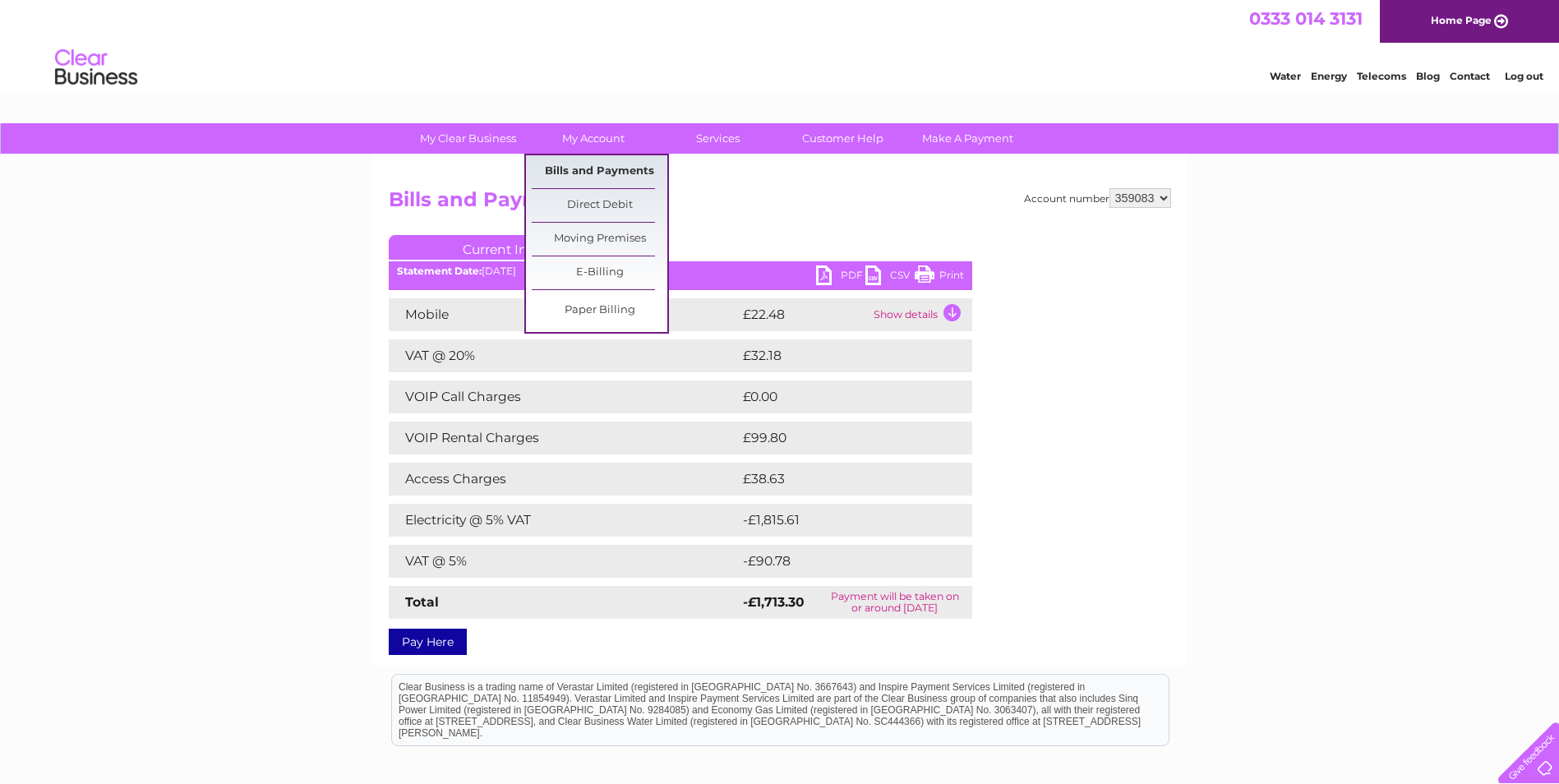
click at [587, 168] on link "Bills and Payments" at bounding box center [599, 171] width 136 height 33
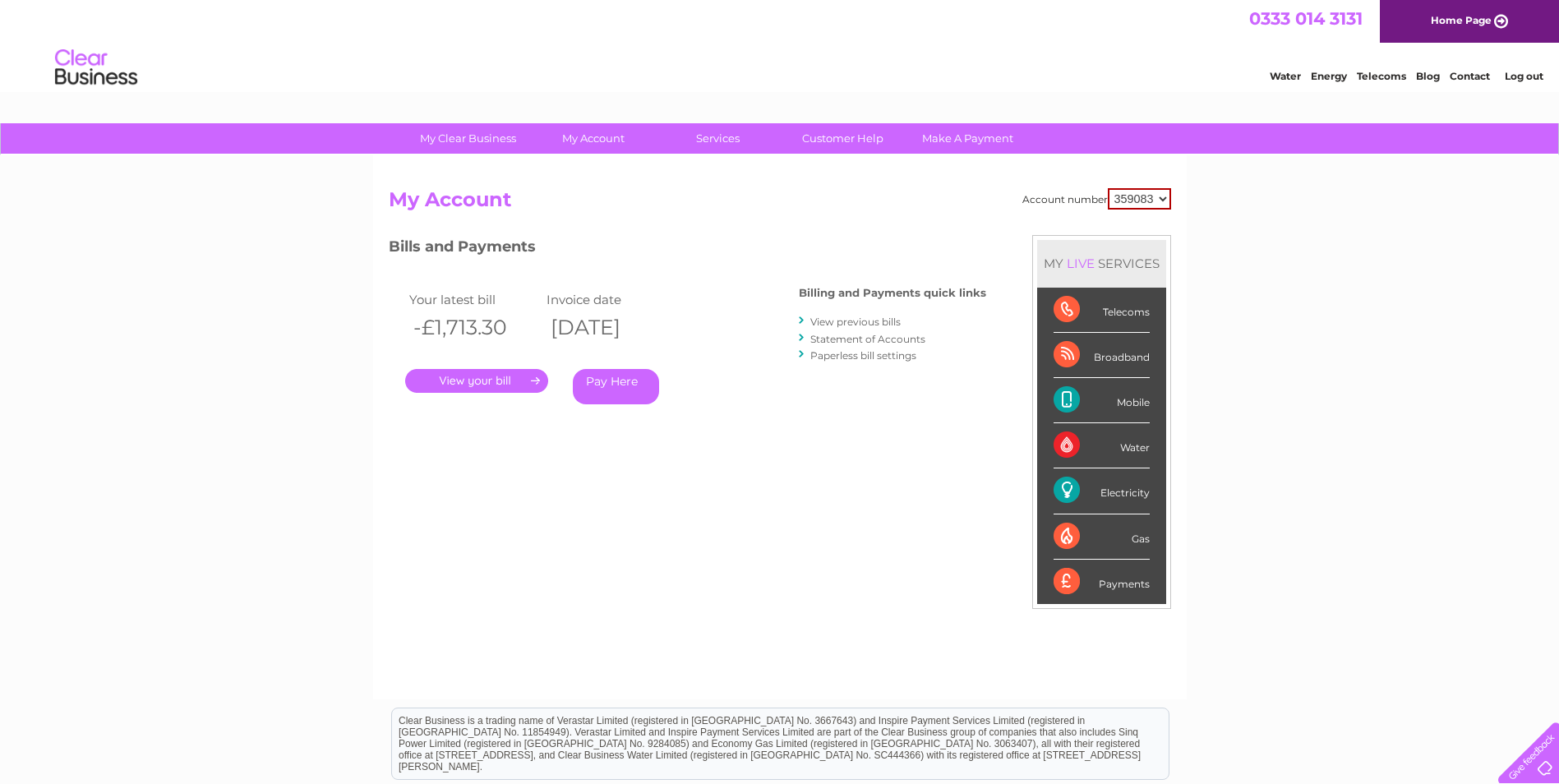
click at [831, 321] on link "View previous bills" at bounding box center [855, 322] width 90 height 12
click at [536, 380] on link "." at bounding box center [477, 380] width 143 height 24
